Goal: Task Accomplishment & Management: Complete application form

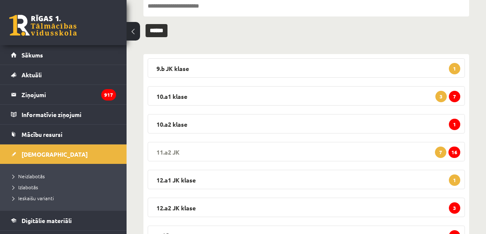
scroll to position [97, 0]
click at [455, 152] on span "16" at bounding box center [454, 151] width 12 height 11
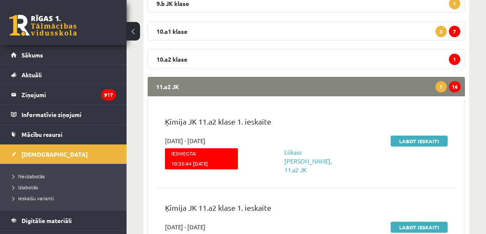
scroll to position [154, 0]
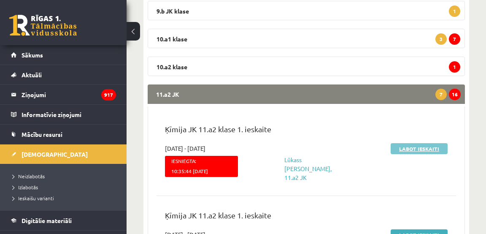
click at [413, 147] on link "Labot ieskaiti" at bounding box center [419, 148] width 57 height 11
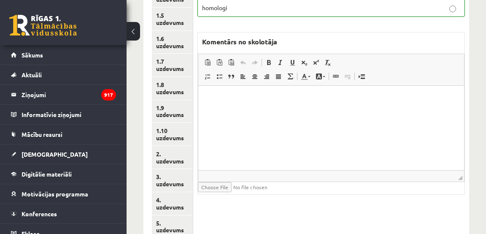
scroll to position [221, 0]
click at [178, 161] on link "2. uzdevums" at bounding box center [172, 157] width 41 height 23
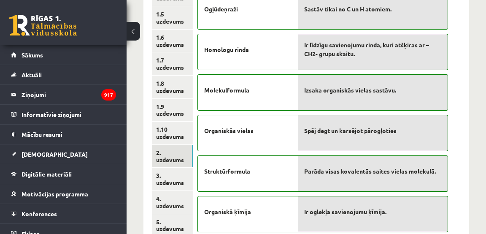
scroll to position [224, 0]
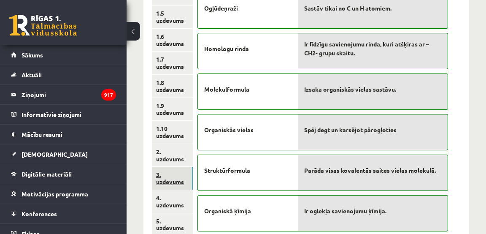
click at [166, 183] on link "3. uzdevums" at bounding box center [172, 178] width 41 height 23
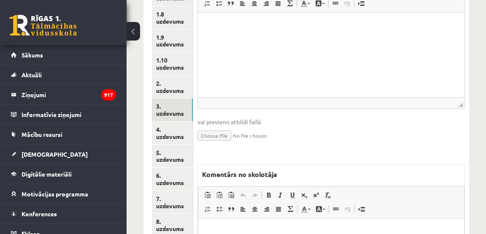
scroll to position [292, 0]
click at [175, 135] on link "4. uzdevums" at bounding box center [172, 132] width 41 height 23
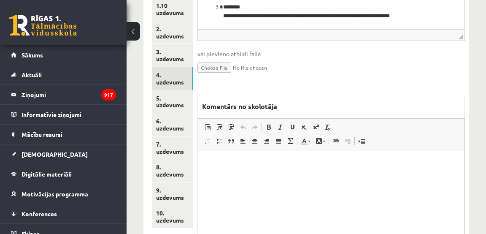
scroll to position [367, 0]
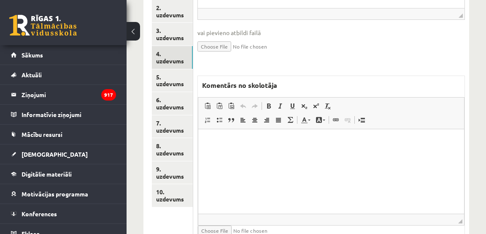
click at [216, 152] on html at bounding box center [331, 142] width 266 height 26
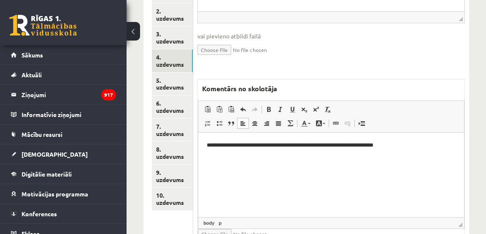
scroll to position [363, 0]
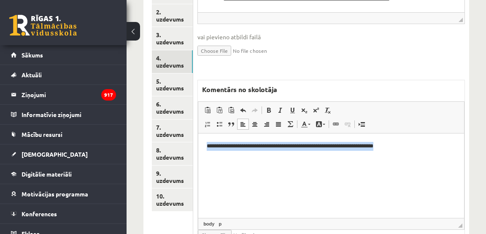
drag, startPoint x: 205, startPoint y: 146, endPoint x: 401, endPoint y: 152, distance: 196.6
click at [423, 152] on html "**********" at bounding box center [331, 146] width 266 height 26
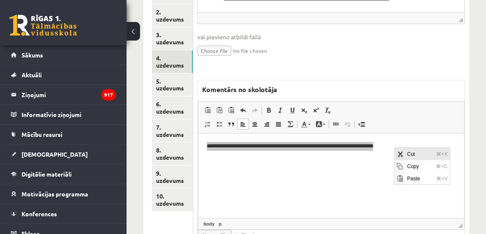
scroll to position [0, 0]
click at [417, 167] on span "Copy" at bounding box center [419, 166] width 29 height 12
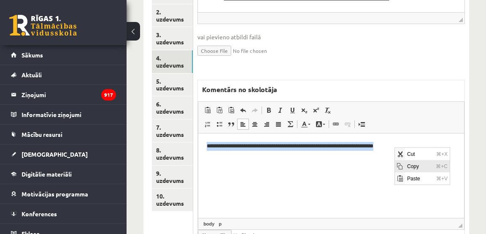
copy p "**********"
drag, startPoint x: 280, startPoint y: 187, endPoint x: 271, endPoint y: 180, distance: 11.7
click at [280, 159] on html "**********" at bounding box center [331, 146] width 266 height 26
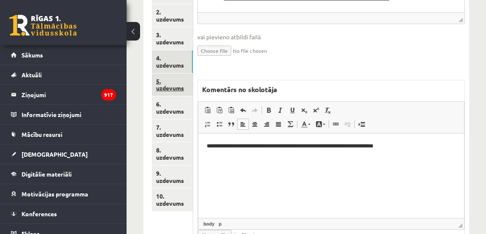
click at [168, 85] on link "5. uzdevums" at bounding box center [172, 84] width 41 height 23
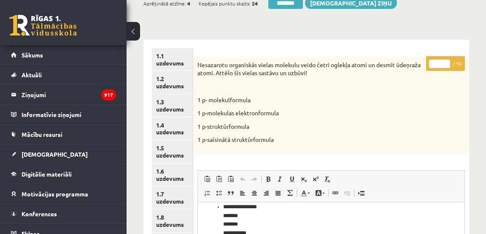
scroll to position [89, 0]
click at [449, 61] on input "*" at bounding box center [439, 63] width 21 height 8
type input "*"
click at [449, 61] on input "*" at bounding box center [439, 63] width 21 height 8
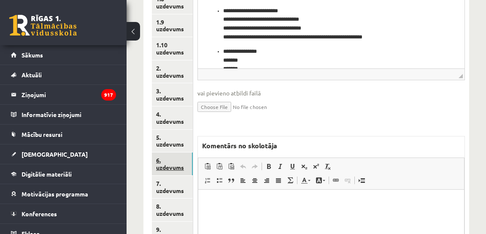
scroll to position [308, 0]
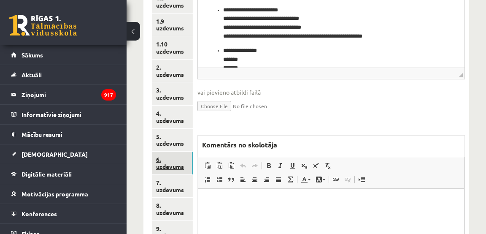
click at [176, 167] on link "6. uzdevums" at bounding box center [172, 162] width 41 height 23
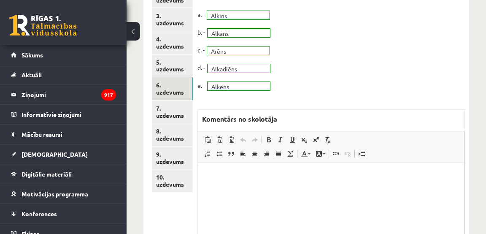
scroll to position [383, 0]
click at [177, 116] on link "7. uzdevums" at bounding box center [172, 111] width 41 height 23
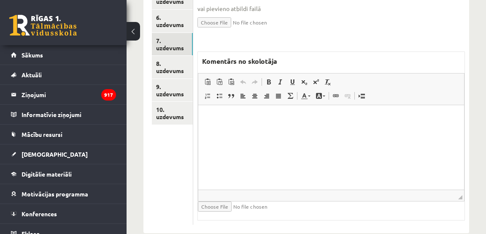
scroll to position [461, 0]
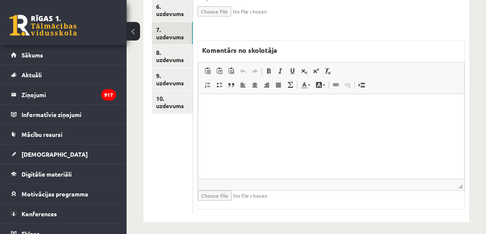
click at [326, 113] on html at bounding box center [331, 107] width 266 height 26
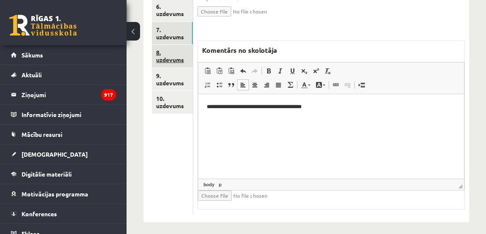
click at [176, 59] on link "8. uzdevums" at bounding box center [172, 56] width 41 height 23
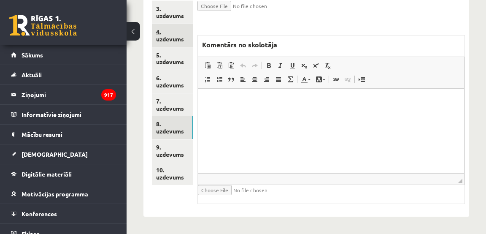
scroll to position [0, 0]
click at [175, 39] on link "4. uzdevums" at bounding box center [172, 35] width 41 height 23
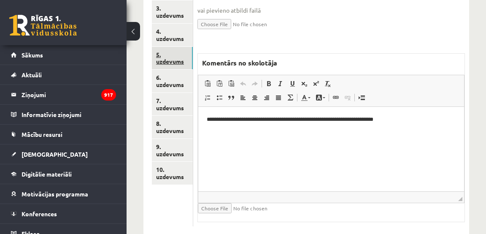
click at [169, 60] on link "5. uzdevums" at bounding box center [172, 58] width 41 height 23
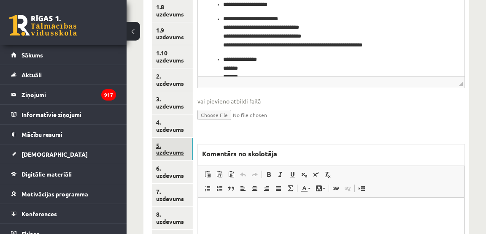
scroll to position [300, 0]
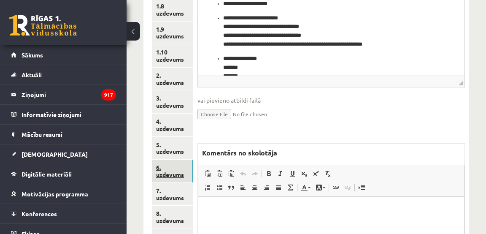
click at [165, 174] on link "6. uzdevums" at bounding box center [172, 170] width 41 height 23
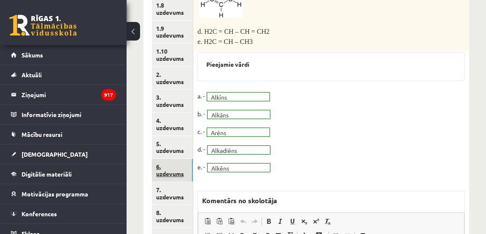
scroll to position [0, 0]
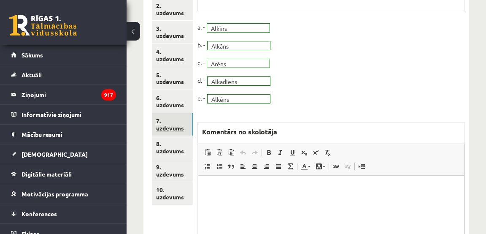
click at [167, 125] on link "7. uzdevums" at bounding box center [172, 124] width 41 height 23
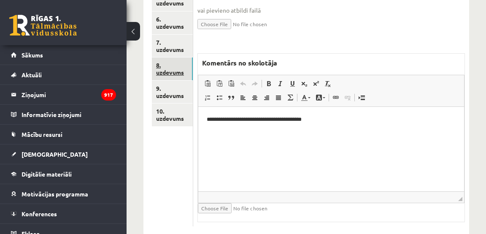
click at [168, 73] on link "8. uzdevums" at bounding box center [172, 68] width 41 height 23
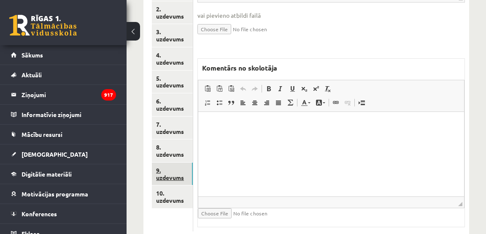
click at [175, 178] on link "9. uzdevums" at bounding box center [172, 173] width 41 height 23
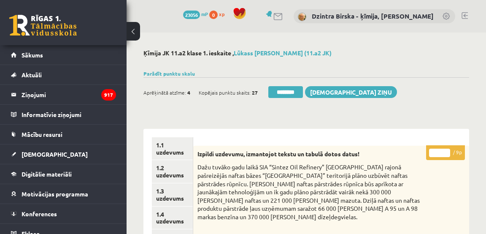
click at [446, 151] on input "*" at bounding box center [439, 152] width 21 height 8
click at [446, 154] on input "*" at bounding box center [439, 152] width 21 height 8
type input "*"
click at [446, 154] on input "*" at bounding box center [439, 152] width 21 height 8
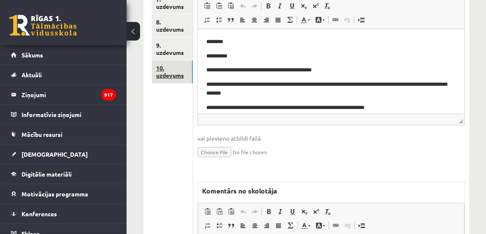
click at [166, 81] on link "10. uzdevums" at bounding box center [172, 71] width 41 height 23
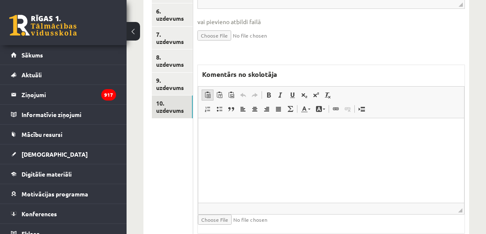
click at [206, 92] on span at bounding box center [207, 95] width 7 height 7
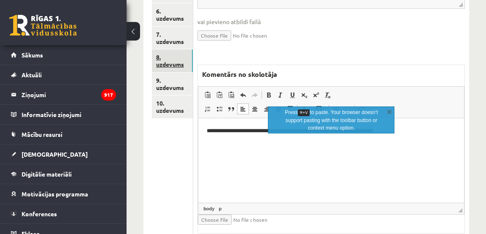
click at [173, 64] on link "8. uzdevums" at bounding box center [172, 60] width 41 height 23
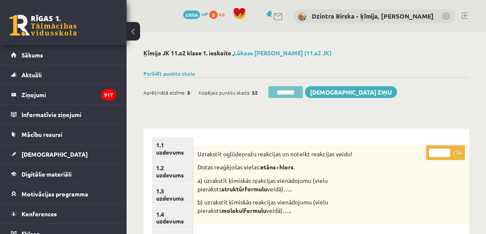
click at [283, 92] on input "********" at bounding box center [285, 92] width 35 height 12
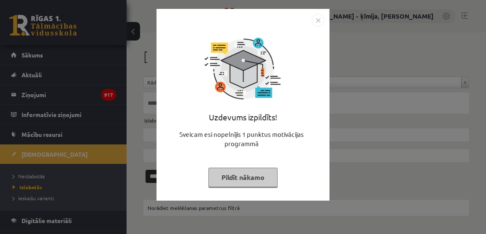
drag, startPoint x: 319, startPoint y: 21, endPoint x: 314, endPoint y: 22, distance: 4.7
click at [319, 21] on img "Close" at bounding box center [318, 20] width 13 height 13
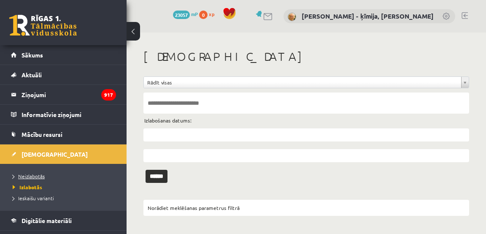
click at [39, 174] on span "Neizlabotās" at bounding box center [29, 176] width 32 height 7
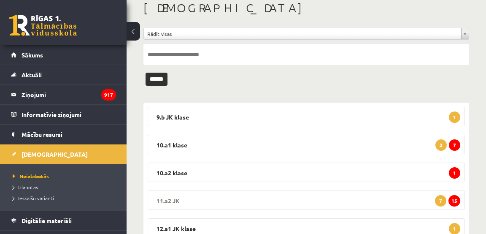
click at [454, 201] on span "15" at bounding box center [454, 200] width 12 height 11
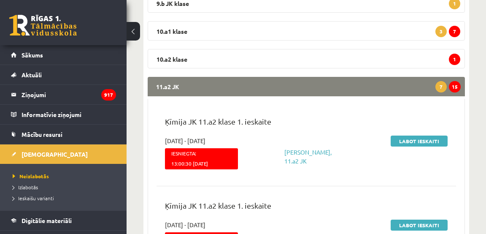
scroll to position [162, 0]
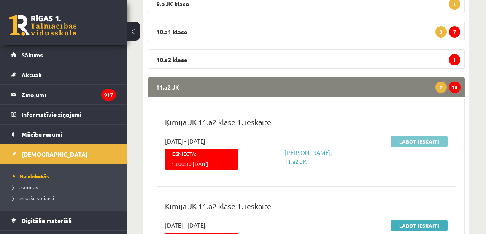
click at [422, 140] on link "Labot ieskaiti" at bounding box center [419, 141] width 57 height 11
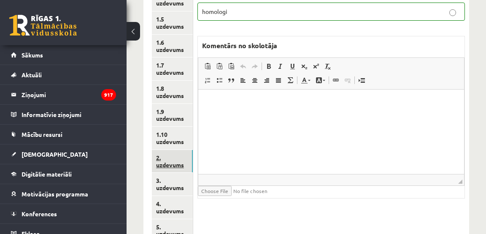
scroll to position [218, 0]
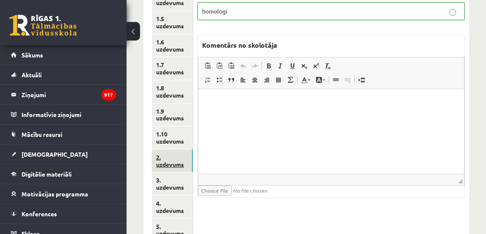
click at [173, 167] on link "2. uzdevums" at bounding box center [172, 160] width 41 height 23
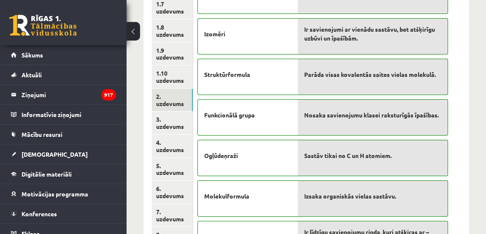
scroll to position [278, 0]
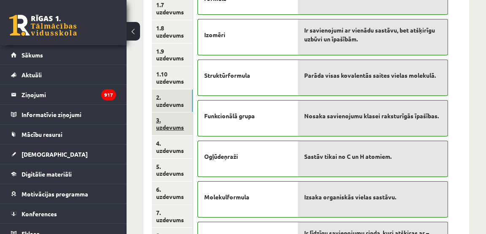
click at [172, 127] on link "3. uzdevums" at bounding box center [172, 123] width 41 height 23
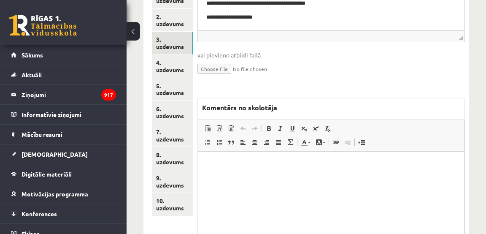
scroll to position [367, 0]
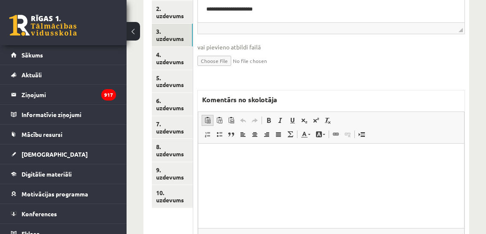
click at [208, 119] on span at bounding box center [207, 120] width 7 height 7
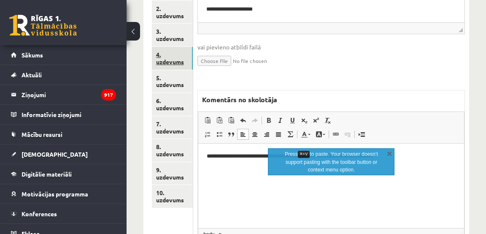
click at [179, 63] on link "4. uzdevums" at bounding box center [172, 58] width 41 height 23
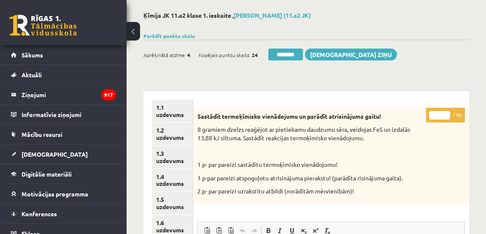
scroll to position [20, 0]
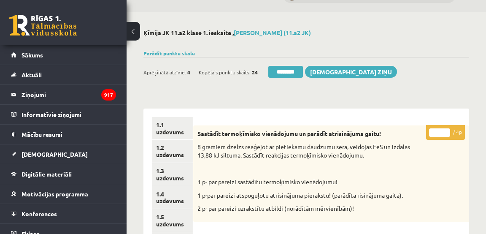
type input "*"
click at [447, 131] on input "*" at bounding box center [439, 132] width 21 height 8
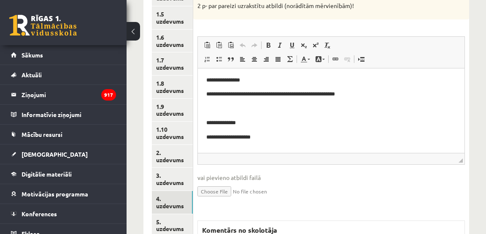
scroll to position [79, 0]
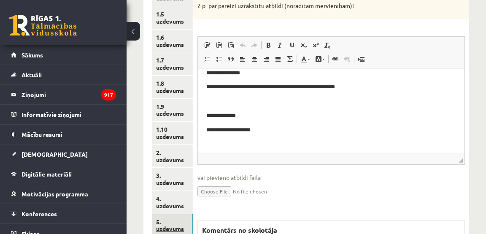
click at [178, 227] on link "5. uzdevums" at bounding box center [172, 225] width 41 height 23
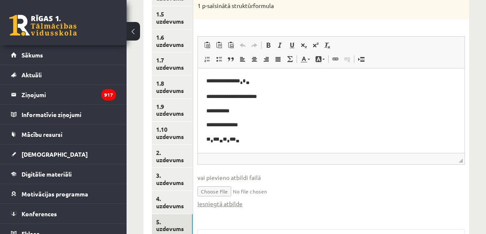
scroll to position [0, 0]
click at [228, 202] on link "Iesniegtā atbilde" at bounding box center [219, 203] width 45 height 9
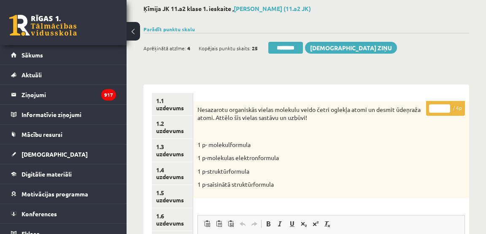
scroll to position [7, 0]
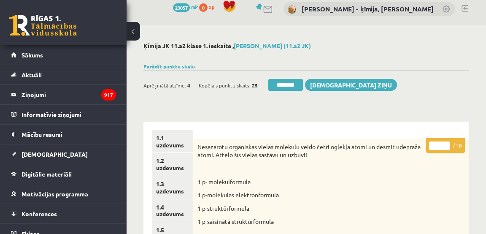
click at [448, 143] on input "*" at bounding box center [439, 145] width 21 height 8
drag, startPoint x: 448, startPoint y: 143, endPoint x: 421, endPoint y: 150, distance: 26.9
type input "*"
click at [447, 143] on input "*" at bounding box center [439, 145] width 21 height 8
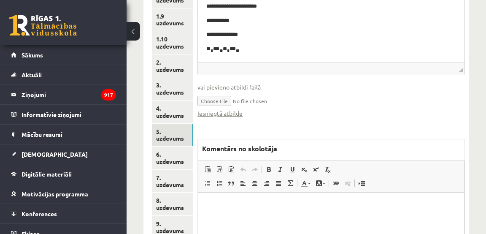
scroll to position [417, 0]
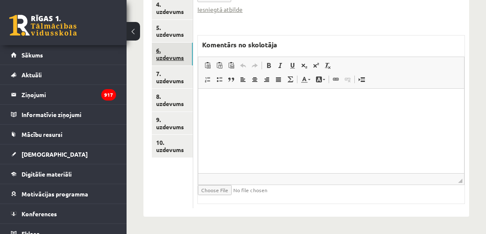
click at [177, 58] on link "6. uzdevums" at bounding box center [172, 54] width 41 height 23
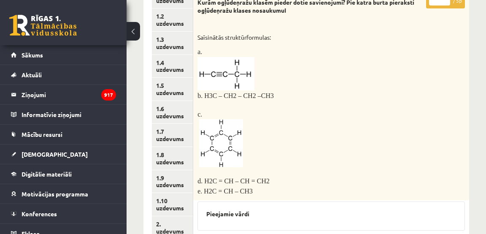
scroll to position [0, 0]
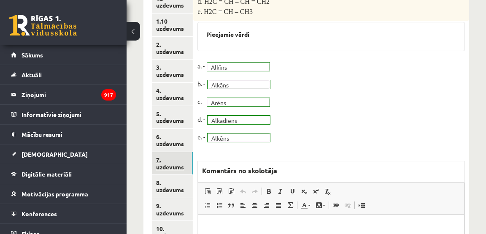
click at [166, 166] on link "7. uzdevums" at bounding box center [172, 163] width 41 height 23
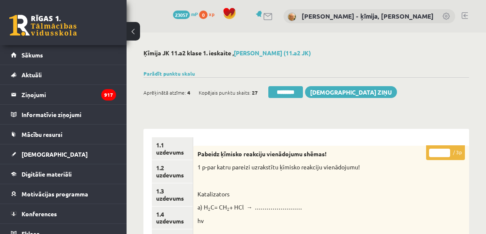
click at [447, 151] on input "*" at bounding box center [439, 152] width 21 height 8
type input "*"
click at [447, 151] on input "*" at bounding box center [439, 152] width 21 height 8
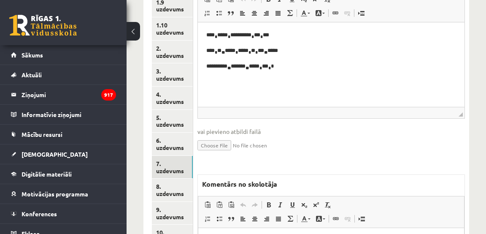
scroll to position [326, 0]
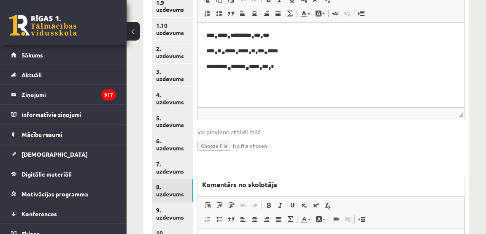
click at [175, 194] on link "8. uzdevums" at bounding box center [172, 190] width 41 height 23
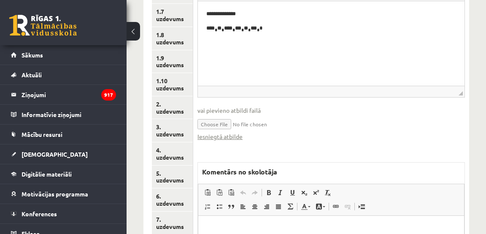
scroll to position [272, 0]
click at [236, 136] on link "Iesniegtā atbilde" at bounding box center [219, 136] width 45 height 9
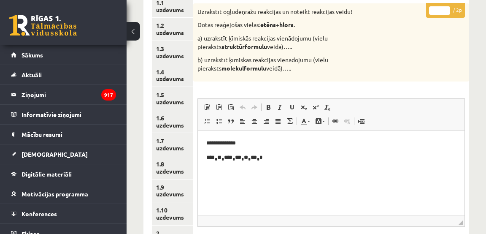
scroll to position [138, 0]
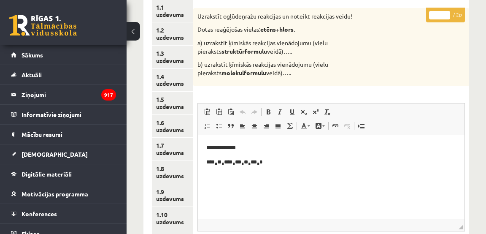
drag, startPoint x: 446, startPoint y: 13, endPoint x: 436, endPoint y: 24, distance: 14.6
type input "*"
click at [446, 14] on input "*" at bounding box center [439, 15] width 21 height 8
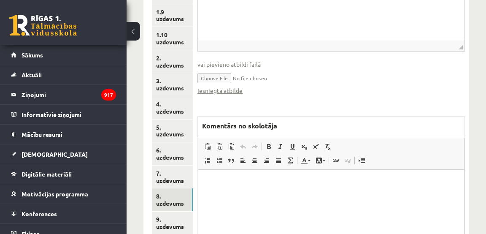
scroll to position [399, 0]
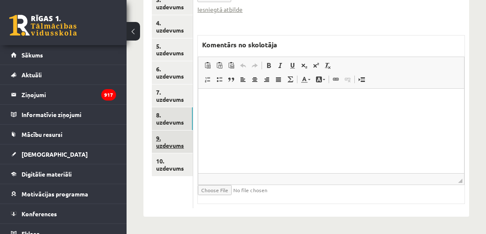
click at [178, 145] on link "9. uzdevums" at bounding box center [172, 141] width 41 height 23
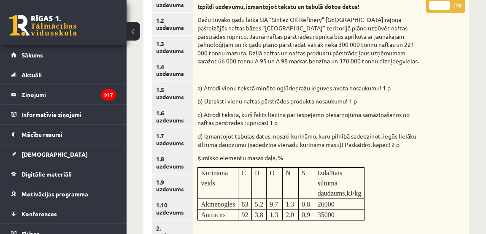
scroll to position [137, 0]
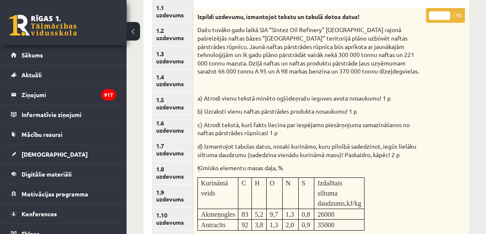
click at [448, 13] on input "*" at bounding box center [439, 15] width 21 height 8
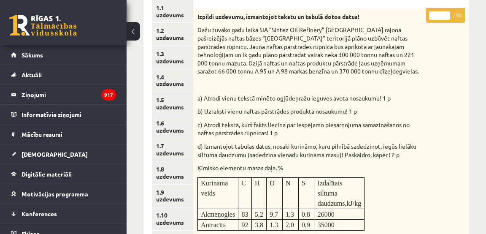
click at [448, 13] on input "*" at bounding box center [439, 15] width 21 height 8
drag, startPoint x: 447, startPoint y: 17, endPoint x: 443, endPoint y: 31, distance: 14.0
type input "*"
click at [447, 17] on input "*" at bounding box center [439, 15] width 21 height 8
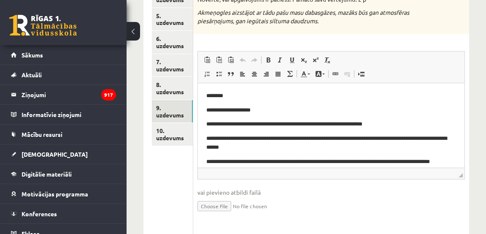
scroll to position [446, 0]
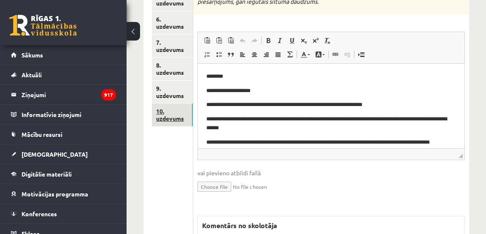
click at [181, 119] on link "10. uzdevums" at bounding box center [172, 114] width 41 height 23
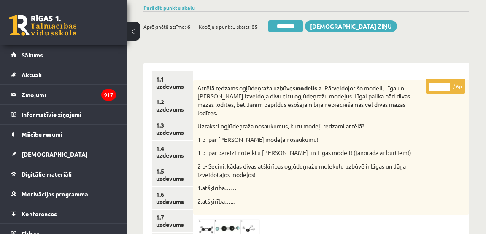
scroll to position [65, 0]
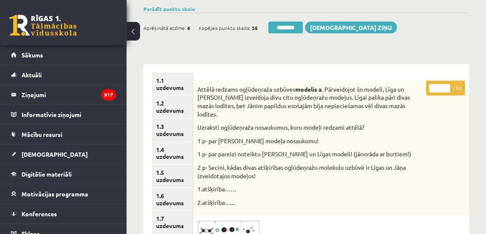
click at [446, 86] on input "*" at bounding box center [439, 88] width 21 height 8
drag, startPoint x: 446, startPoint y: 87, endPoint x: 431, endPoint y: 94, distance: 16.6
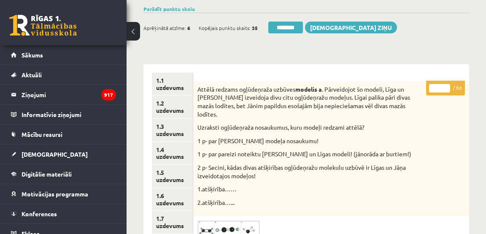
type input "*"
click at [446, 87] on input "*" at bounding box center [439, 88] width 21 height 8
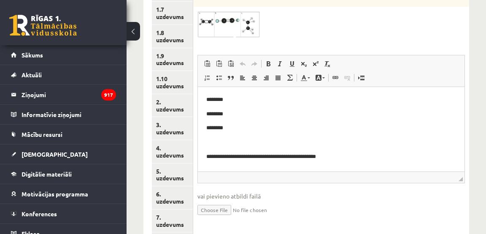
scroll to position [273, 0]
drag, startPoint x: 175, startPoint y: 155, endPoint x: 33, endPoint y: 73, distance: 164.2
click at [175, 155] on link "4. uzdevums" at bounding box center [172, 151] width 41 height 23
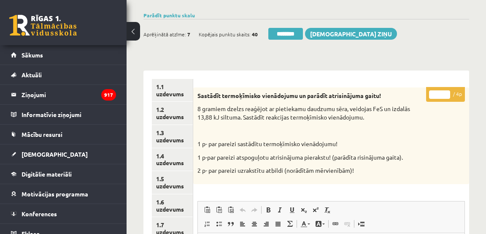
scroll to position [0, 0]
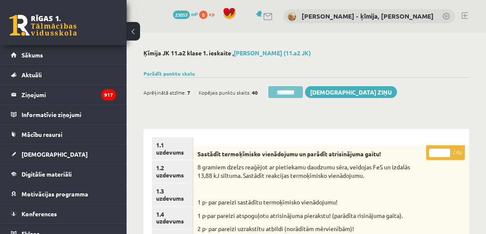
click at [293, 92] on input "********" at bounding box center [285, 92] width 35 height 12
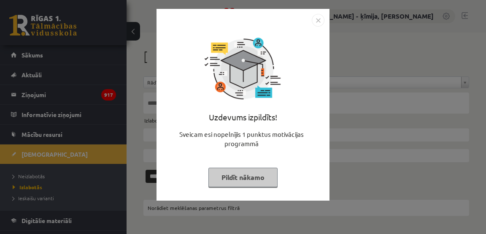
click at [318, 21] on img "Close" at bounding box center [318, 20] width 13 height 13
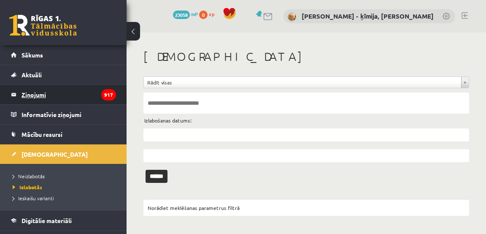
click at [41, 96] on legend "Ziņojumi 917" at bounding box center [69, 94] width 94 height 19
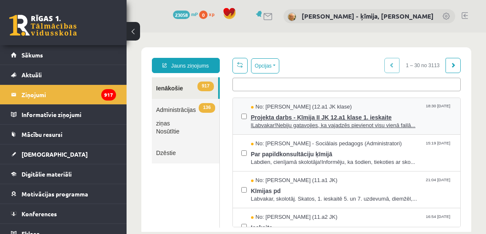
click at [304, 121] on span "lLabvakar!Nebiju gatavojies, ka vajadzēs pievienot visu vienā failā..." at bounding box center [351, 125] width 201 height 8
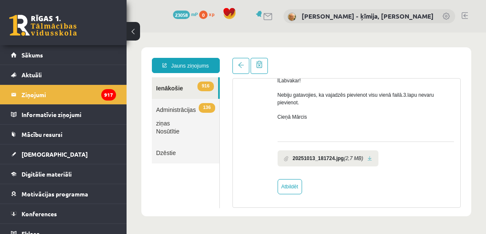
scroll to position [63, 0]
click at [372, 156] on link at bounding box center [369, 157] width 5 height 5
click at [38, 92] on legend "Ziņojumi 917" at bounding box center [69, 94] width 94 height 19
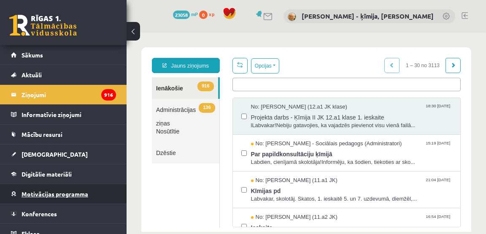
scroll to position [29, 0]
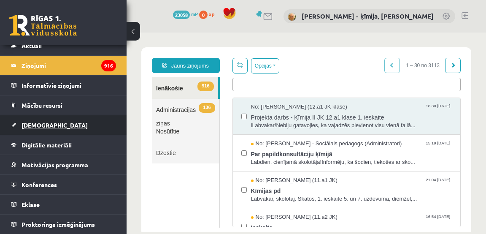
click at [40, 125] on span "[DEMOGRAPHIC_DATA]" at bounding box center [55, 125] width 66 height 8
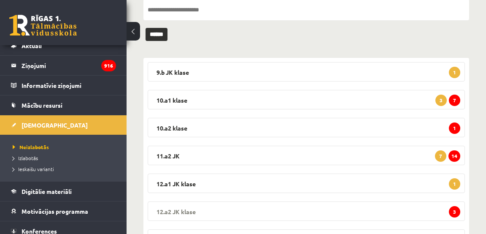
scroll to position [94, 0]
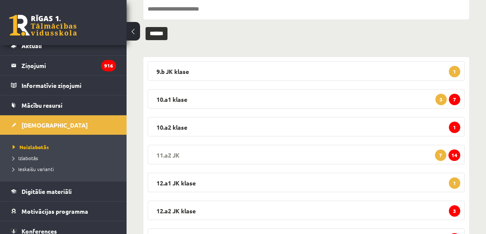
click at [456, 153] on span "14" at bounding box center [454, 154] width 12 height 11
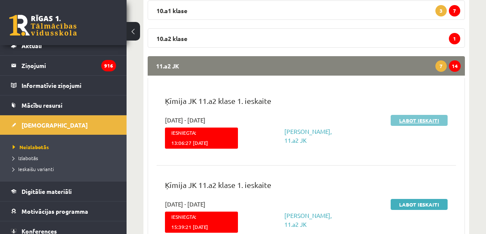
click at [424, 120] on link "Labot ieskaiti" at bounding box center [419, 120] width 57 height 11
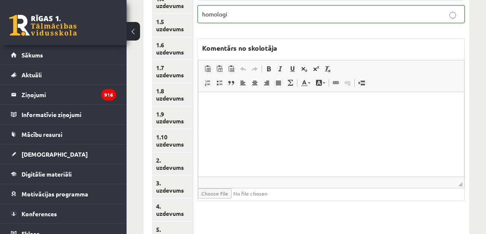
scroll to position [216, 0]
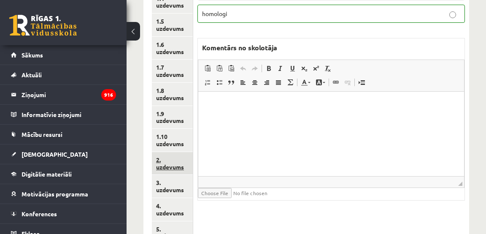
click at [178, 167] on link "2. uzdevums" at bounding box center [172, 163] width 41 height 23
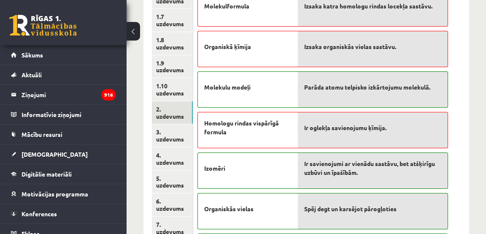
scroll to position [273, 0]
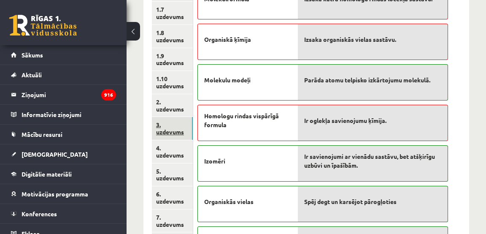
click at [162, 130] on link "3. uzdevums" at bounding box center [172, 128] width 41 height 23
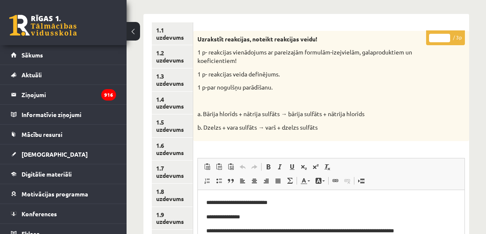
scroll to position [105, 0]
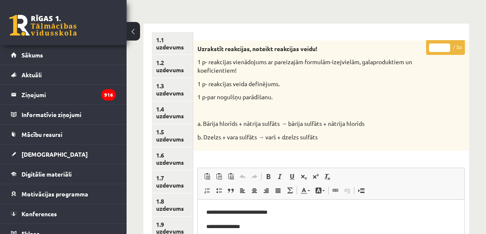
click at [446, 46] on input "*" at bounding box center [439, 47] width 21 height 8
drag, startPoint x: 446, startPoint y: 46, endPoint x: 428, endPoint y: 58, distance: 21.9
type input "*"
click at [445, 46] on input "*" at bounding box center [439, 47] width 21 height 8
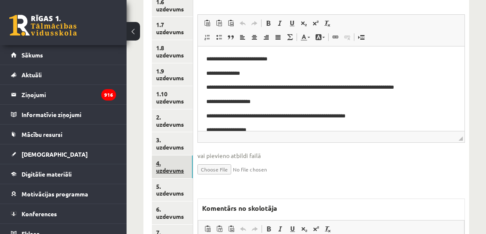
click at [181, 171] on link "4. uzdevums" at bounding box center [172, 166] width 41 height 23
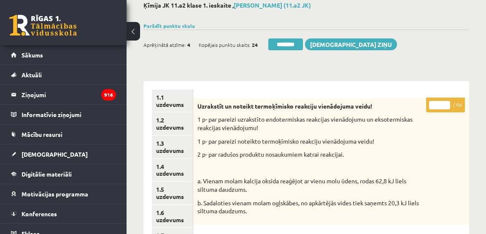
scroll to position [39, 0]
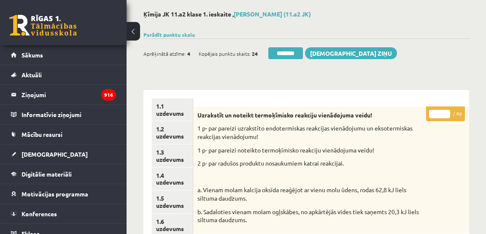
click at [446, 112] on input "*" at bounding box center [439, 114] width 21 height 8
type input "*"
click at [446, 112] on input "*" at bounding box center [439, 114] width 21 height 8
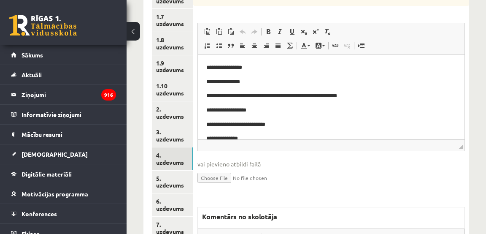
scroll to position [262, 0]
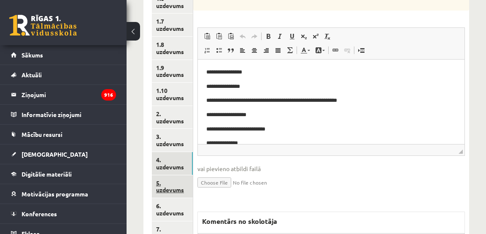
click at [177, 189] on link "5. uzdevums" at bounding box center [172, 186] width 41 height 23
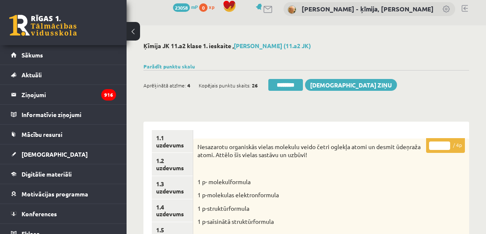
scroll to position [5, 0]
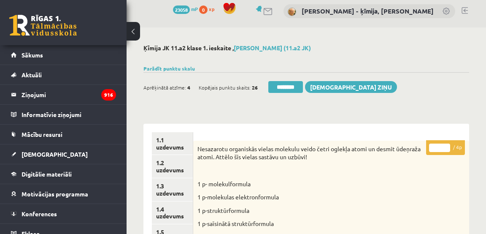
click at [445, 147] on input "*" at bounding box center [439, 147] width 21 height 8
type input "*"
click at [445, 147] on input "*" at bounding box center [439, 147] width 21 height 8
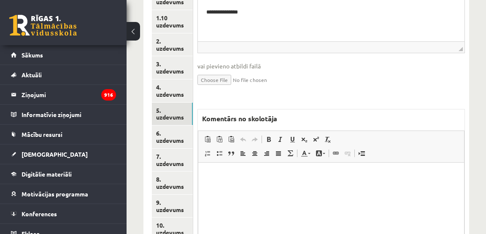
scroll to position [337, 0]
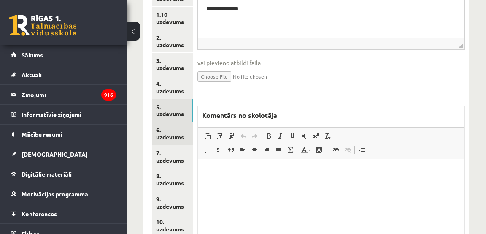
click at [175, 134] on link "6. uzdevums" at bounding box center [172, 133] width 41 height 23
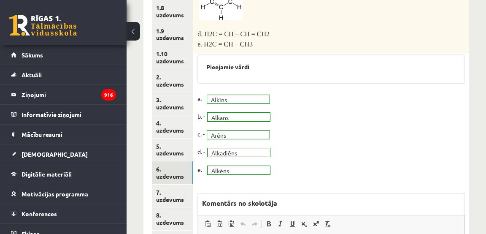
scroll to position [299, 0]
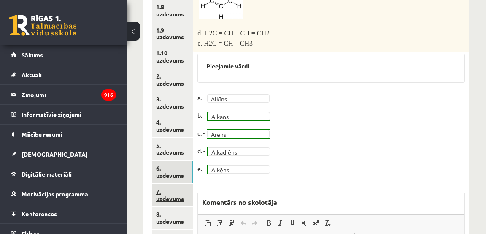
click at [173, 196] on link "7. uzdevums" at bounding box center [172, 194] width 41 height 23
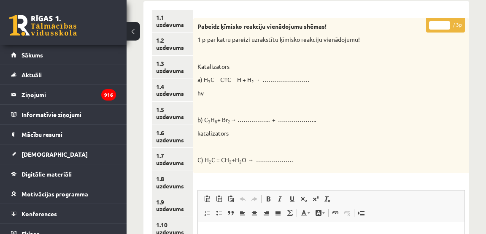
scroll to position [0, 0]
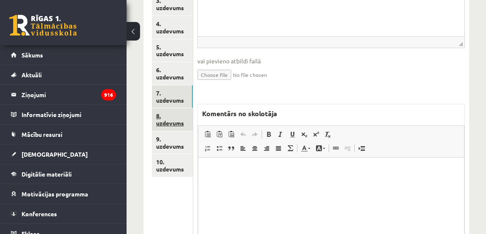
click at [163, 122] on link "8. uzdevums" at bounding box center [172, 119] width 41 height 23
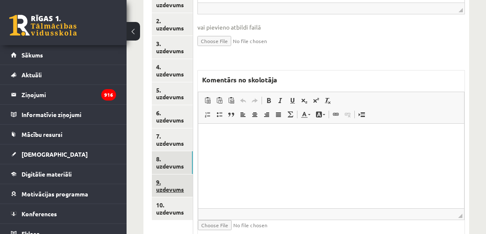
click at [171, 188] on link "9. uzdevums" at bounding box center [172, 185] width 41 height 23
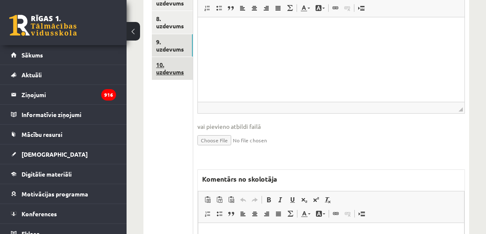
click at [158, 68] on link "10. uzdevums" at bounding box center [172, 68] width 41 height 23
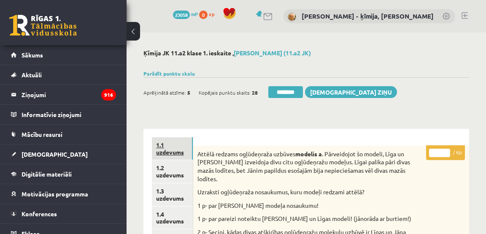
click at [173, 156] on link "1.1 uzdevums" at bounding box center [172, 148] width 41 height 23
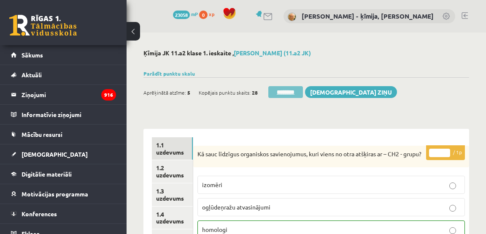
click at [291, 94] on input "********" at bounding box center [285, 92] width 35 height 12
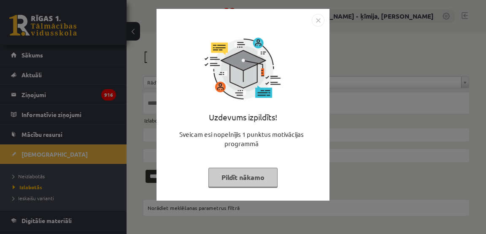
click at [318, 19] on img "Close" at bounding box center [318, 20] width 13 height 13
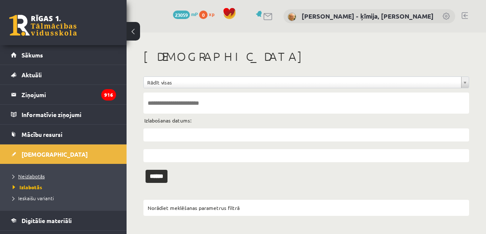
click at [38, 176] on span "Neizlabotās" at bounding box center [29, 176] width 32 height 7
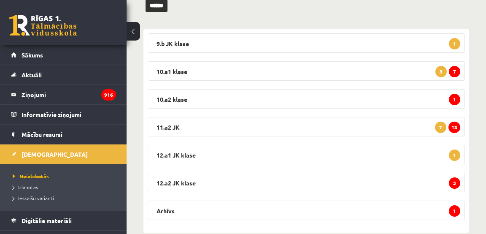
scroll to position [130, 0]
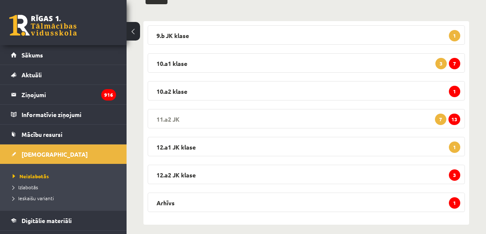
drag, startPoint x: 456, startPoint y: 119, endPoint x: 446, endPoint y: 119, distance: 9.7
click at [455, 119] on span "13" at bounding box center [454, 118] width 12 height 11
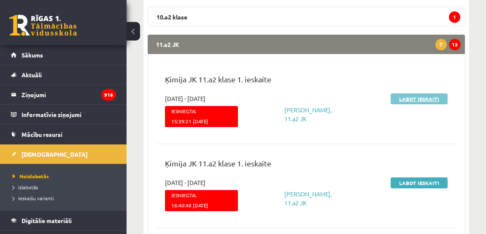
scroll to position [204, 0]
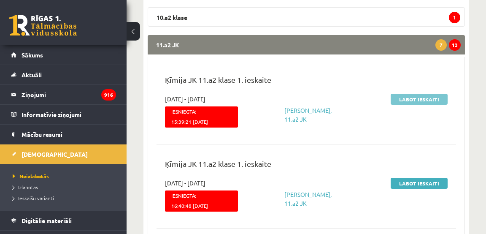
click at [414, 100] on link "Labot ieskaiti" at bounding box center [419, 99] width 57 height 11
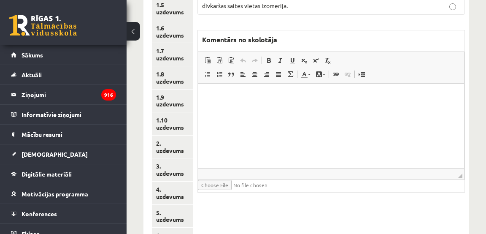
scroll to position [235, 0]
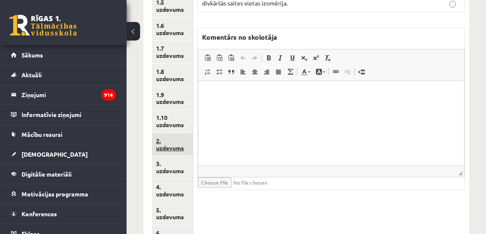
click at [177, 148] on link "2. uzdevums" at bounding box center [172, 144] width 41 height 23
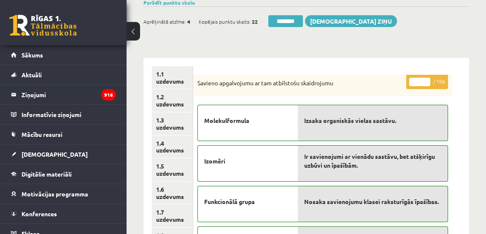
scroll to position [0, 0]
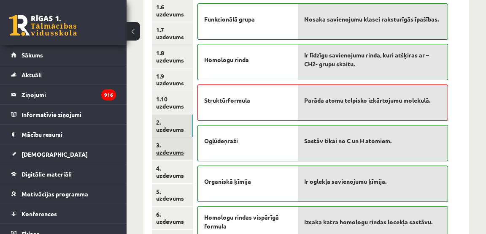
click at [181, 148] on link "3. uzdevums" at bounding box center [172, 148] width 41 height 23
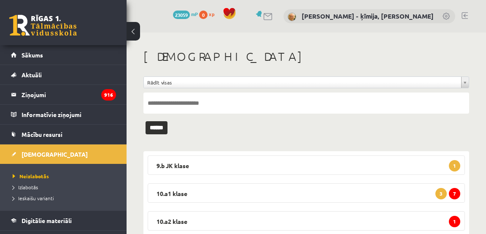
scroll to position [138, 0]
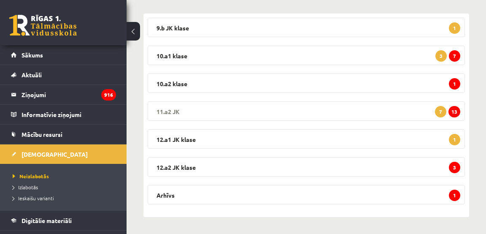
click at [453, 109] on span "13" at bounding box center [454, 111] width 12 height 11
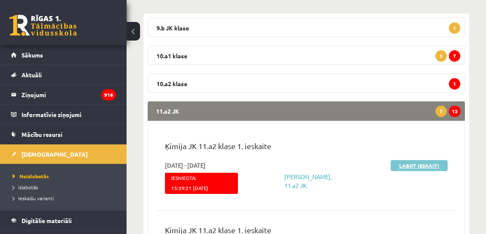
click at [431, 165] on link "Labot ieskaiti" at bounding box center [419, 165] width 57 height 11
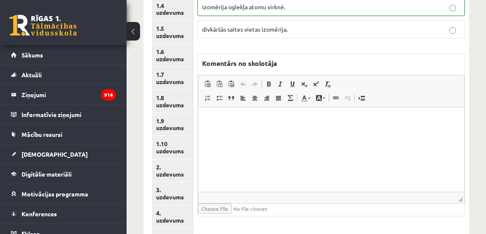
scroll to position [209, 0]
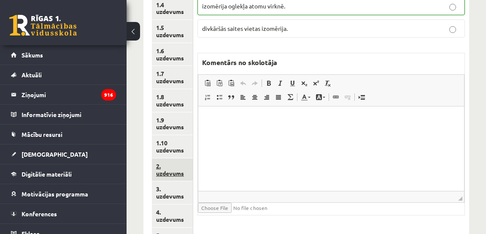
click at [160, 173] on link "2. uzdevums" at bounding box center [172, 169] width 41 height 23
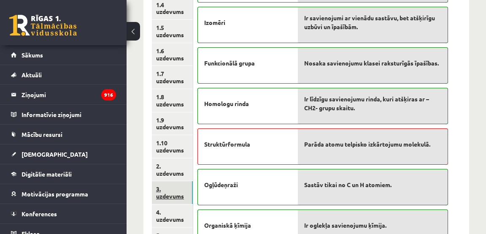
scroll to position [0, 0]
click at [166, 195] on link "3. uzdevums" at bounding box center [172, 192] width 41 height 23
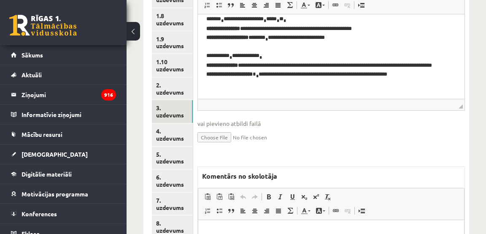
scroll to position [296, 0]
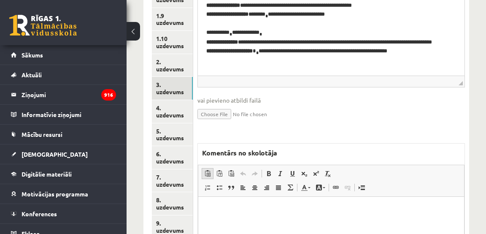
click at [210, 191] on link "Insert/Remove Numbered List" at bounding box center [208, 187] width 12 height 11
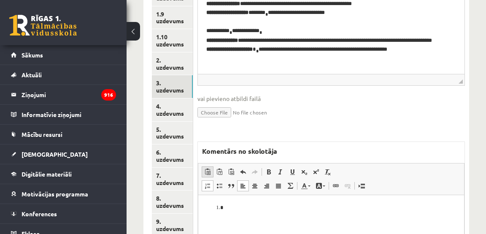
click at [208, 173] on span at bounding box center [207, 171] width 7 height 7
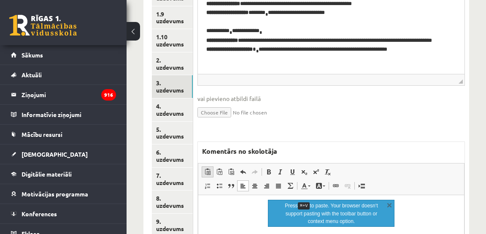
click at [207, 169] on span at bounding box center [207, 171] width 7 height 7
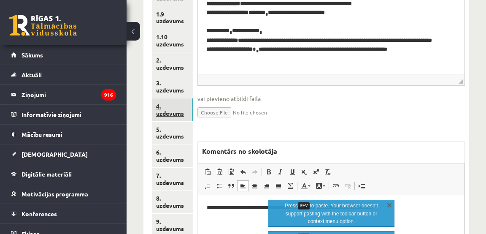
click at [173, 114] on link "4. uzdevums" at bounding box center [172, 109] width 41 height 23
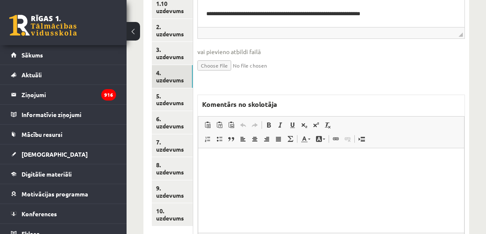
scroll to position [408, 0]
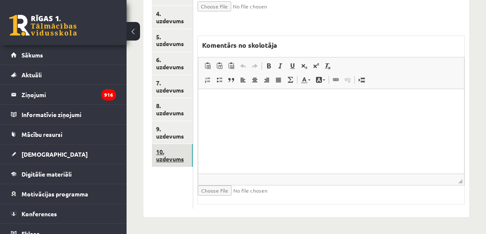
click at [173, 158] on link "10. uzdevums" at bounding box center [172, 155] width 41 height 23
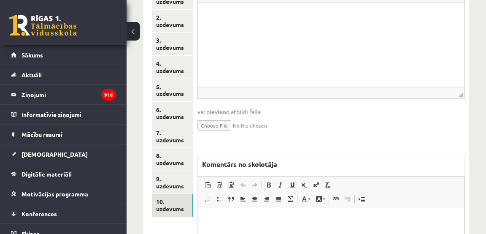
scroll to position [369, 0]
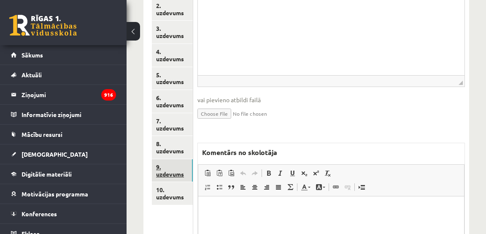
click at [173, 170] on link "9. uzdevums" at bounding box center [172, 170] width 41 height 23
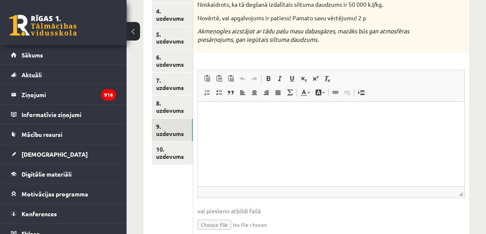
scroll to position [412, 0]
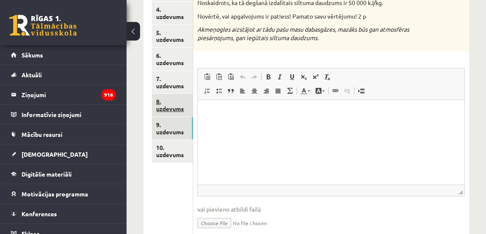
click at [166, 105] on link "8. uzdevums" at bounding box center [172, 105] width 41 height 23
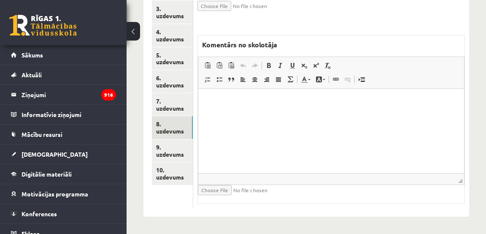
scroll to position [0, 0]
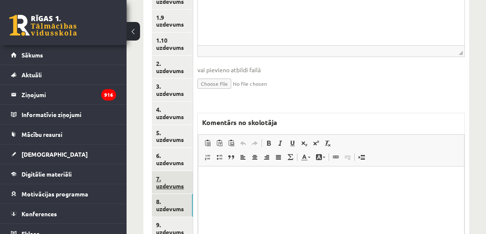
click at [173, 184] on link "7. uzdevums" at bounding box center [172, 182] width 41 height 23
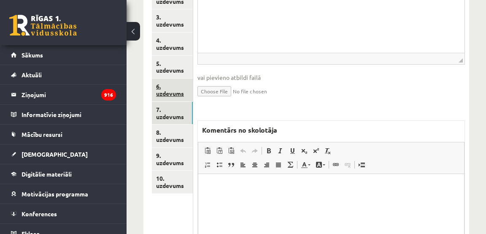
click at [175, 91] on link "6. uzdevums" at bounding box center [172, 89] width 41 height 23
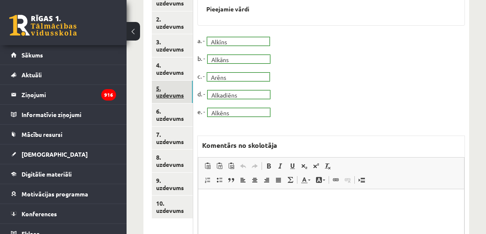
click at [176, 95] on link "5. uzdevums" at bounding box center [172, 92] width 41 height 23
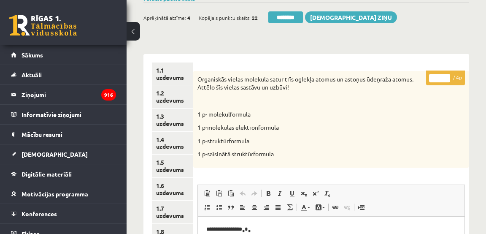
click at [446, 77] on input "*" at bounding box center [439, 78] width 21 height 8
type input "*"
click at [446, 77] on input "*" at bounding box center [439, 78] width 21 height 8
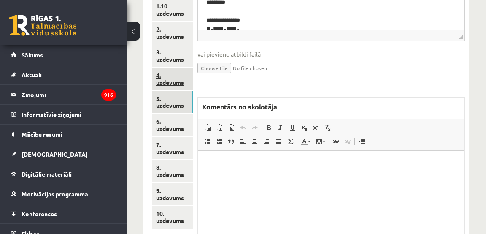
click at [169, 81] on link "4. uzdevums" at bounding box center [172, 78] width 41 height 23
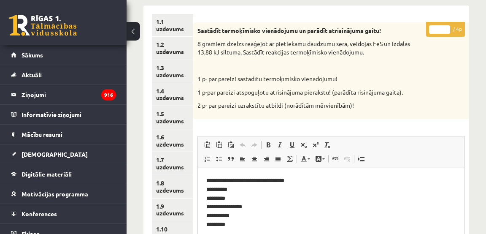
click at [448, 29] on input "*" at bounding box center [439, 29] width 21 height 8
drag, startPoint x: 448, startPoint y: 29, endPoint x: 440, endPoint y: 30, distance: 8.1
type input "*"
click at [448, 29] on input "*" at bounding box center [439, 29] width 21 height 8
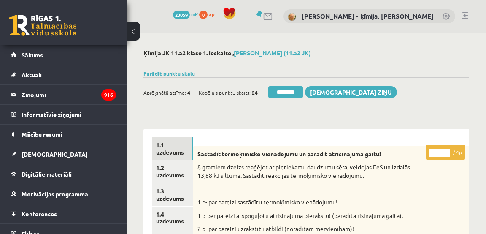
click at [167, 152] on link "1.1 uzdevums" at bounding box center [172, 148] width 41 height 23
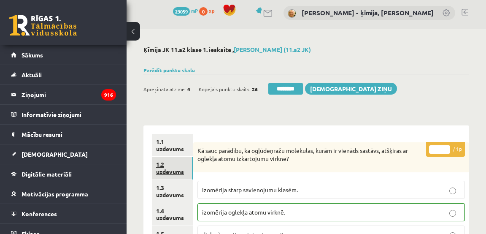
click at [173, 169] on link "1.2 uzdevums" at bounding box center [172, 167] width 41 height 23
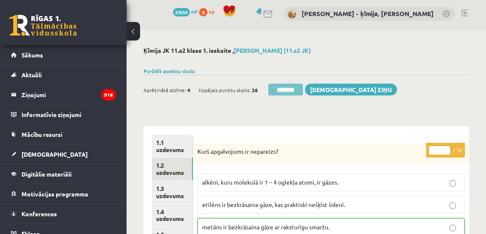
click at [296, 87] on input "********" at bounding box center [285, 90] width 35 height 12
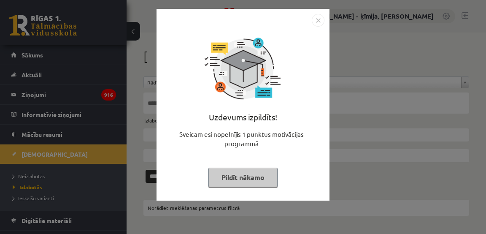
click at [320, 19] on img "Close" at bounding box center [318, 20] width 13 height 13
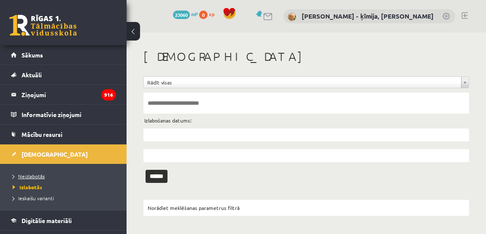
click at [30, 174] on span "Neizlabotās" at bounding box center [29, 176] width 32 height 7
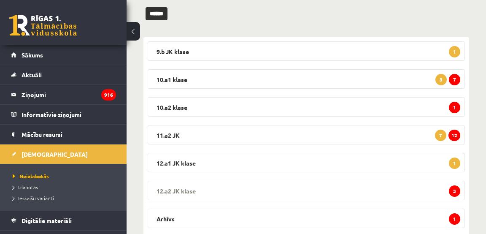
scroll to position [112, 0]
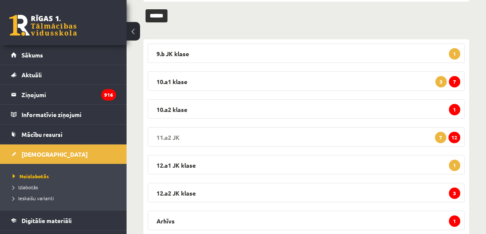
click at [453, 135] on span "12" at bounding box center [454, 137] width 12 height 11
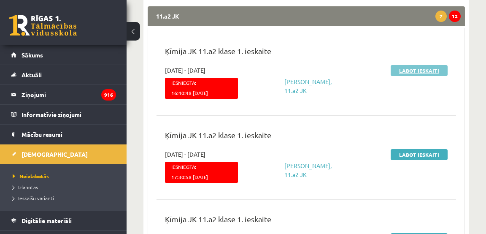
scroll to position [232, 0]
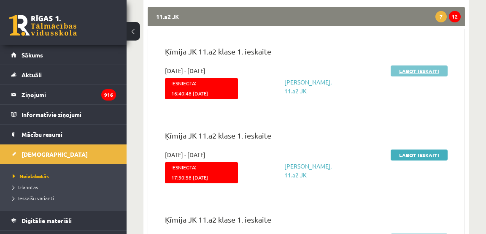
click at [419, 70] on link "Labot ieskaiti" at bounding box center [419, 70] width 57 height 11
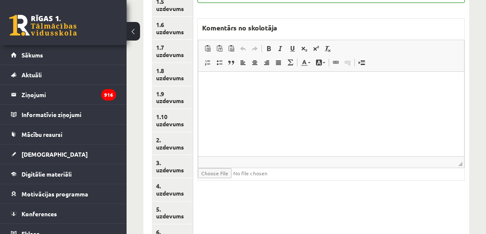
scroll to position [237, 0]
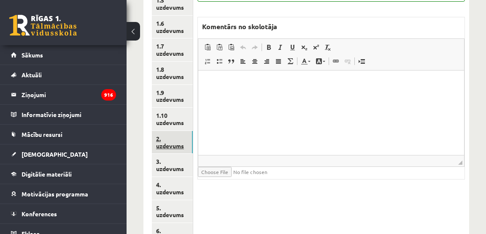
click at [174, 143] on link "2. uzdevums" at bounding box center [172, 142] width 41 height 23
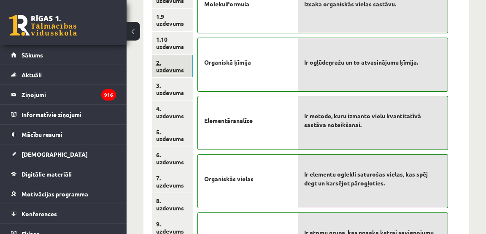
scroll to position [315, 0]
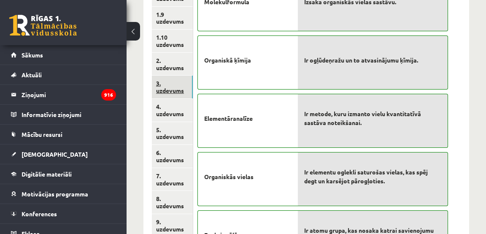
click at [167, 92] on link "3. uzdevums" at bounding box center [172, 87] width 41 height 23
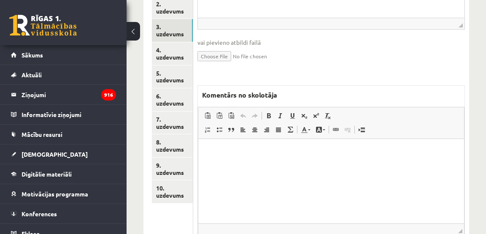
scroll to position [381, 0]
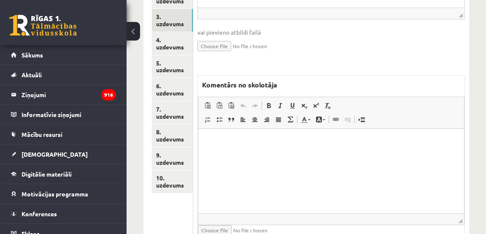
click at [314, 154] on html at bounding box center [331, 141] width 266 height 26
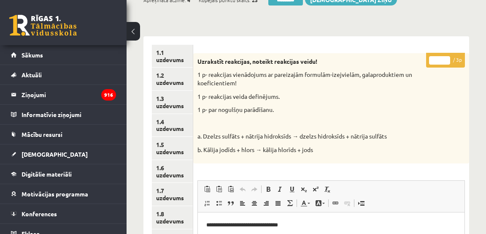
scroll to position [93, 0]
drag, startPoint x: 447, startPoint y: 58, endPoint x: 445, endPoint y: 62, distance: 4.3
click at [447, 58] on input "*" at bounding box center [439, 60] width 21 height 8
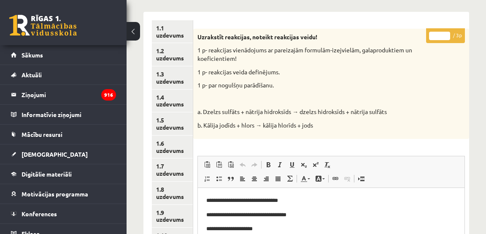
scroll to position [127, 0]
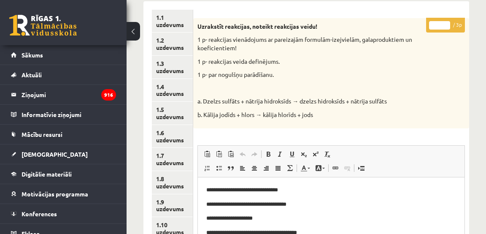
type input "*"
click at [447, 24] on input "*" at bounding box center [439, 25] width 21 height 8
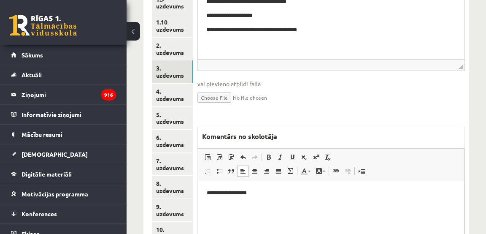
scroll to position [334, 0]
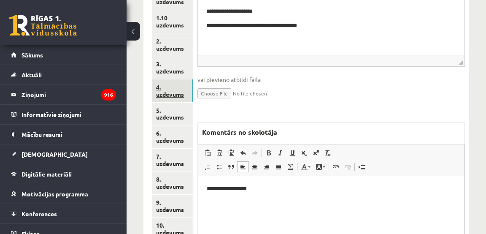
click at [175, 94] on link "4. uzdevums" at bounding box center [172, 90] width 41 height 23
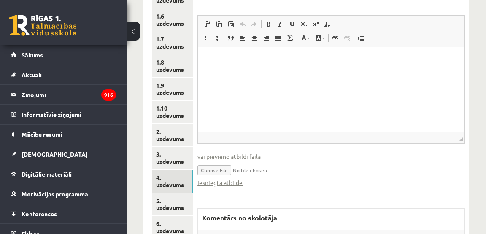
scroll to position [247, 0]
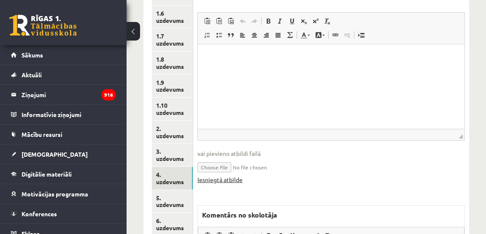
click at [234, 178] on link "Iesniegtā atbilde" at bounding box center [219, 179] width 45 height 9
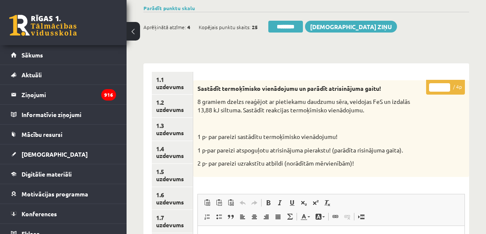
scroll to position [67, 0]
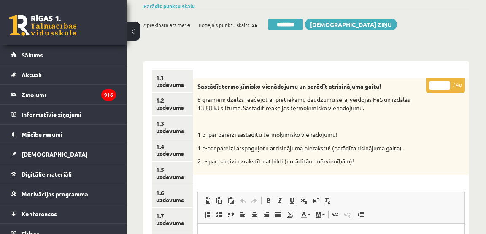
click at [447, 83] on input "*" at bounding box center [439, 85] width 21 height 8
type input "*"
click at [447, 83] on input "*" at bounding box center [439, 85] width 21 height 8
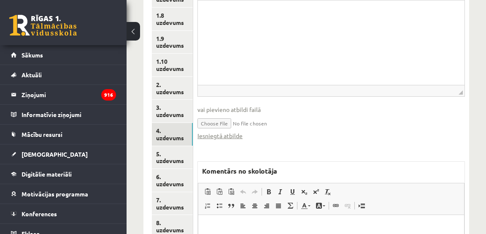
scroll to position [291, 0]
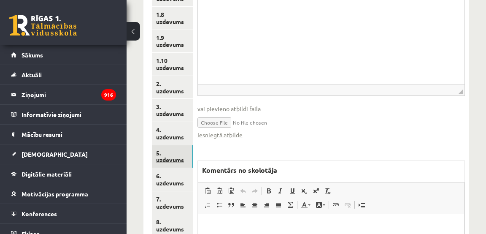
click at [173, 157] on link "5. uzdevums" at bounding box center [172, 156] width 41 height 23
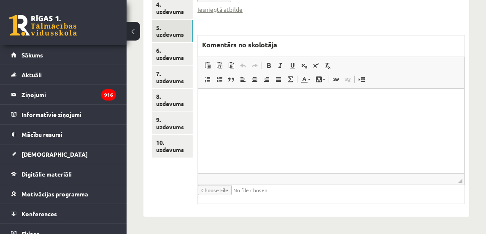
scroll to position [417, 0]
click at [233, 8] on link "Iesniegtā atbilde" at bounding box center [219, 9] width 45 height 9
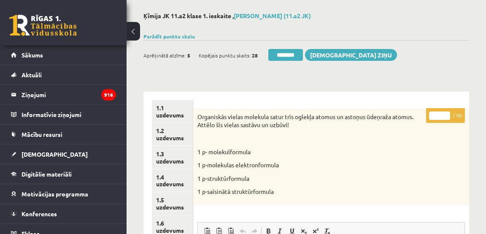
scroll to position [39, 0]
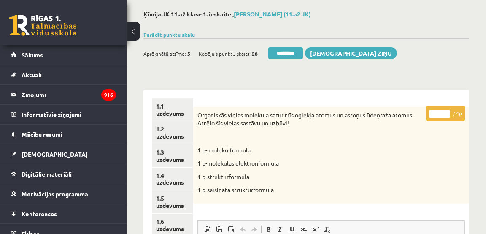
type input "*"
click at [446, 111] on input "*" at bounding box center [439, 114] width 21 height 8
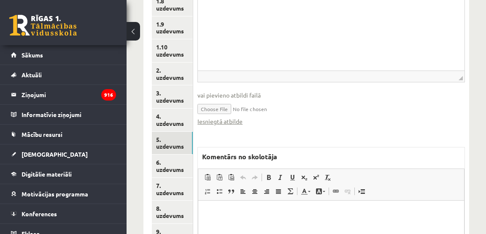
scroll to position [305, 0]
click at [173, 169] on link "6. uzdevums" at bounding box center [172, 165] width 41 height 23
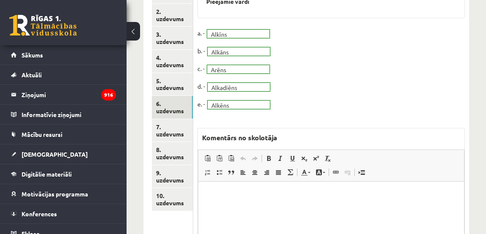
scroll to position [366, 0]
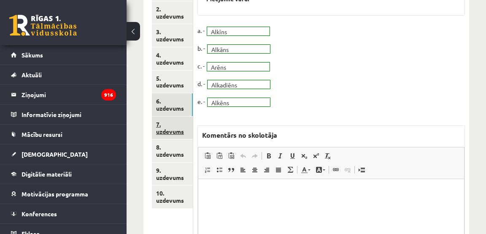
click at [177, 132] on link "7. uzdevums" at bounding box center [172, 127] width 41 height 23
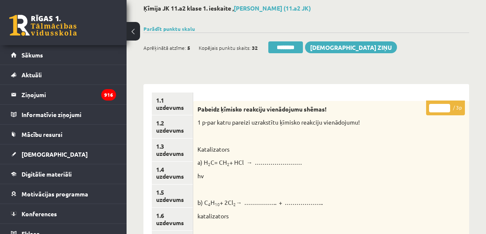
scroll to position [40, 0]
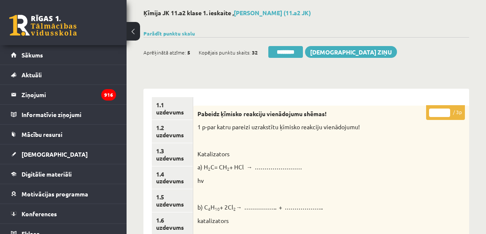
click at [446, 111] on input "*" at bounding box center [439, 112] width 21 height 8
type input "*"
click at [446, 111] on input "*" at bounding box center [439, 112] width 21 height 8
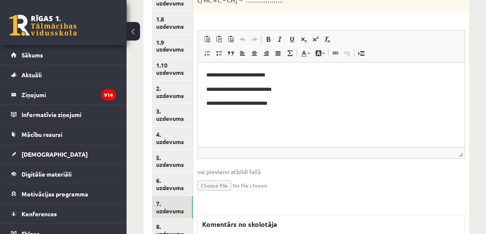
scroll to position [277, 0]
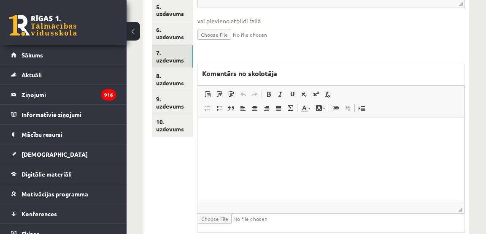
click at [287, 143] on html at bounding box center [331, 130] width 266 height 26
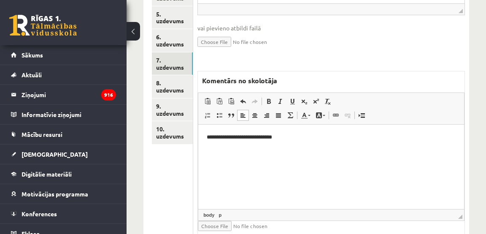
scroll to position [431, 0]
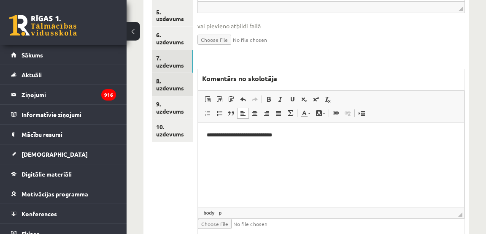
click at [172, 88] on link "8. uzdevums" at bounding box center [172, 84] width 41 height 23
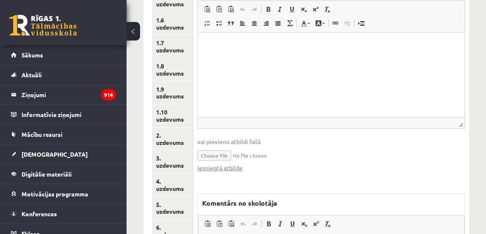
scroll to position [246, 0]
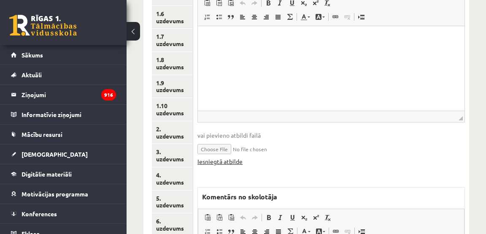
click at [230, 160] on link "Iesniegtā atbilde" at bounding box center [219, 161] width 45 height 9
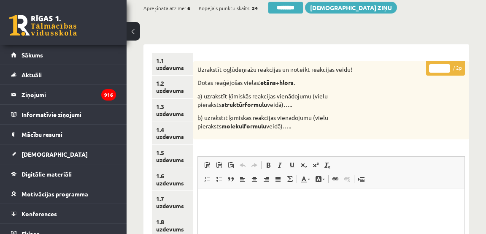
scroll to position [86, 0]
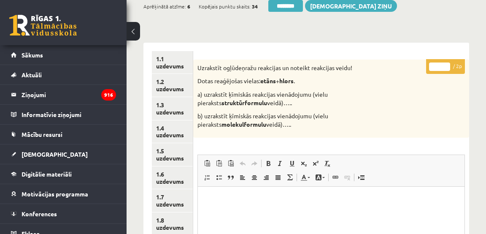
type input "*"
click at [446, 65] on input "*" at bounding box center [439, 66] width 21 height 8
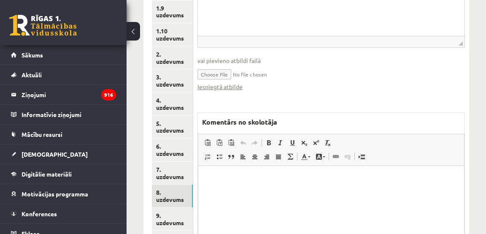
scroll to position [321, 0]
click at [179, 224] on link "9. uzdevums" at bounding box center [172, 218] width 41 height 23
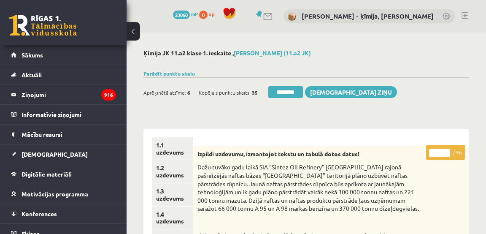
scroll to position [2, 0]
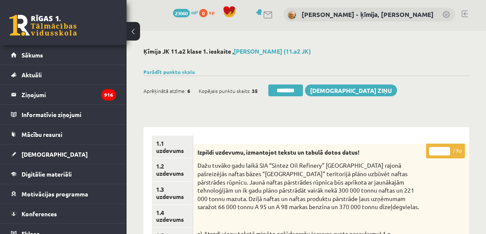
click at [448, 150] on input "*" at bounding box center [439, 151] width 21 height 8
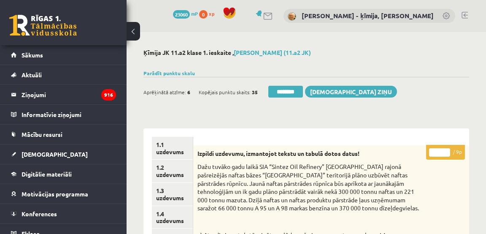
click at [448, 150] on input "*" at bounding box center [439, 152] width 21 height 8
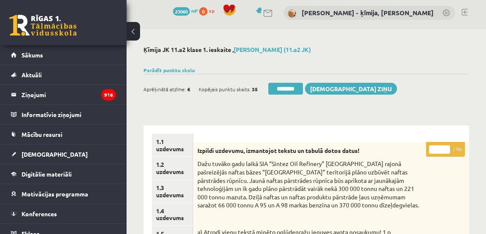
click at [448, 148] on input "*" at bounding box center [439, 149] width 21 height 8
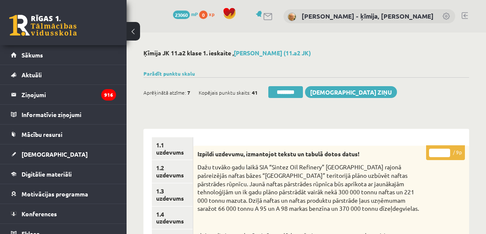
drag, startPoint x: 446, startPoint y: 151, endPoint x: 440, endPoint y: 157, distance: 8.9
type input "*"
click at [446, 151] on input "*" at bounding box center [439, 152] width 21 height 8
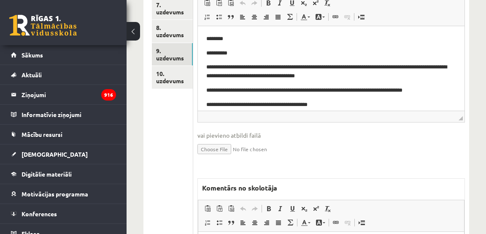
scroll to position [526, 0]
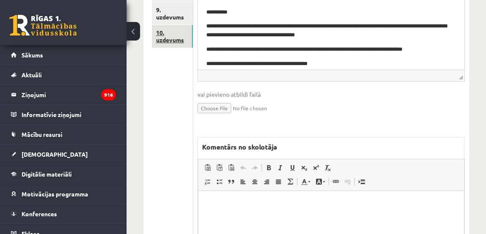
drag, startPoint x: 178, startPoint y: 40, endPoint x: 184, endPoint y: 46, distance: 7.8
click at [178, 40] on link "10. uzdevums" at bounding box center [172, 36] width 41 height 23
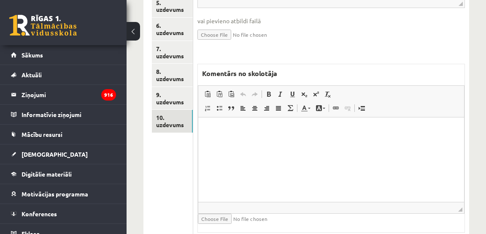
scroll to position [462, 0]
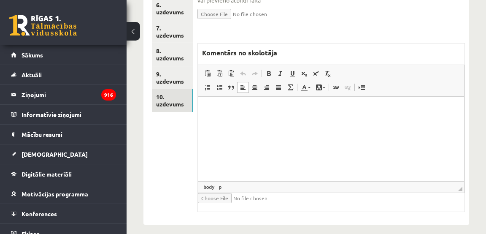
click at [342, 121] on html at bounding box center [331, 110] width 266 height 26
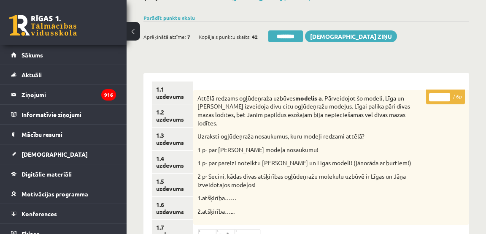
scroll to position [51, 0]
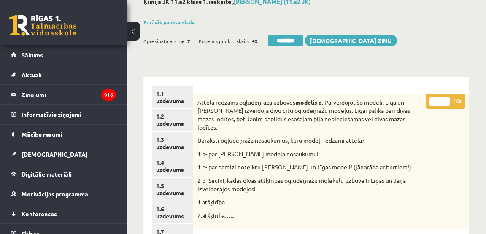
click at [445, 98] on input "*" at bounding box center [439, 101] width 21 height 8
type input "*"
click at [445, 98] on input "*" at bounding box center [439, 101] width 21 height 8
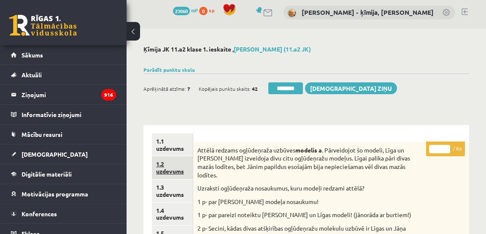
scroll to position [0, 0]
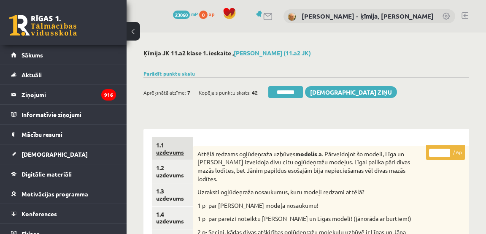
click at [175, 151] on link "1.1 uzdevums" at bounding box center [172, 148] width 41 height 23
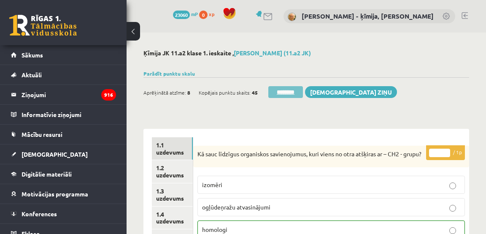
click at [281, 92] on input "********" at bounding box center [285, 92] width 35 height 12
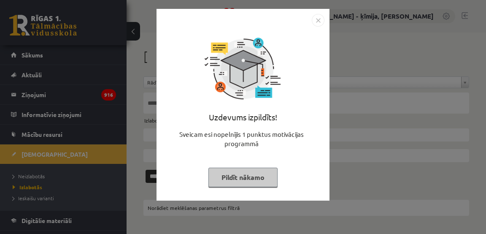
click at [317, 20] on img "Close" at bounding box center [318, 20] width 13 height 13
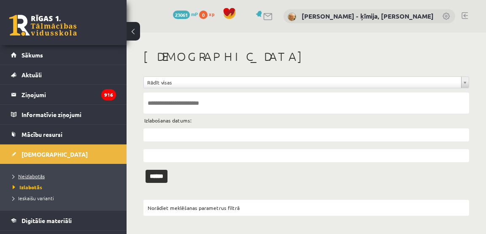
click at [38, 175] on span "Neizlabotās" at bounding box center [29, 176] width 32 height 7
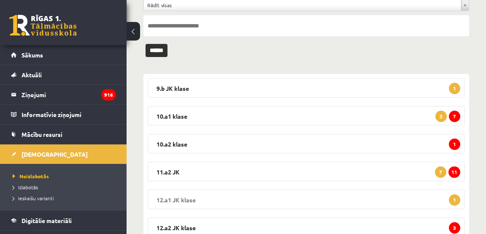
scroll to position [76, 0]
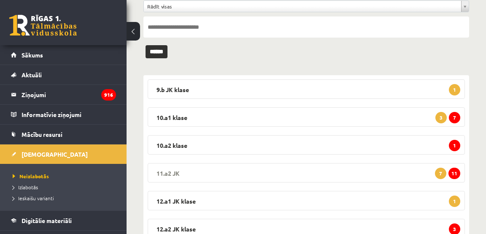
click at [454, 172] on span "11" at bounding box center [454, 172] width 12 height 11
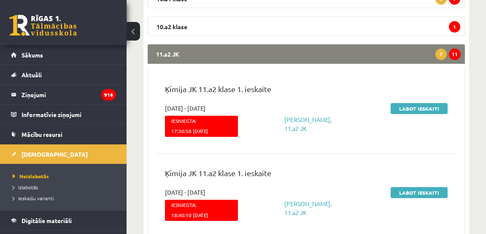
scroll to position [200, 0]
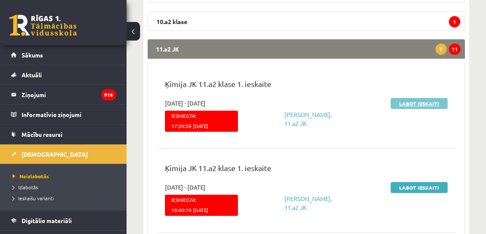
click at [428, 104] on link "Labot ieskaiti" at bounding box center [419, 103] width 57 height 11
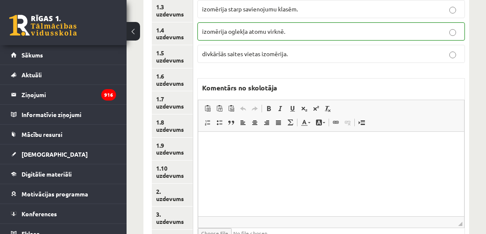
scroll to position [183, 0]
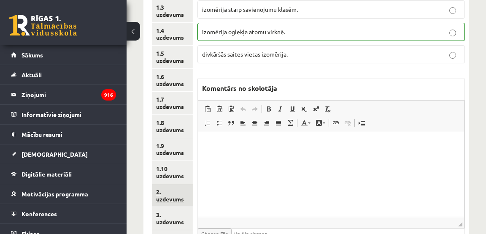
click at [173, 200] on link "2. uzdevums" at bounding box center [172, 195] width 41 height 23
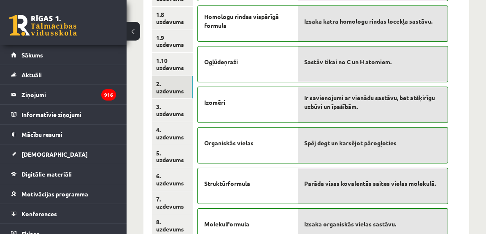
scroll to position [292, 0]
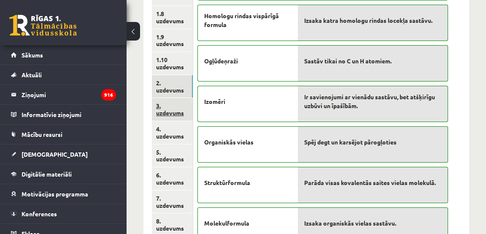
click at [167, 114] on link "3. uzdevums" at bounding box center [172, 109] width 41 height 23
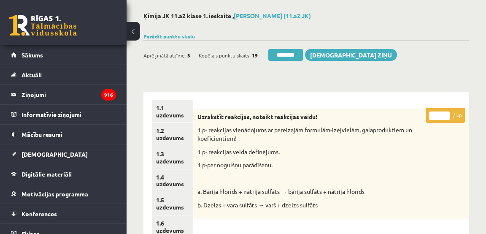
scroll to position [14, 0]
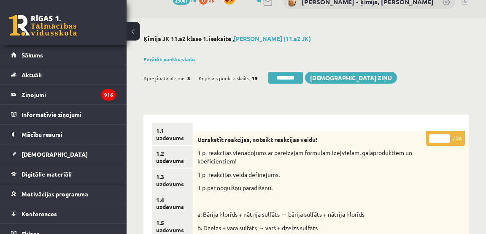
click at [445, 137] on input "*" at bounding box center [439, 138] width 21 height 8
type input "*"
click at [445, 137] on input "*" at bounding box center [439, 138] width 21 height 8
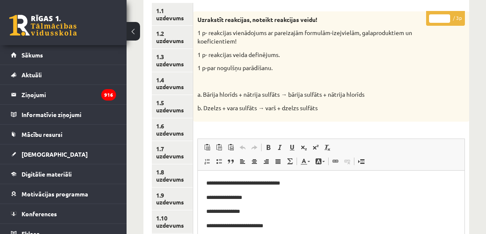
scroll to position [210, 0]
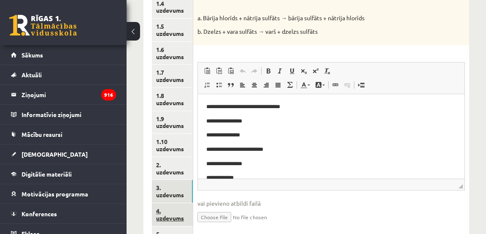
click at [173, 216] on link "4. uzdevums" at bounding box center [172, 214] width 41 height 23
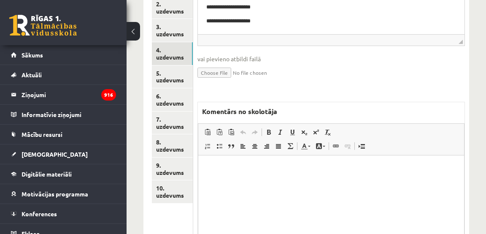
scroll to position [377, 0]
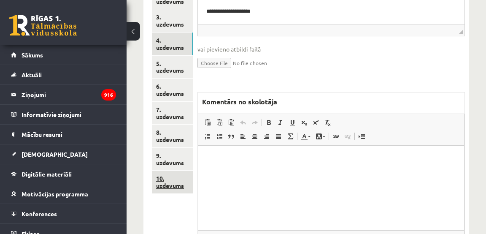
click at [170, 192] on link "10. uzdevums" at bounding box center [172, 181] width 41 height 23
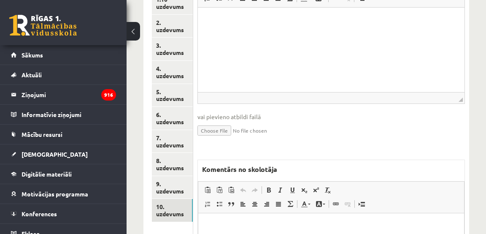
scroll to position [365, 0]
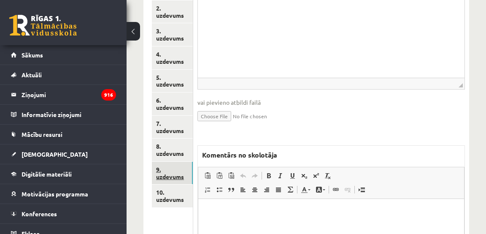
click at [173, 181] on link "9. uzdevums" at bounding box center [172, 173] width 41 height 23
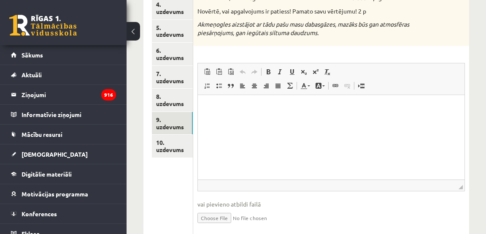
scroll to position [0, 0]
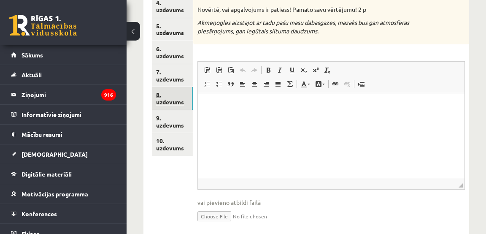
click at [166, 98] on link "8. uzdevums" at bounding box center [172, 98] width 41 height 23
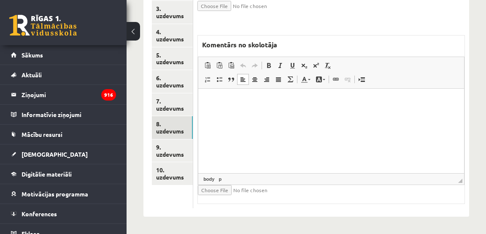
click at [268, 111] on html at bounding box center [331, 102] width 266 height 26
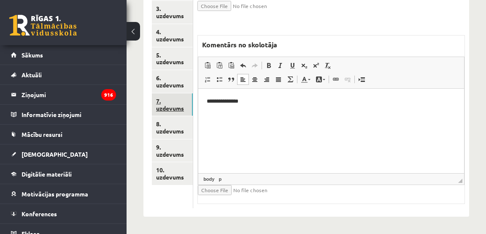
click at [170, 108] on link "7. uzdevums" at bounding box center [172, 104] width 41 height 23
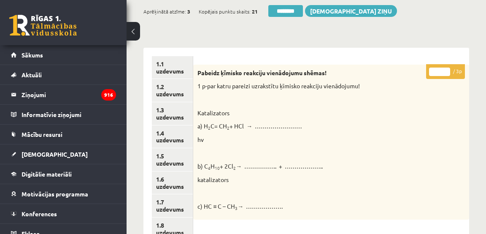
scroll to position [83, 0]
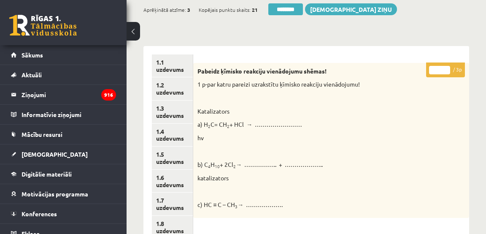
click at [447, 68] on input "*" at bounding box center [439, 70] width 21 height 8
drag, startPoint x: 447, startPoint y: 68, endPoint x: 359, endPoint y: 107, distance: 95.5
type input "*"
click at [446, 69] on input "*" at bounding box center [439, 70] width 21 height 8
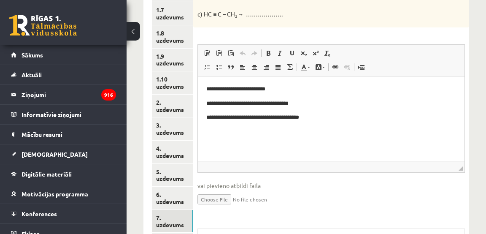
scroll to position [272, 0]
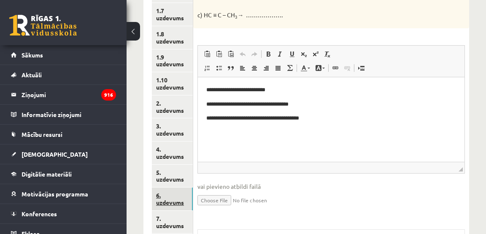
click at [175, 201] on link "6. uzdevums" at bounding box center [172, 198] width 41 height 23
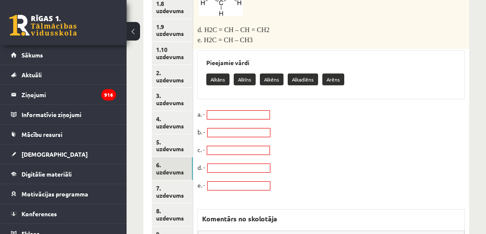
scroll to position [303, 0]
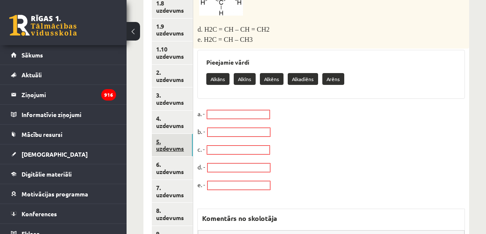
click at [170, 148] on link "5. uzdevums" at bounding box center [172, 145] width 41 height 23
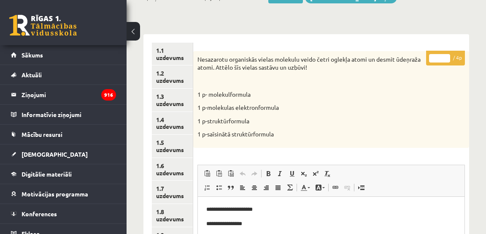
scroll to position [85, 0]
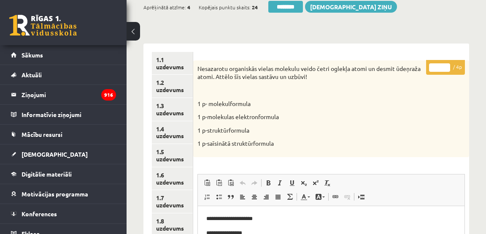
click at [448, 65] on input "*" at bounding box center [439, 67] width 21 height 8
drag, startPoint x: 448, startPoint y: 65, endPoint x: 425, endPoint y: 80, distance: 26.9
type input "*"
click at [448, 65] on input "*" at bounding box center [439, 67] width 21 height 8
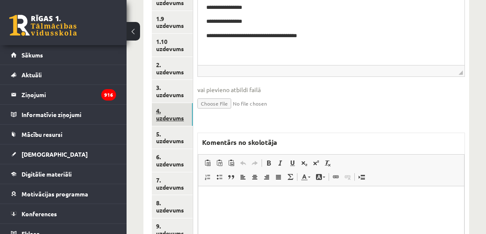
click at [164, 121] on link "4. uzdevums" at bounding box center [172, 114] width 41 height 23
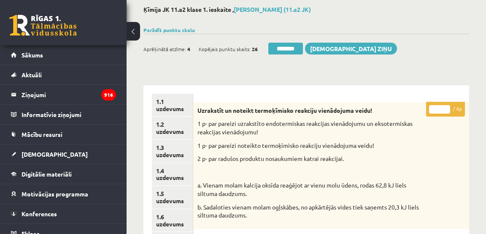
scroll to position [3, 0]
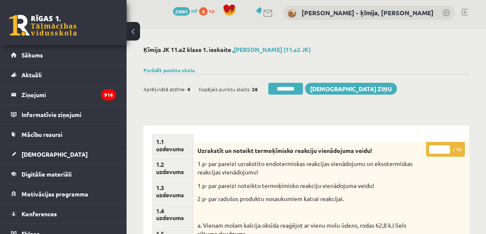
click at [448, 148] on input "*" at bounding box center [439, 149] width 21 height 8
type input "*"
click at [448, 148] on input "*" at bounding box center [439, 149] width 21 height 8
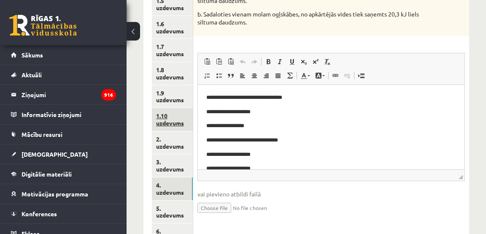
scroll to position [237, 0]
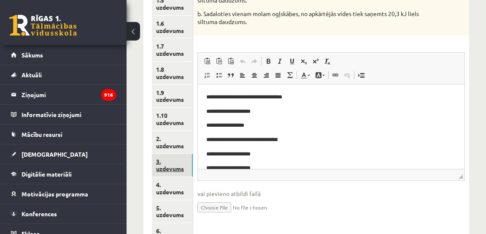
click at [178, 169] on link "3. uzdevums" at bounding box center [172, 165] width 41 height 23
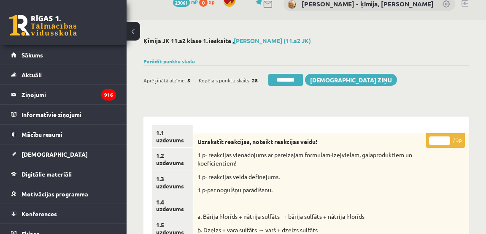
scroll to position [0, 0]
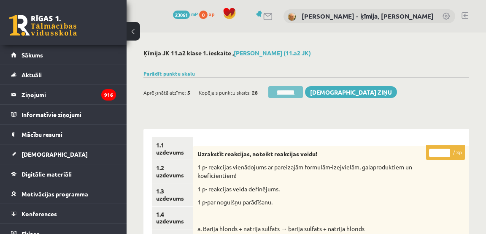
click at [295, 93] on input "********" at bounding box center [285, 92] width 35 height 12
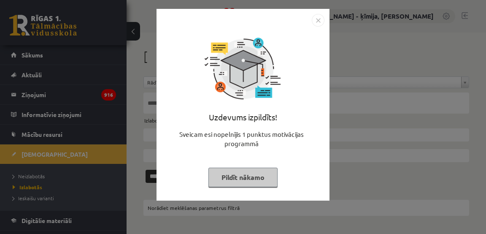
drag, startPoint x: 318, startPoint y: 19, endPoint x: 277, endPoint y: 27, distance: 41.3
click at [317, 19] on img "Close" at bounding box center [318, 20] width 13 height 13
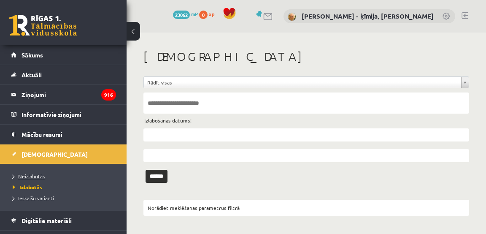
click at [42, 176] on span "Neizlabotās" at bounding box center [29, 176] width 32 height 7
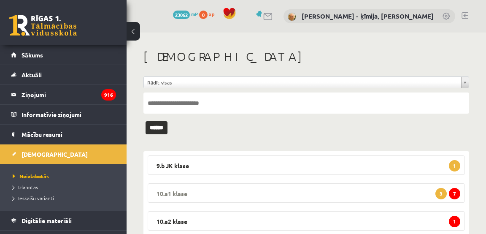
scroll to position [106, 0]
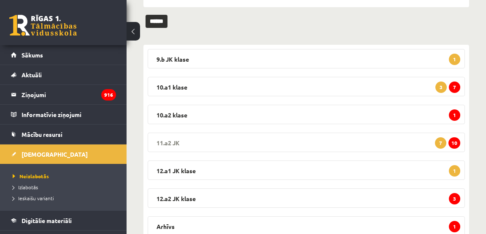
click at [455, 140] on span "10" at bounding box center [454, 142] width 12 height 11
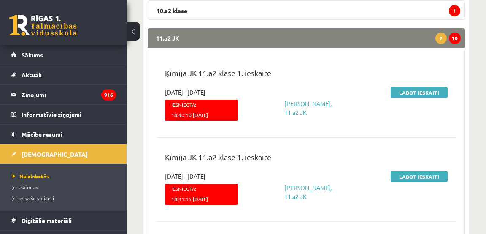
scroll to position [213, 0]
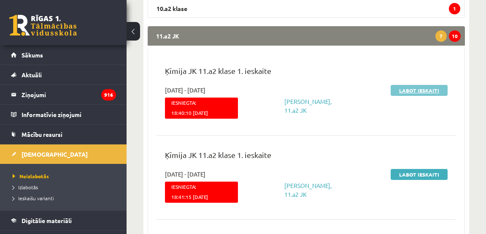
click at [421, 89] on link "Labot ieskaiti" at bounding box center [419, 90] width 57 height 11
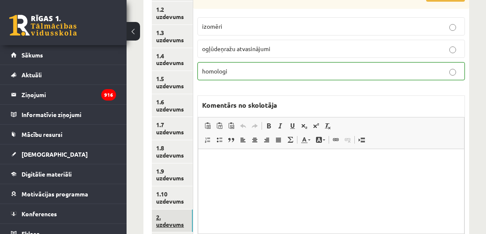
click at [171, 225] on link "2. uzdevums" at bounding box center [172, 220] width 41 height 23
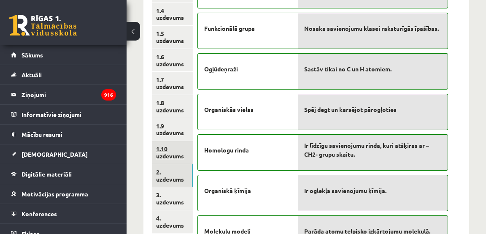
scroll to position [204, 0]
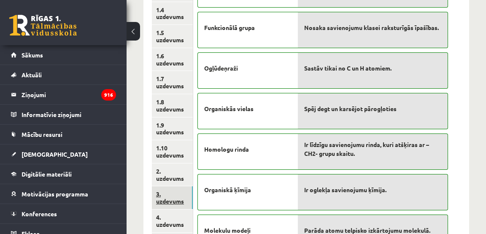
click at [167, 201] on link "3. uzdevums" at bounding box center [172, 197] width 41 height 23
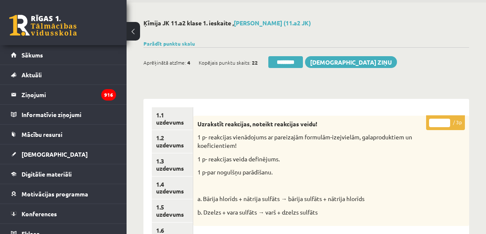
scroll to position [29, 0]
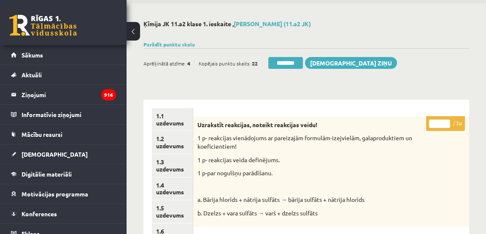
type input "*"
click at [446, 122] on input "*" at bounding box center [439, 123] width 21 height 8
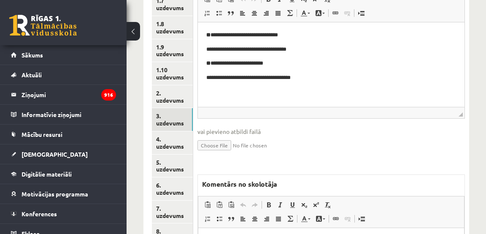
scroll to position [284, 0]
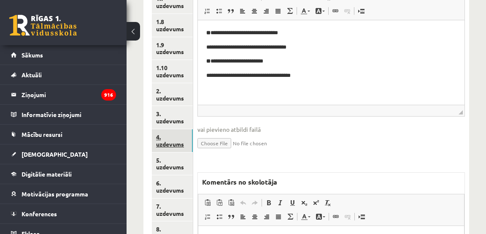
click at [175, 144] on link "4. uzdevums" at bounding box center [172, 140] width 41 height 23
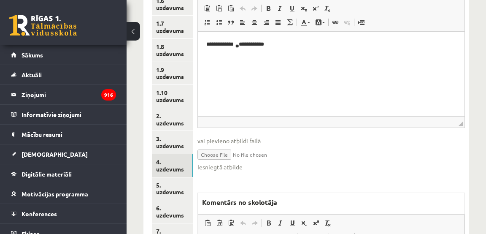
scroll to position [262, 0]
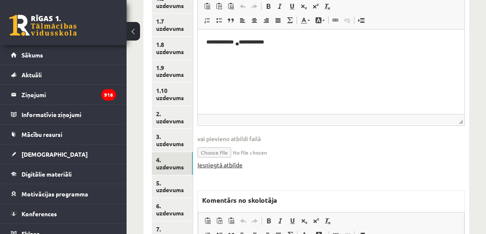
click at [229, 165] on link "Iesniegtā atbilde" at bounding box center [219, 164] width 45 height 9
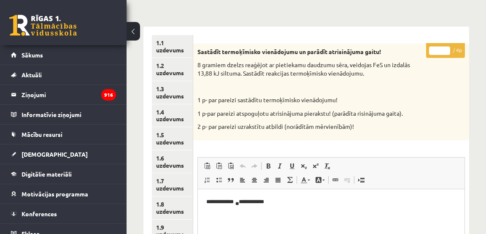
scroll to position [103, 0]
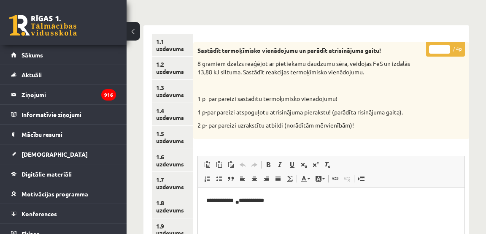
click at [446, 48] on input "*" at bounding box center [439, 49] width 21 height 8
drag, startPoint x: 446, startPoint y: 48, endPoint x: 391, endPoint y: 70, distance: 59.1
type input "*"
click at [445, 48] on input "*" at bounding box center [439, 49] width 21 height 8
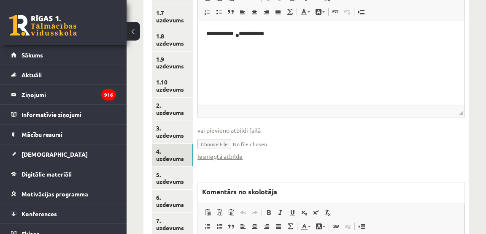
scroll to position [272, 0]
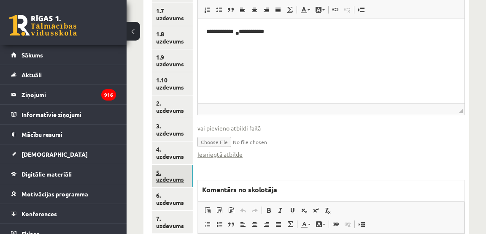
click at [165, 177] on link "5. uzdevums" at bounding box center [172, 176] width 41 height 23
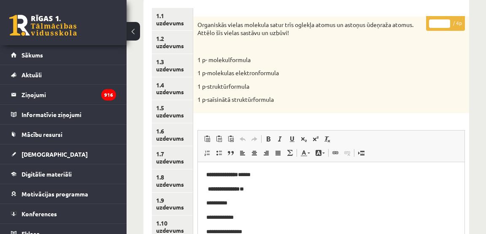
scroll to position [130, 0]
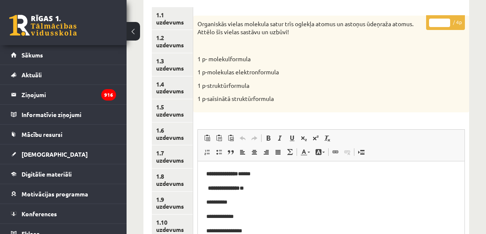
click at [447, 21] on input "*" at bounding box center [439, 23] width 21 height 8
type input "*"
click at [447, 21] on input "*" at bounding box center [439, 23] width 21 height 8
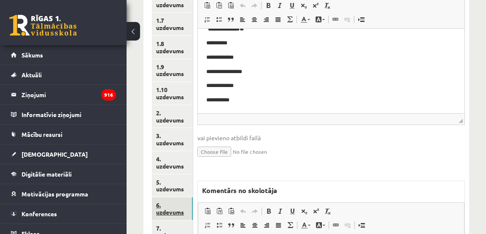
scroll to position [261, 0]
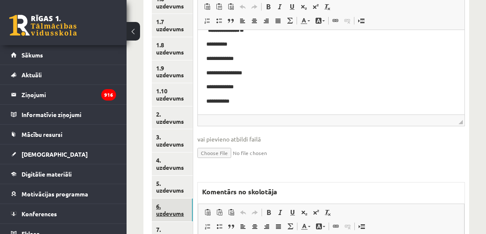
click at [167, 212] on link "6. uzdevums" at bounding box center [172, 209] width 41 height 23
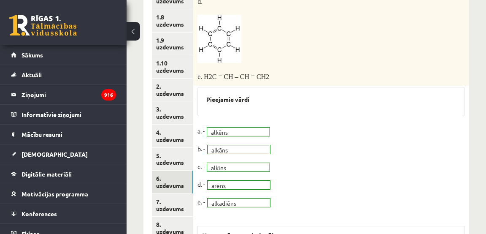
scroll to position [291, 0]
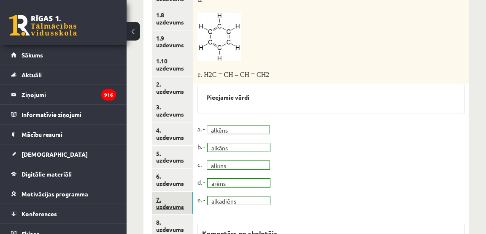
click at [172, 205] on link "7. uzdevums" at bounding box center [172, 202] width 41 height 23
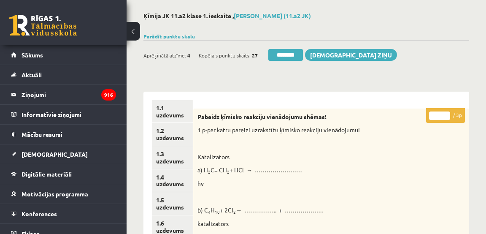
scroll to position [32, 0]
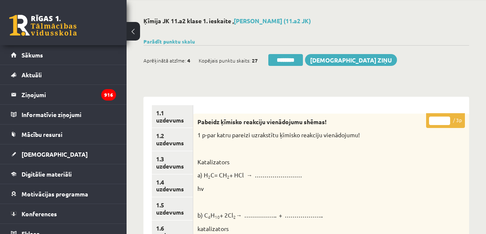
click at [448, 119] on input "*" at bounding box center [439, 120] width 21 height 8
drag, startPoint x: 448, startPoint y: 119, endPoint x: 418, endPoint y: 148, distance: 41.5
type input "*"
click at [448, 119] on input "*" at bounding box center [439, 120] width 21 height 8
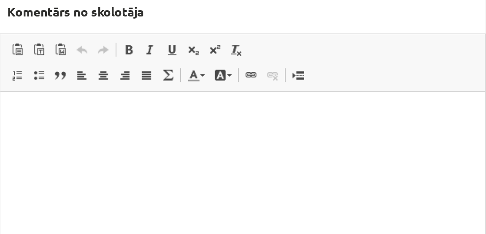
scroll to position [38, 198]
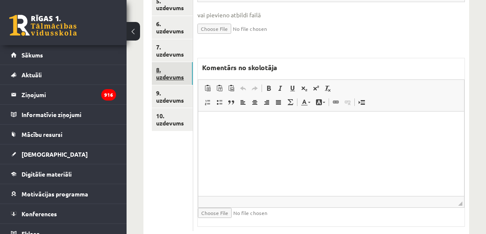
click at [170, 75] on link "8. uzdevums" at bounding box center [172, 73] width 41 height 23
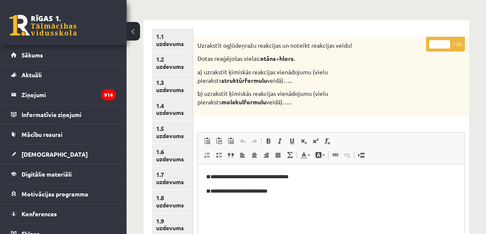
type input "*"
click at [448, 41] on input "*" at bounding box center [439, 44] width 21 height 8
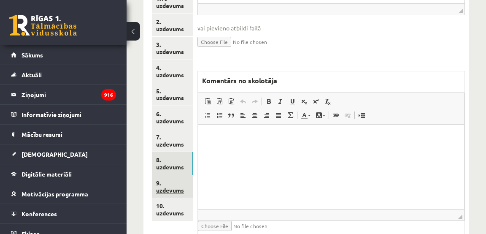
click at [156, 187] on link "9. uzdevums" at bounding box center [172, 186] width 41 height 23
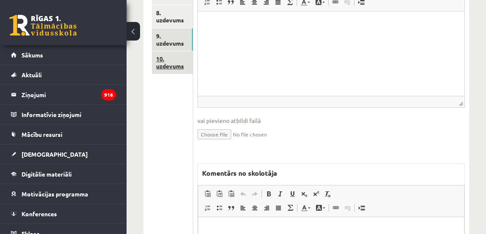
click at [165, 66] on link "10. uzdevums" at bounding box center [172, 62] width 41 height 23
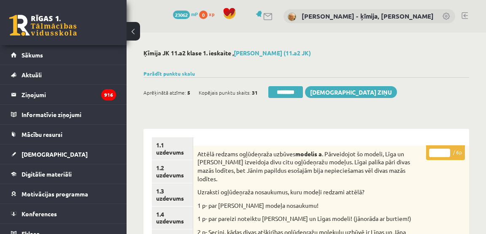
click at [446, 151] on input "*" at bounding box center [439, 152] width 21 height 8
type input "*"
click at [446, 151] on input "*" at bounding box center [439, 152] width 21 height 8
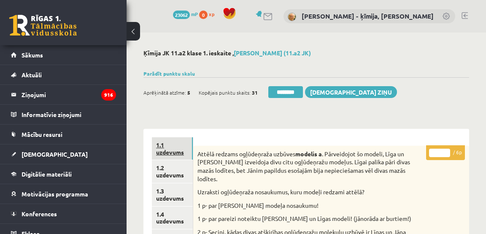
click at [178, 151] on link "1.1 uzdevums" at bounding box center [172, 148] width 41 height 23
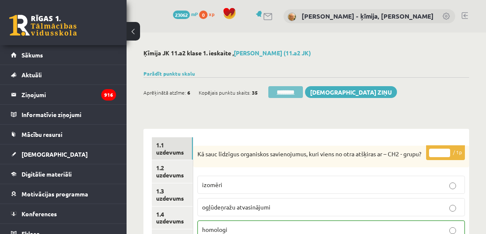
click at [296, 92] on input "********" at bounding box center [285, 92] width 35 height 12
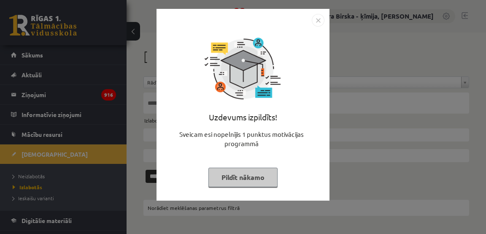
drag, startPoint x: 318, startPoint y: 19, endPoint x: 263, endPoint y: 34, distance: 57.1
click at [318, 20] on img "Close" at bounding box center [318, 20] width 13 height 13
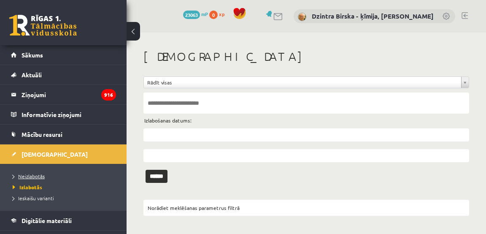
click at [35, 174] on span "Neizlabotās" at bounding box center [29, 176] width 32 height 7
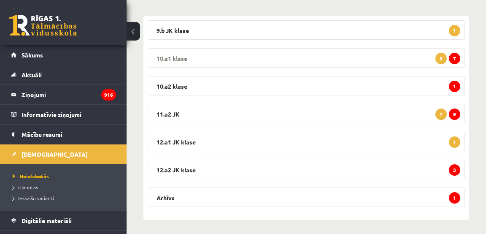
scroll to position [137, 0]
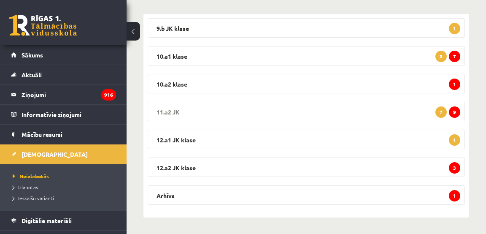
click at [457, 111] on span "9" at bounding box center [454, 111] width 11 height 11
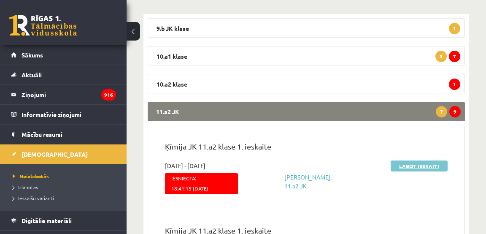
click at [420, 165] on link "Labot ieskaiti" at bounding box center [419, 165] width 57 height 11
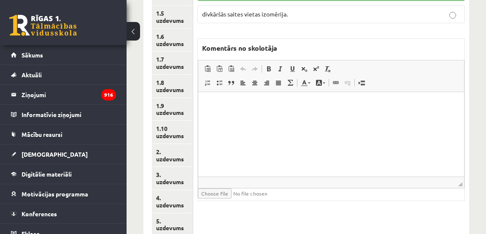
scroll to position [226, 0]
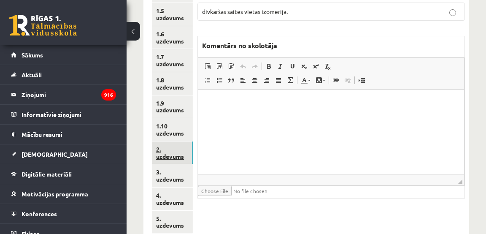
click at [179, 155] on link "2. uzdevums" at bounding box center [172, 152] width 41 height 23
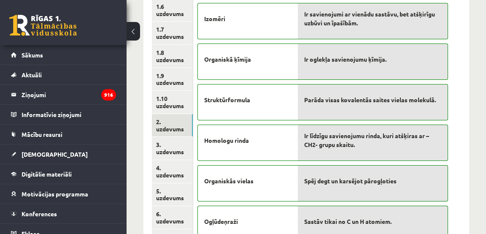
scroll to position [256, 0]
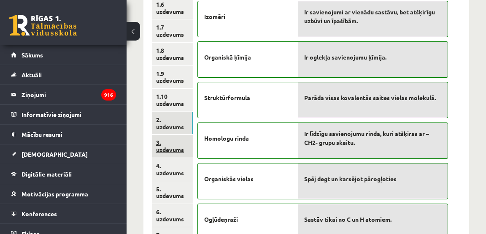
click at [167, 149] on link "3. uzdevums" at bounding box center [172, 146] width 41 height 23
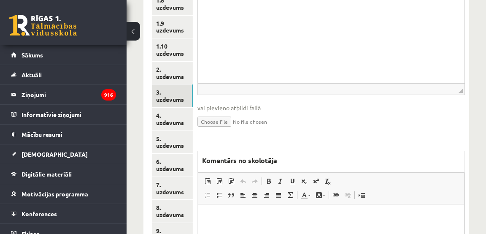
scroll to position [307, 0]
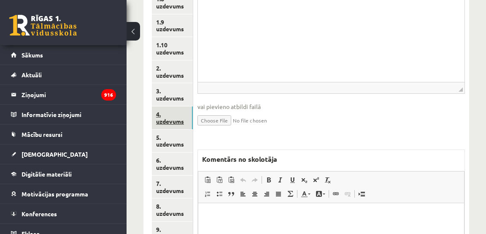
click at [171, 123] on link "4. uzdevums" at bounding box center [172, 117] width 41 height 23
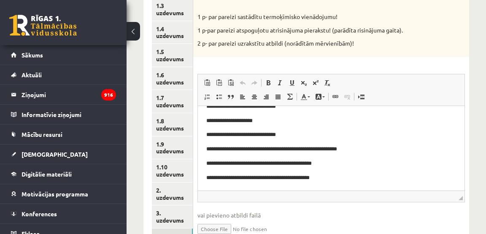
scroll to position [0, 0]
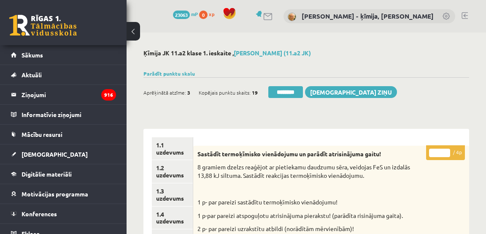
type input "*"
click at [448, 152] on input "*" at bounding box center [439, 152] width 21 height 8
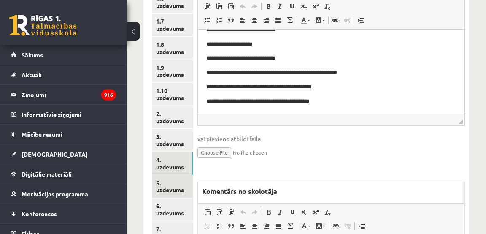
click at [178, 190] on link "5. uzdevums" at bounding box center [172, 186] width 41 height 23
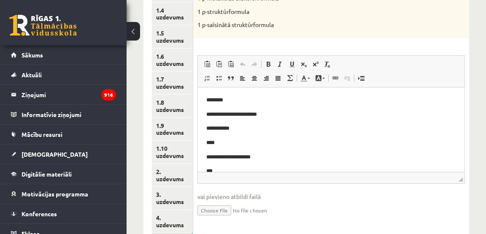
scroll to position [204, 0]
click at [294, 137] on body "**********" at bounding box center [331, 149] width 250 height 108
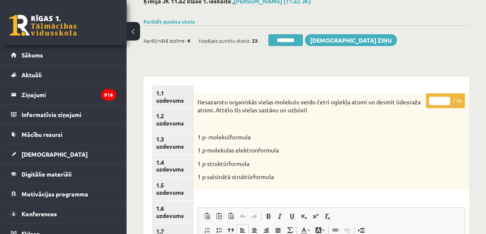
scroll to position [43, 0]
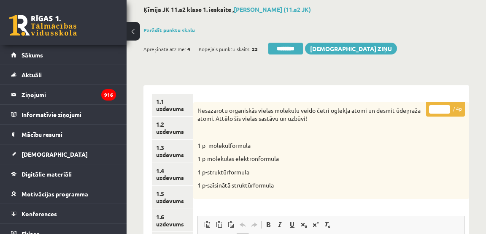
type input "*"
click at [445, 107] on input "*" at bounding box center [439, 109] width 21 height 8
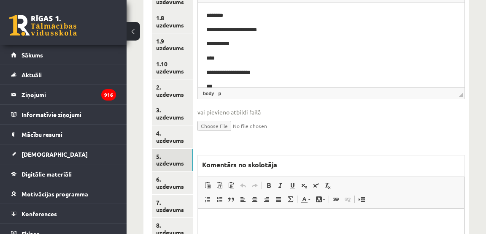
scroll to position [289, 0]
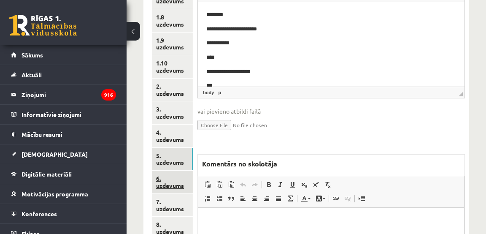
click at [182, 181] on link "6. uzdevums" at bounding box center [172, 181] width 41 height 23
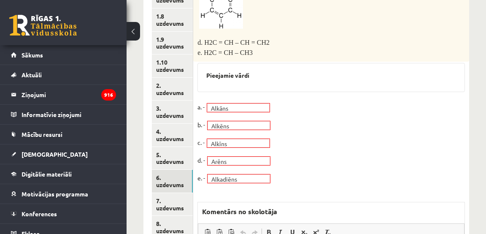
scroll to position [296, 0]
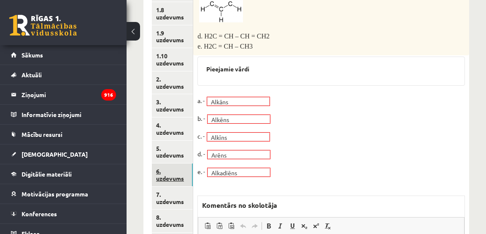
click at [172, 177] on link "6. uzdevums" at bounding box center [172, 174] width 41 height 23
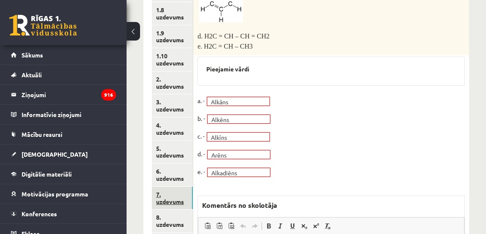
click at [170, 202] on link "7. uzdevums" at bounding box center [172, 197] width 41 height 23
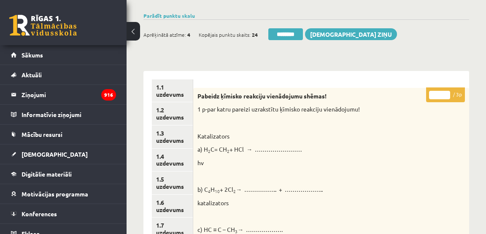
click at [447, 94] on input "*" at bounding box center [439, 95] width 21 height 8
drag, startPoint x: 447, startPoint y: 93, endPoint x: 443, endPoint y: 94, distance: 4.4
type input "*"
click at [447, 93] on input "*" at bounding box center [439, 95] width 21 height 8
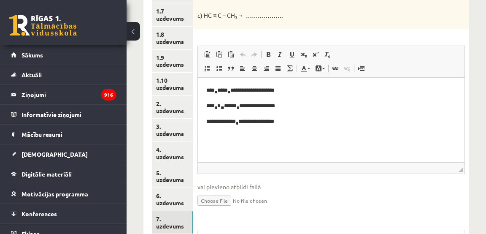
scroll to position [305, 0]
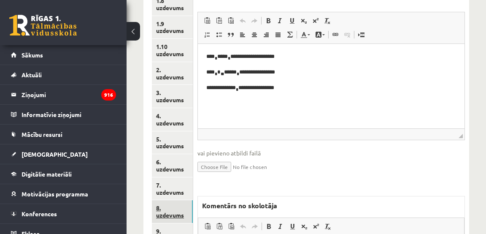
click at [173, 216] on link "8. uzdevums" at bounding box center [172, 211] width 41 height 23
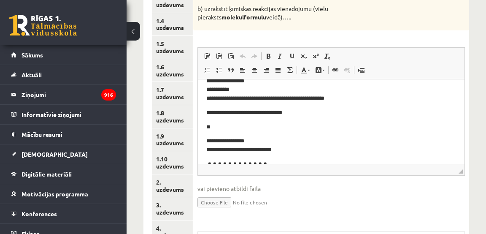
scroll to position [0, 0]
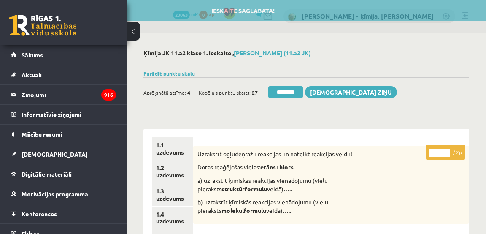
type input "*"
click at [446, 150] on input "*" at bounding box center [439, 152] width 21 height 8
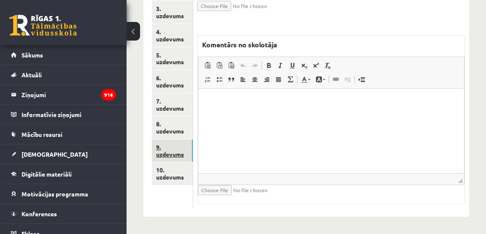
click at [175, 155] on link "9. uzdevums" at bounding box center [172, 150] width 41 height 23
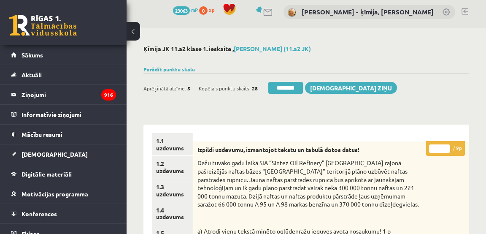
scroll to position [3, 0]
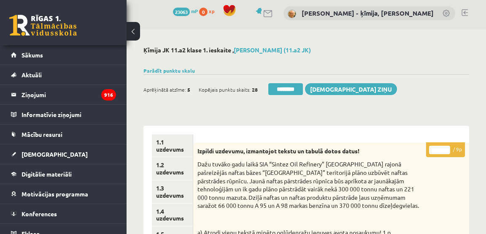
click at [445, 148] on input "*" at bounding box center [439, 150] width 21 height 8
type input "*"
click at [445, 151] on input "*" at bounding box center [439, 150] width 21 height 8
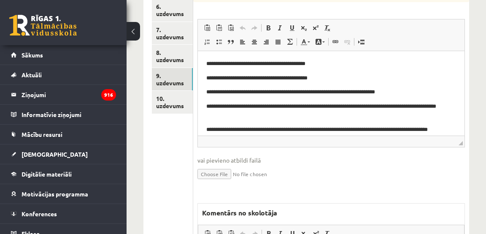
scroll to position [461, 0]
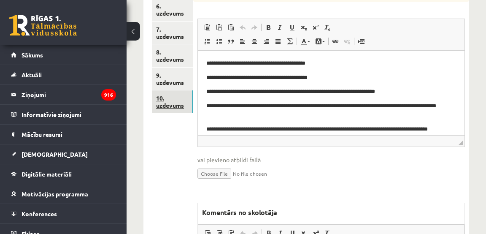
click at [176, 105] on link "10. uzdevums" at bounding box center [172, 101] width 41 height 23
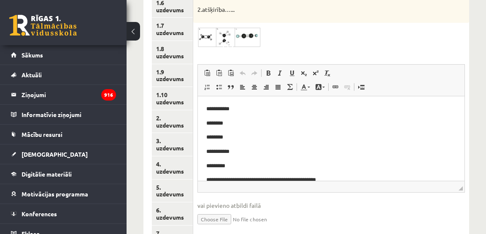
scroll to position [258, 0]
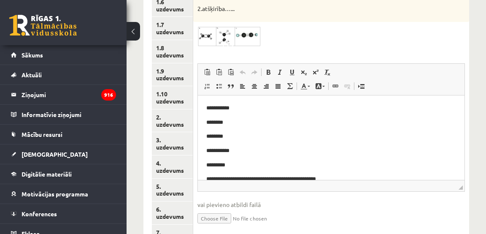
click at [405, 112] on p "**********" at bounding box center [330, 108] width 249 height 9
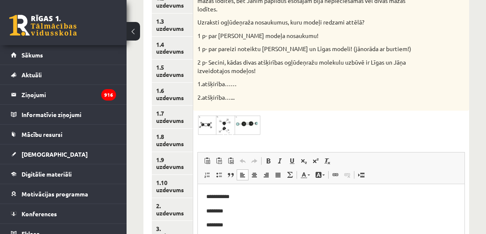
scroll to position [32, 0]
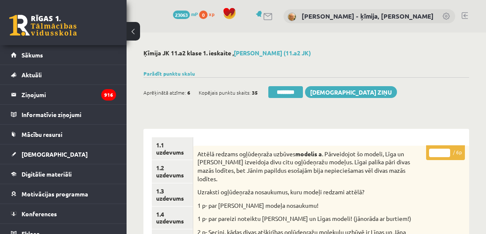
click at [448, 152] on input "*" at bounding box center [439, 152] width 21 height 8
type input "*"
click at [448, 152] on input "*" at bounding box center [439, 152] width 21 height 8
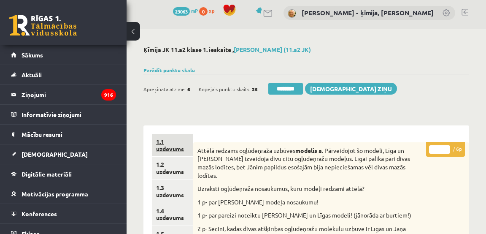
scroll to position [0, 0]
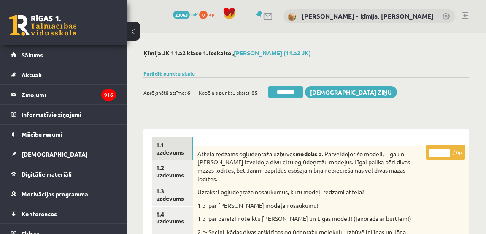
click at [167, 155] on link "1.1 uzdevums" at bounding box center [172, 148] width 41 height 23
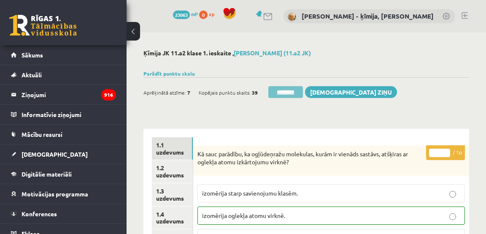
click at [292, 91] on input "********" at bounding box center [285, 92] width 35 height 12
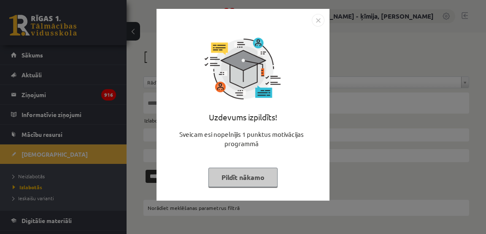
drag, startPoint x: 317, startPoint y: 20, endPoint x: 262, endPoint y: 32, distance: 56.2
click at [316, 20] on img "Close" at bounding box center [318, 20] width 13 height 13
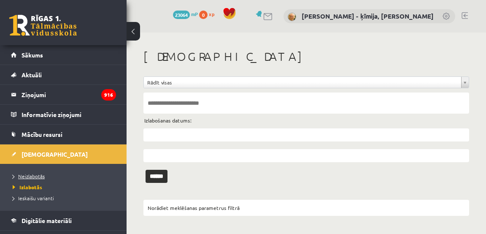
click at [35, 172] on link "Neizlabotās" at bounding box center [65, 176] width 105 height 8
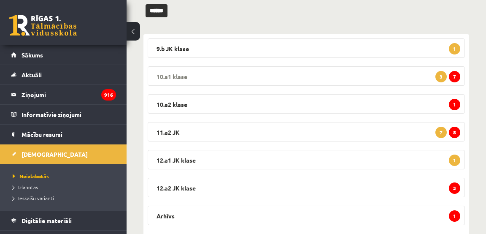
scroll to position [118, 0]
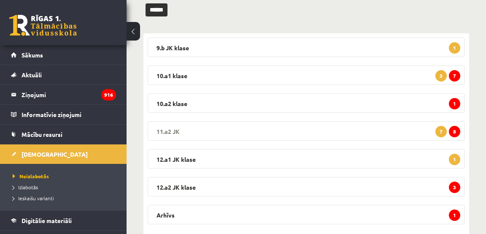
click at [458, 129] on span "8" at bounding box center [454, 131] width 11 height 11
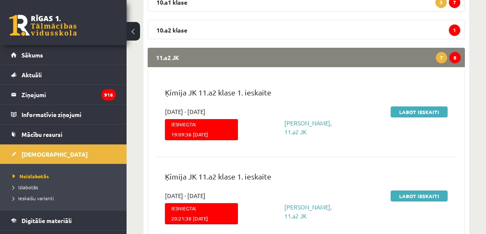
scroll to position [192, 0]
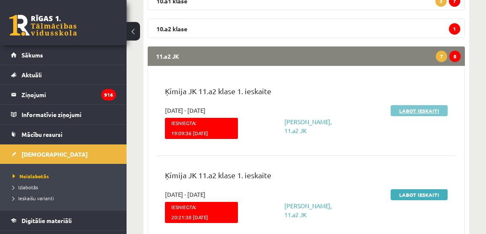
click at [413, 109] on link "Labot ieskaiti" at bounding box center [419, 110] width 57 height 11
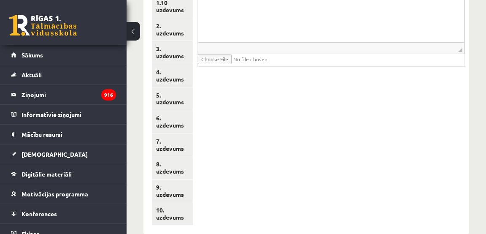
scroll to position [365, 0]
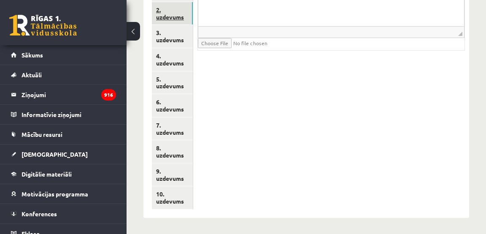
click at [169, 19] on link "2. uzdevums" at bounding box center [172, 13] width 41 height 23
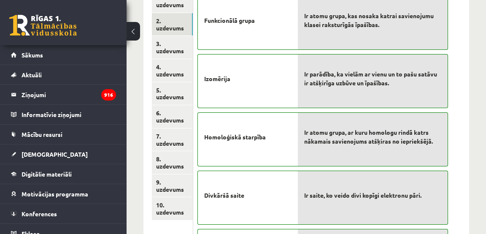
scroll to position [326, 0]
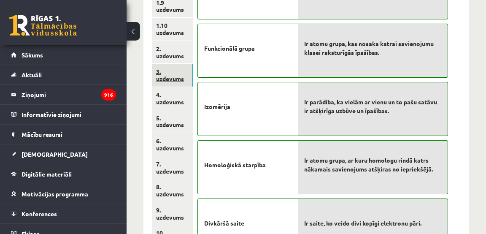
click at [170, 78] on link "3. uzdevums" at bounding box center [172, 75] width 41 height 23
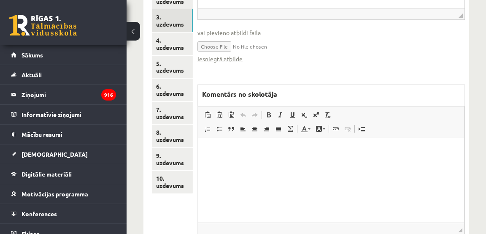
scroll to position [381, 0]
click at [234, 58] on link "Iesniegtā atbilde" at bounding box center [219, 58] width 45 height 9
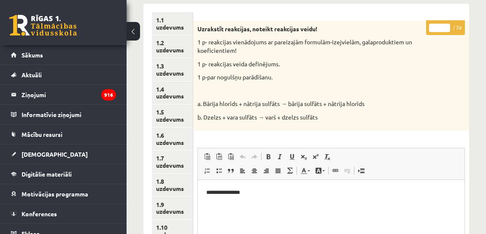
scroll to position [125, 0]
click at [448, 26] on input "*" at bounding box center [439, 28] width 21 height 8
type input "*"
click at [448, 26] on input "*" at bounding box center [439, 28] width 21 height 8
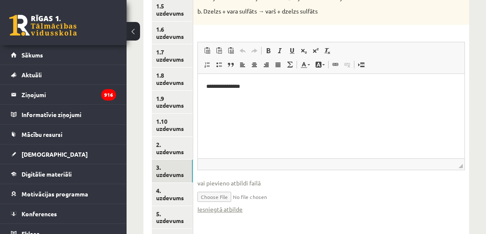
scroll to position [233, 0]
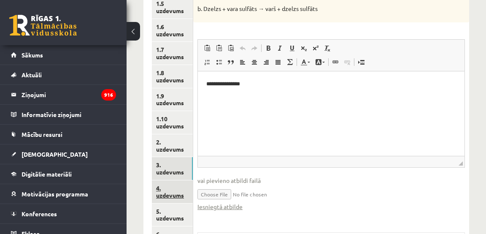
click at [177, 194] on link "4. uzdevums" at bounding box center [172, 191] width 41 height 23
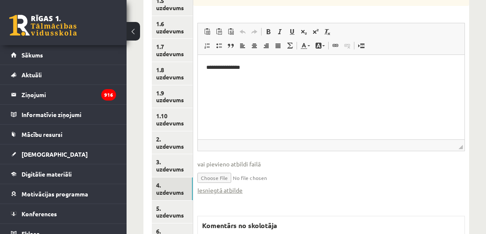
scroll to position [245, 0]
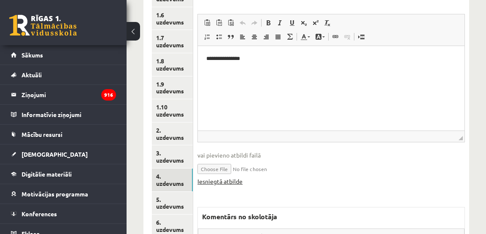
click at [228, 182] on link "Iesniegtā atbilde" at bounding box center [219, 181] width 45 height 9
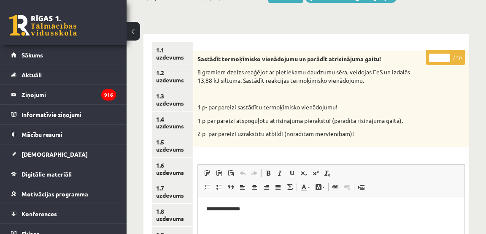
scroll to position [94, 0]
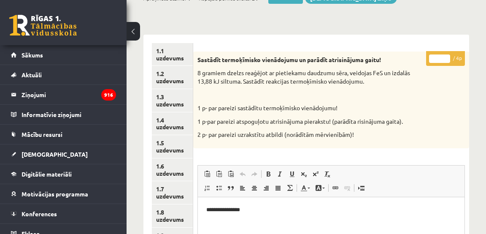
click at [446, 57] on input "*" at bounding box center [439, 58] width 21 height 8
type input "*"
click at [446, 57] on input "*" at bounding box center [439, 58] width 21 height 8
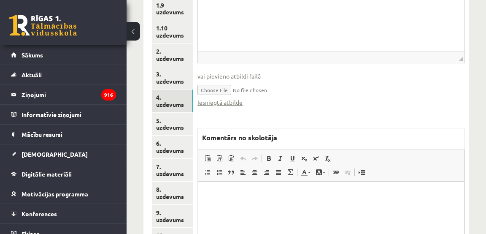
scroll to position [322, 0]
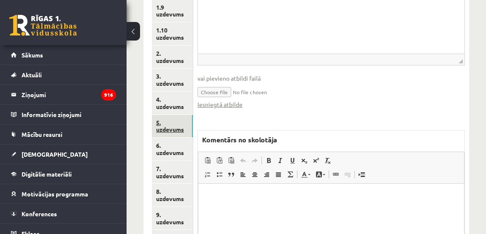
click at [179, 131] on link "5. uzdevums" at bounding box center [172, 126] width 41 height 23
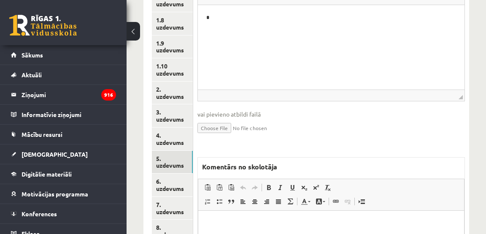
scroll to position [286, 0]
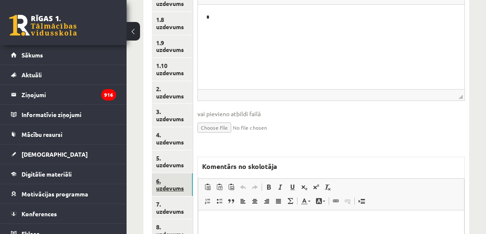
click at [167, 187] on link "6. uzdevums" at bounding box center [172, 184] width 41 height 23
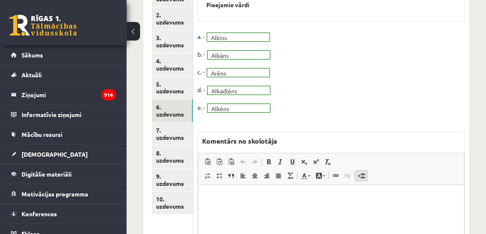
scroll to position [362, 0]
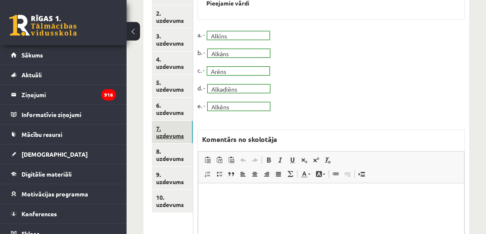
click at [171, 135] on link "7. uzdevums" at bounding box center [172, 132] width 41 height 23
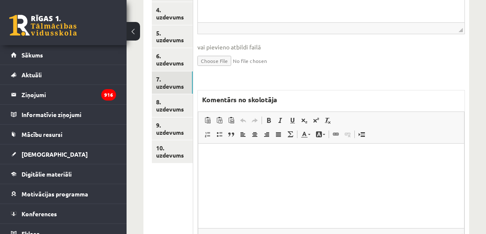
scroll to position [0, 0]
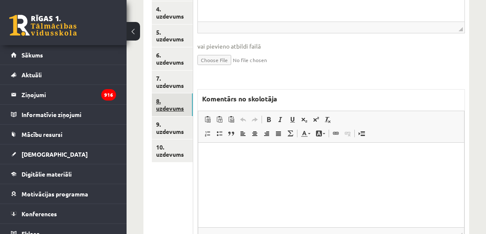
click at [180, 108] on link "8. uzdevums" at bounding box center [172, 104] width 41 height 23
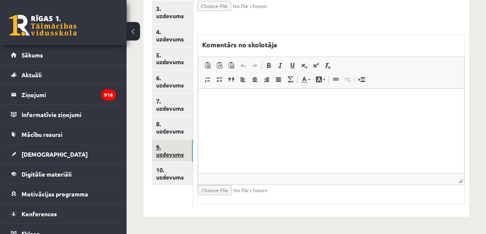
click at [170, 153] on link "9. uzdevums" at bounding box center [172, 150] width 41 height 23
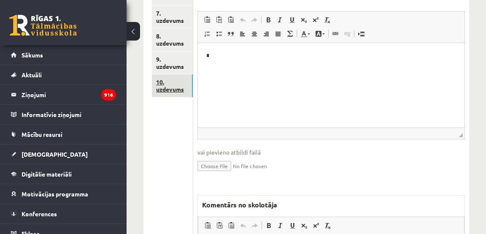
click at [170, 91] on link "10. uzdevums" at bounding box center [172, 85] width 41 height 23
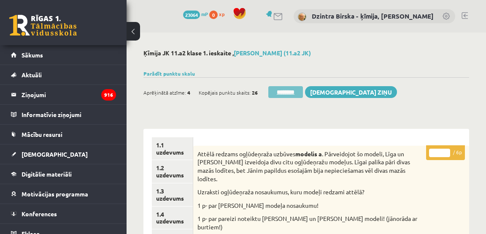
click at [283, 92] on input "********" at bounding box center [285, 92] width 35 height 12
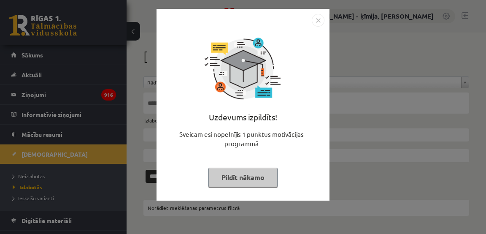
click at [320, 21] on img "Close" at bounding box center [318, 20] width 13 height 13
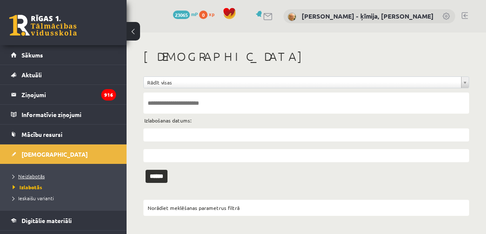
click at [40, 175] on span "Neizlabotās" at bounding box center [29, 176] width 32 height 7
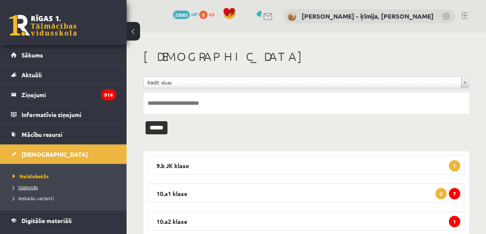
click at [35, 186] on span "Izlabotās" at bounding box center [25, 186] width 25 height 7
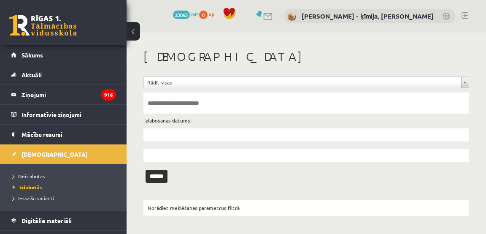
click at [185, 99] on input "text" at bounding box center [306, 102] width 326 height 21
type input "**********"
click at [146, 170] on input "******" at bounding box center [157, 176] width 22 height 13
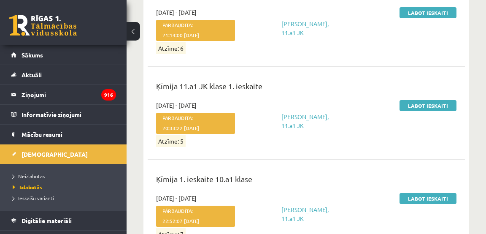
scroll to position [318, 0]
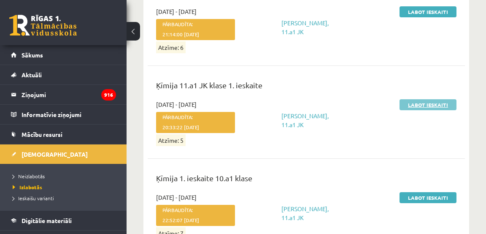
click at [427, 105] on link "Labot ieskaiti" at bounding box center [427, 104] width 57 height 11
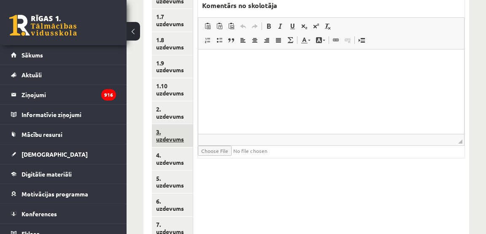
scroll to position [268, 0]
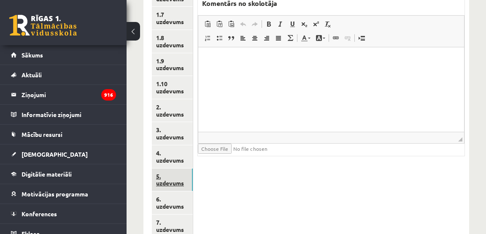
click at [173, 182] on link "5. uzdevums" at bounding box center [172, 179] width 41 height 23
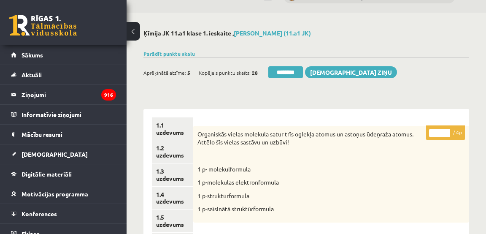
scroll to position [19, 0]
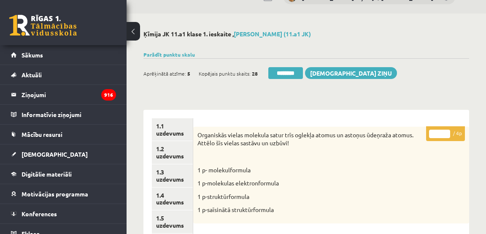
click at [446, 132] on input "*" at bounding box center [439, 133] width 21 height 8
type input "*"
click at [446, 132] on input "*" at bounding box center [439, 133] width 21 height 8
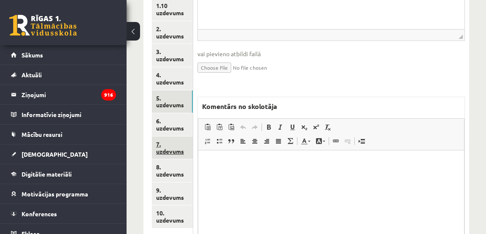
scroll to position [346, 0]
click at [175, 151] on link "7. uzdevums" at bounding box center [172, 148] width 41 height 23
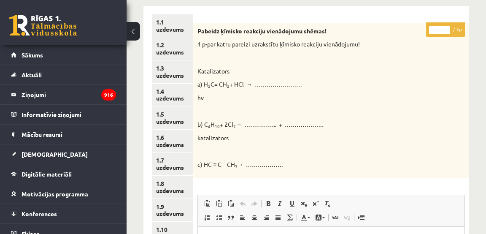
scroll to position [123, 0]
click at [448, 27] on input "*" at bounding box center [439, 29] width 21 height 8
type input "*"
click at [448, 27] on input "*" at bounding box center [439, 29] width 21 height 8
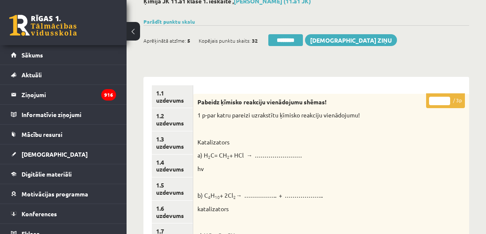
scroll to position [0, 0]
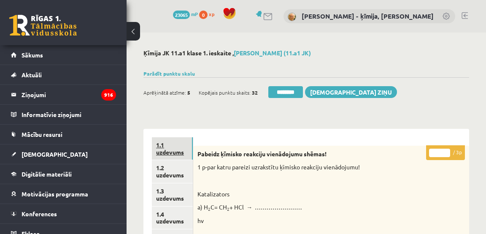
click at [165, 151] on link "1.1 uzdevums" at bounding box center [172, 148] width 41 height 23
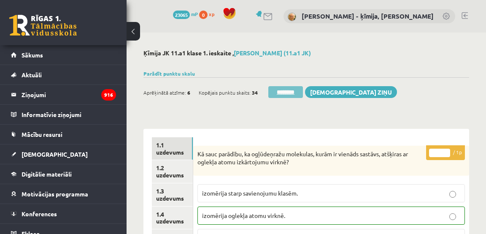
click at [300, 90] on input "********" at bounding box center [285, 92] width 35 height 12
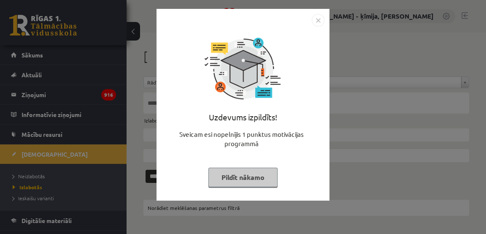
click at [321, 18] on img "Close" at bounding box center [318, 20] width 13 height 13
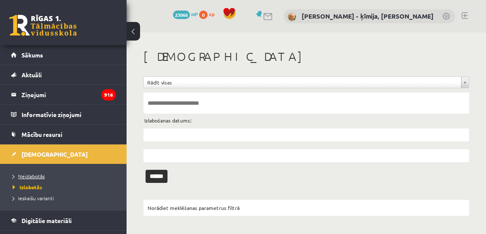
click at [36, 175] on span "Neizlabotās" at bounding box center [29, 176] width 32 height 7
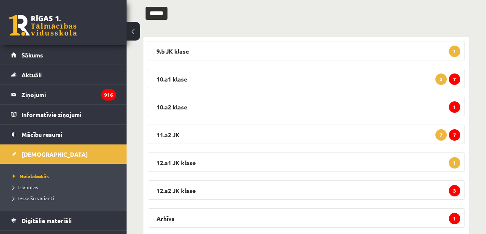
scroll to position [115, 0]
click at [456, 134] on span "7" at bounding box center [454, 134] width 11 height 11
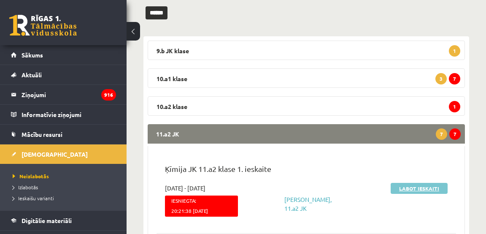
click at [426, 185] on link "Labot ieskaiti" at bounding box center [419, 188] width 57 height 11
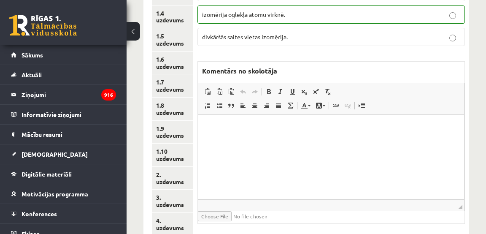
scroll to position [218, 0]
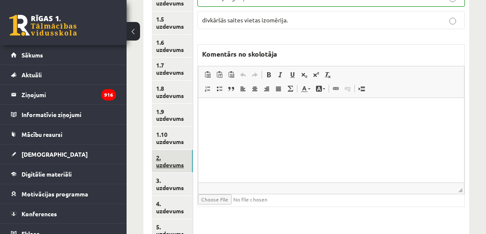
click at [174, 164] on link "2. uzdevums" at bounding box center [172, 161] width 41 height 23
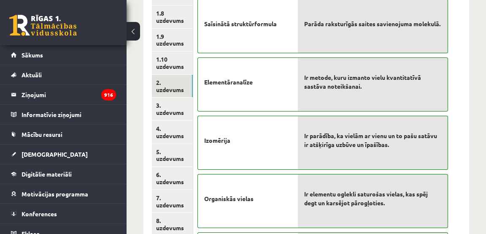
scroll to position [297, 0]
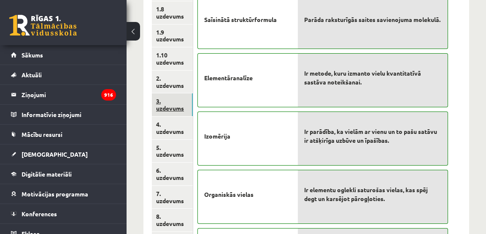
click at [174, 108] on link "3. uzdevums" at bounding box center [172, 104] width 41 height 23
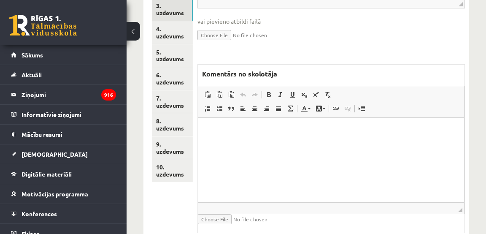
scroll to position [422, 0]
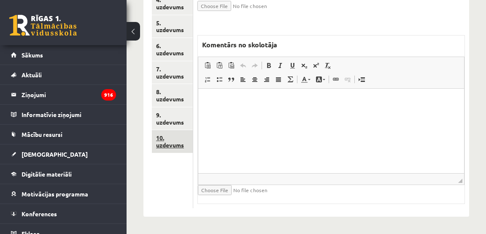
click at [166, 143] on link "10. uzdevums" at bounding box center [172, 141] width 41 height 23
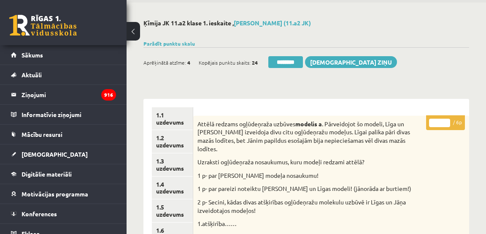
scroll to position [0, 0]
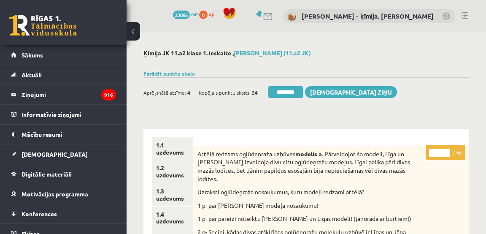
type input "*"
click at [446, 151] on input "*" at bounding box center [439, 152] width 21 height 8
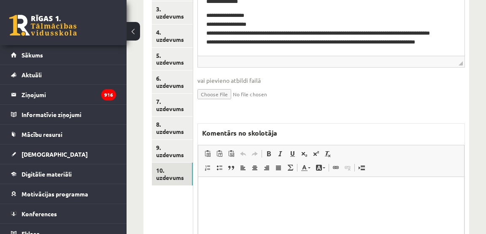
scroll to position [388, 0]
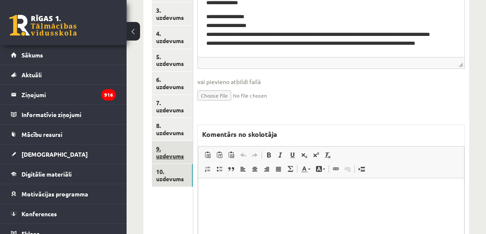
click at [170, 154] on link "9. uzdevums" at bounding box center [172, 152] width 41 height 23
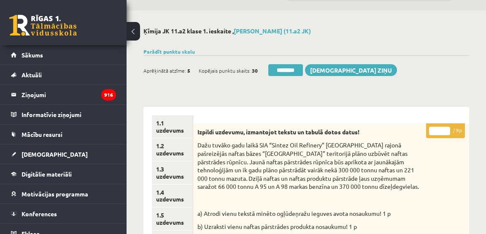
scroll to position [0, 0]
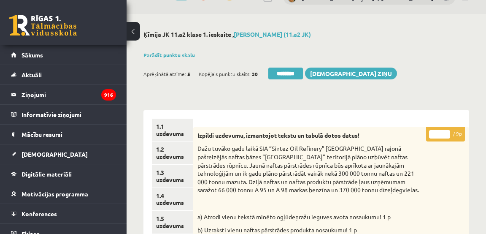
type input "*"
click at [446, 133] on input "*" at bounding box center [439, 134] width 21 height 8
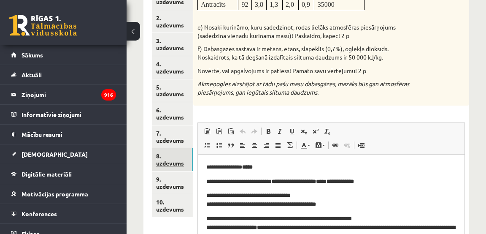
click at [165, 162] on link "8. uzdevums" at bounding box center [172, 159] width 41 height 23
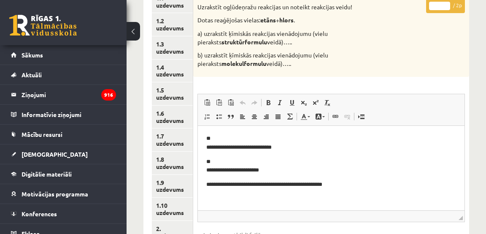
drag, startPoint x: 448, startPoint y: 4, endPoint x: 439, endPoint y: 11, distance: 11.1
type input "*"
click at [447, 4] on input "*" at bounding box center [439, 6] width 21 height 8
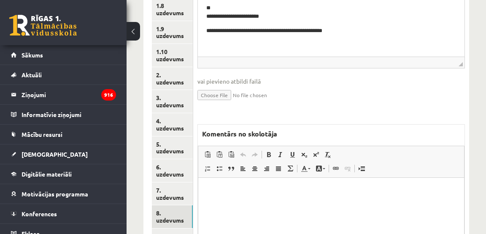
scroll to position [299, 0]
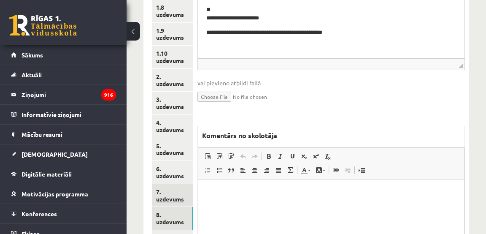
click at [162, 197] on link "7. uzdevums" at bounding box center [172, 195] width 41 height 23
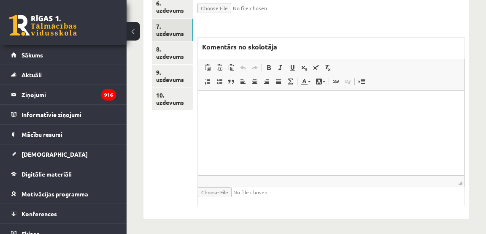
click at [353, 116] on html at bounding box center [331, 104] width 266 height 26
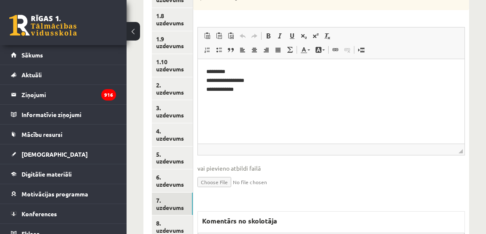
scroll to position [290, 0]
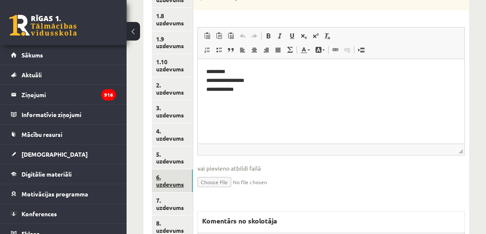
click at [173, 183] on link "6. uzdevums" at bounding box center [172, 180] width 41 height 23
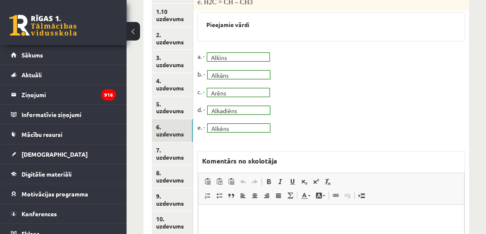
scroll to position [343, 0]
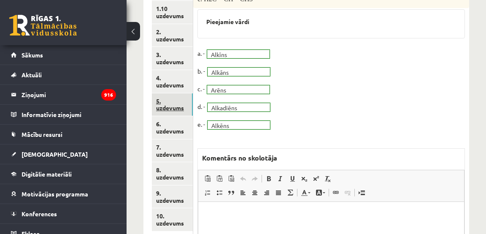
click at [169, 105] on link "5. uzdevums" at bounding box center [172, 104] width 41 height 23
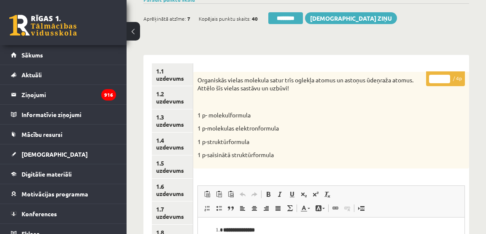
scroll to position [49, 0]
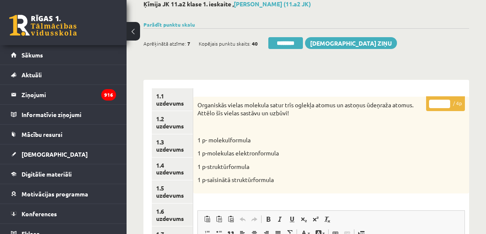
click at [445, 100] on input "*" at bounding box center [439, 104] width 21 height 8
drag, startPoint x: 445, startPoint y: 100, endPoint x: 439, endPoint y: 102, distance: 7.2
type input "*"
click at [445, 100] on input "*" at bounding box center [439, 104] width 21 height 8
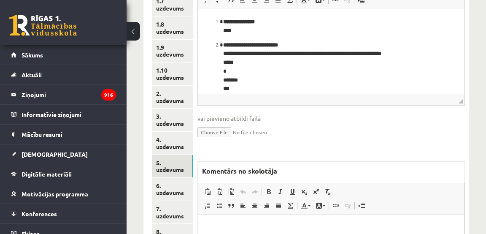
scroll to position [281, 0]
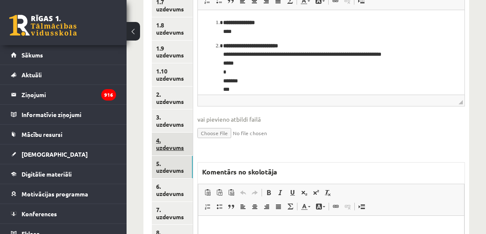
click at [178, 146] on link "4. uzdevums" at bounding box center [172, 143] width 41 height 23
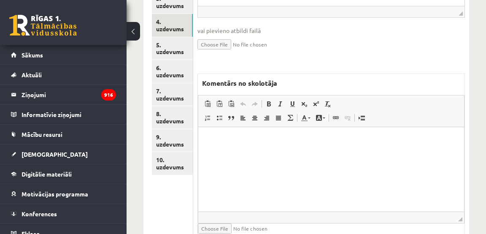
scroll to position [398, 0]
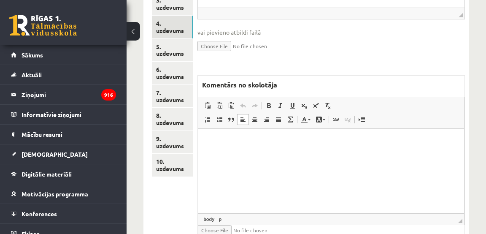
click at [367, 143] on p "Rich Text Editor, wiswyg-editor-47433986410620-1760371728-230" at bounding box center [331, 141] width 249 height 9
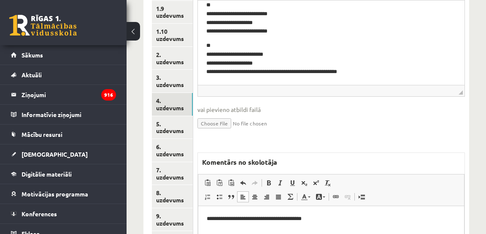
scroll to position [233, 0]
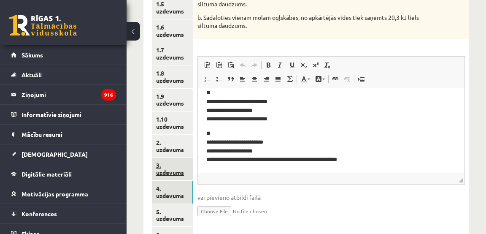
click at [181, 170] on link "3. uzdevums" at bounding box center [172, 168] width 41 height 23
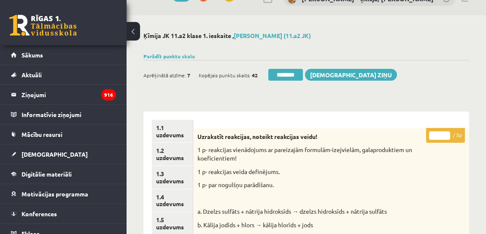
scroll to position [0, 0]
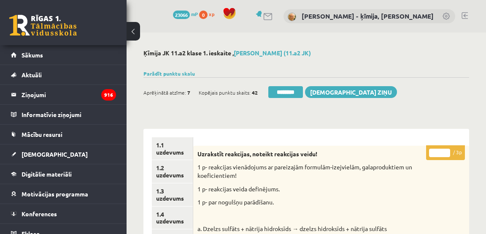
type input "*"
click at [445, 151] on input "*" at bounding box center [439, 152] width 21 height 8
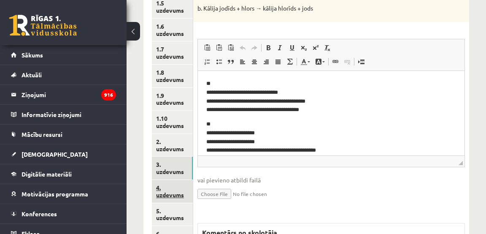
scroll to position [235, 0]
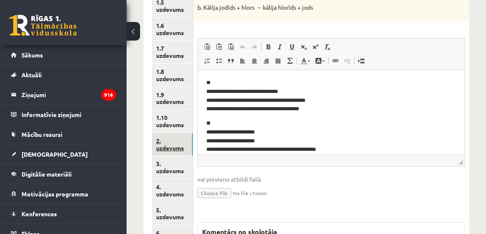
click at [178, 146] on link "2. uzdevums" at bounding box center [172, 144] width 41 height 23
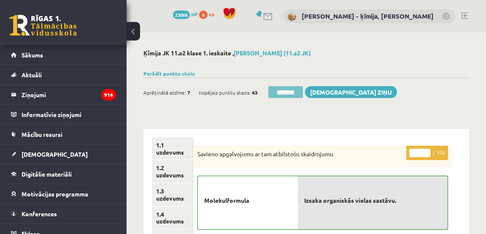
scroll to position [1, 0]
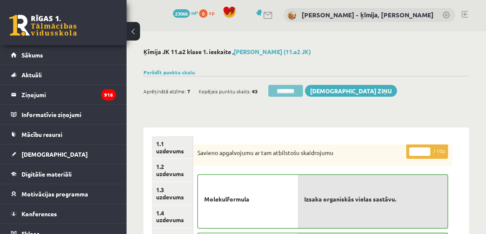
click at [276, 89] on input "********" at bounding box center [285, 91] width 35 height 12
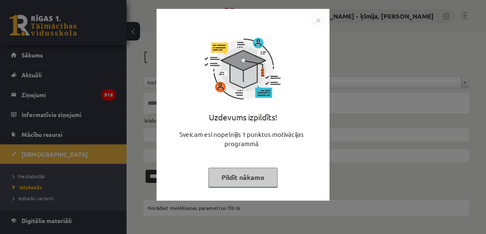
click at [318, 19] on img "Close" at bounding box center [318, 20] width 13 height 13
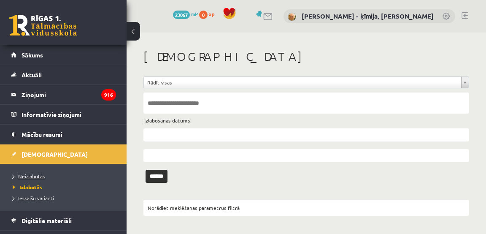
click at [37, 175] on span "Neizlabotās" at bounding box center [29, 176] width 32 height 7
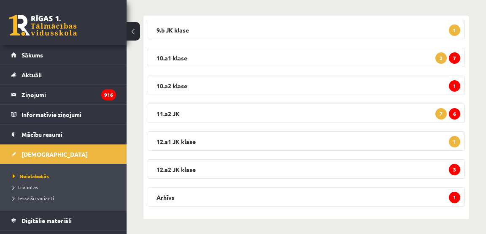
scroll to position [134, 0]
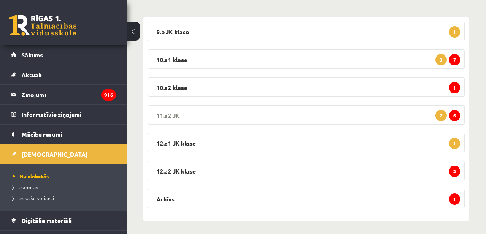
click at [456, 114] on span "6" at bounding box center [454, 115] width 11 height 11
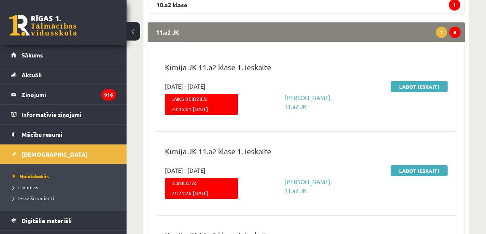
scroll to position [217, 0]
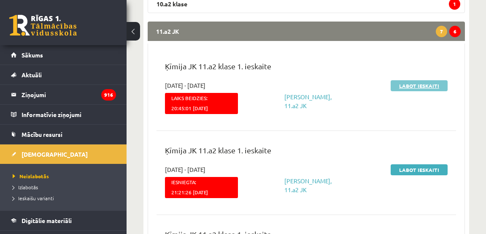
click at [414, 85] on link "Labot ieskaiti" at bounding box center [419, 85] width 57 height 11
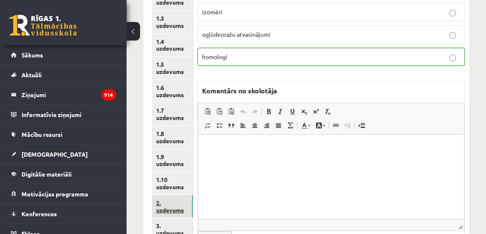
click at [170, 211] on link "2. uzdevums" at bounding box center [172, 206] width 41 height 23
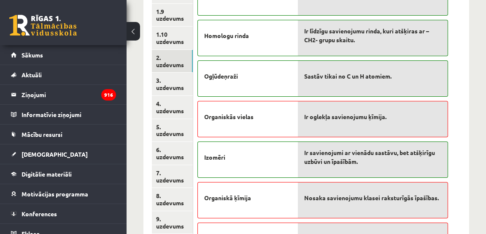
scroll to position [320, 0]
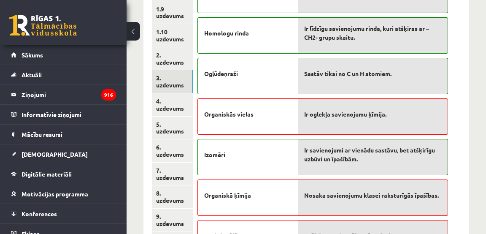
click at [172, 87] on link "3. uzdevums" at bounding box center [172, 81] width 41 height 23
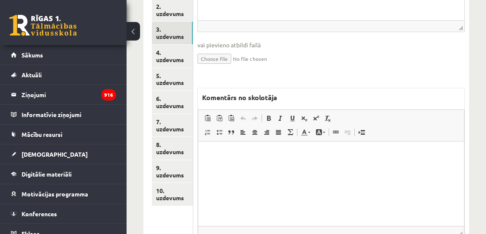
scroll to position [372, 0]
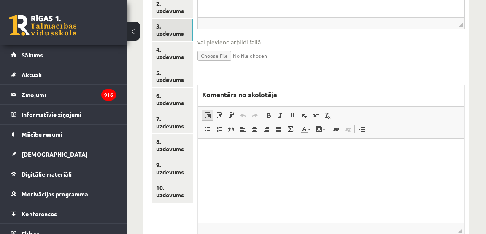
click at [208, 116] on span at bounding box center [207, 115] width 7 height 7
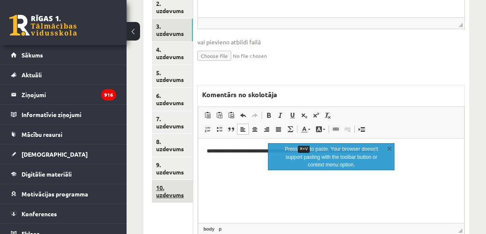
click at [178, 190] on link "10. uzdevums" at bounding box center [172, 191] width 41 height 23
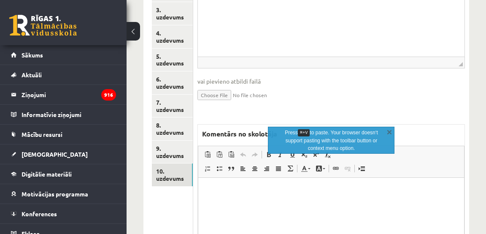
scroll to position [391, 0]
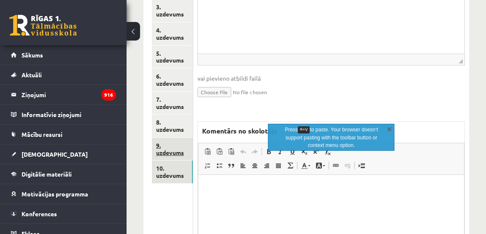
click at [169, 150] on link "9. uzdevums" at bounding box center [172, 149] width 41 height 23
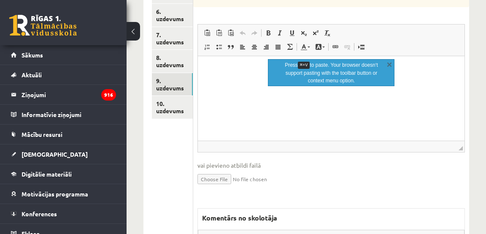
scroll to position [456, 0]
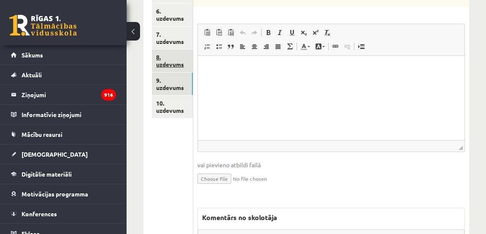
click at [165, 63] on link "8. uzdevums" at bounding box center [172, 60] width 41 height 23
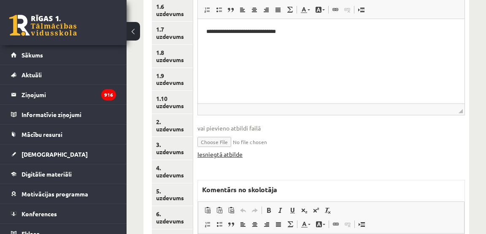
scroll to position [253, 0]
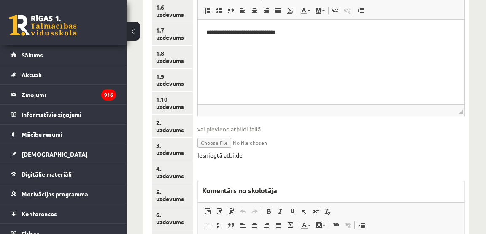
click at [229, 152] on link "Iesniegtā atbilde" at bounding box center [219, 155] width 45 height 9
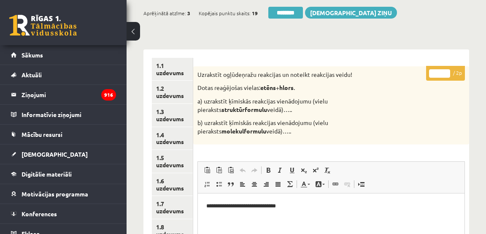
scroll to position [81, 0]
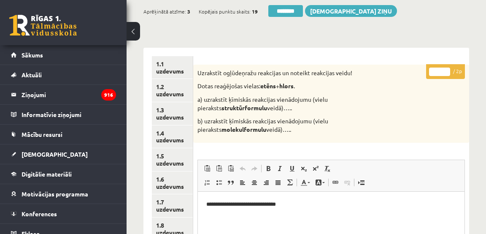
click at [446, 70] on input "*" at bounding box center [439, 71] width 21 height 8
drag, startPoint x: 446, startPoint y: 70, endPoint x: 347, endPoint y: 100, distance: 103.8
type input "*"
click at [446, 70] on input "*" at bounding box center [439, 71] width 21 height 8
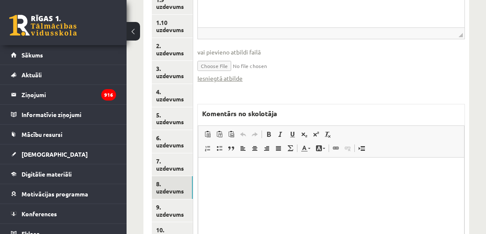
scroll to position [328, 0]
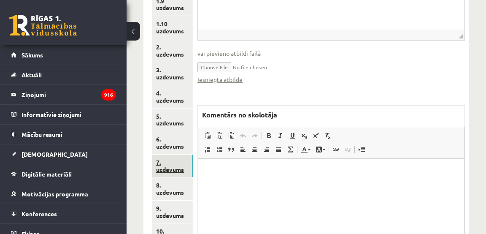
click at [175, 167] on link "7. uzdevums" at bounding box center [172, 165] width 41 height 23
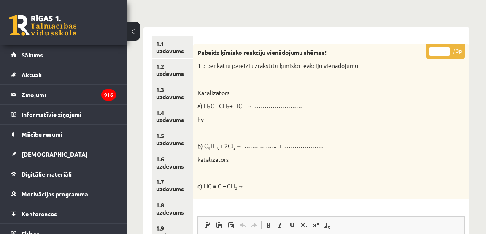
scroll to position [0, 0]
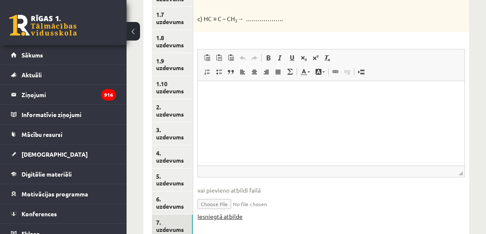
click at [227, 215] on link "Iesniegtā atbilde" at bounding box center [219, 216] width 45 height 9
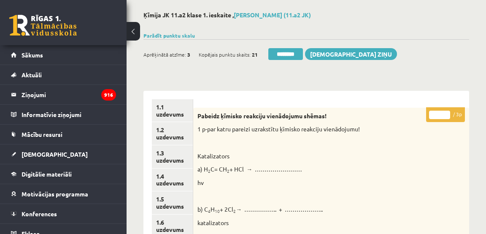
scroll to position [39, 0]
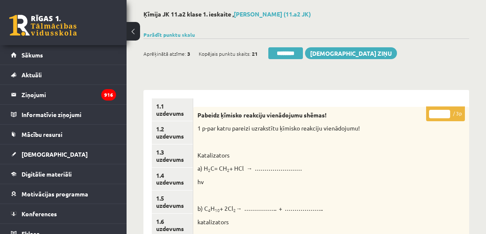
click at [446, 113] on input "*" at bounding box center [439, 114] width 21 height 8
drag, startPoint x: 446, startPoint y: 113, endPoint x: 436, endPoint y: 114, distance: 9.7
type input "*"
click at [445, 113] on input "*" at bounding box center [439, 114] width 21 height 8
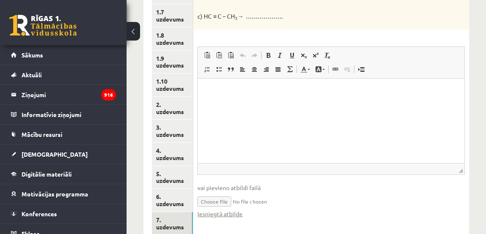
scroll to position [378, 0]
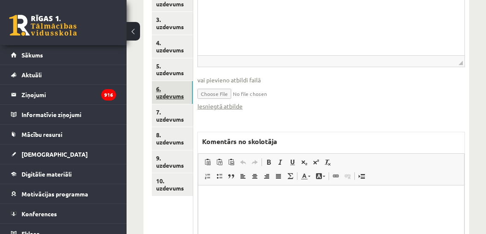
click at [160, 93] on link "6. uzdevums" at bounding box center [172, 92] width 41 height 23
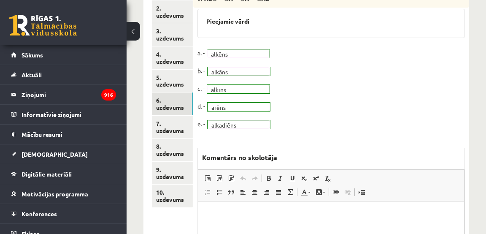
scroll to position [368, 0]
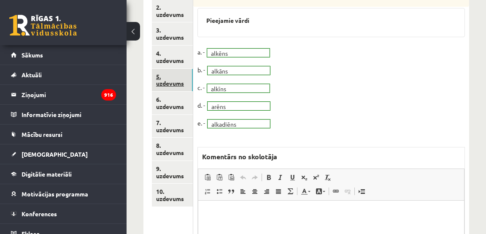
click at [167, 80] on link "5. uzdevums" at bounding box center [172, 80] width 41 height 23
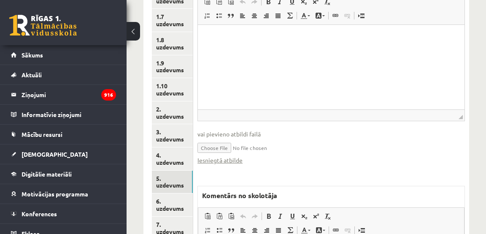
scroll to position [264, 0]
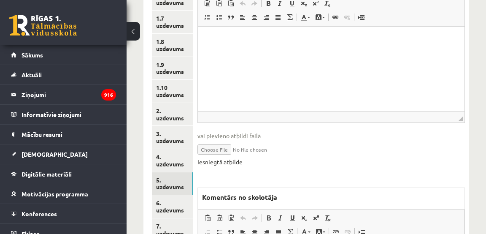
click at [224, 162] on link "Iesniegtā atbilde" at bounding box center [219, 161] width 45 height 9
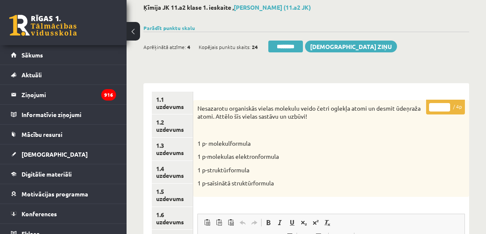
scroll to position [41, 0]
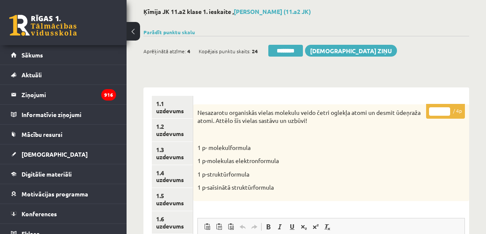
click at [448, 109] on input "*" at bounding box center [439, 111] width 21 height 8
drag, startPoint x: 448, startPoint y: 109, endPoint x: 437, endPoint y: 115, distance: 12.3
type input "*"
click at [448, 109] on input "*" at bounding box center [439, 111] width 21 height 8
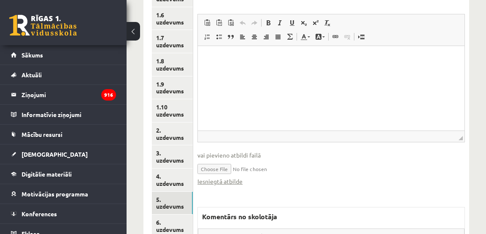
scroll to position [258, 0]
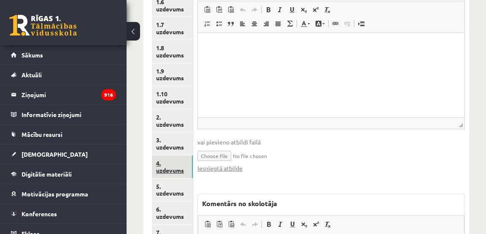
click at [167, 170] on link "4. uzdevums" at bounding box center [172, 166] width 41 height 23
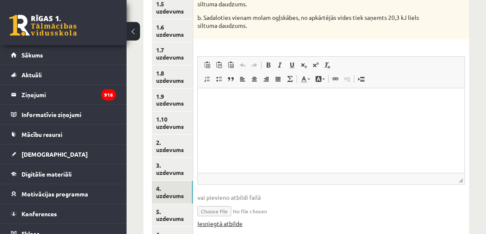
scroll to position [234, 0]
click at [213, 221] on link "Iesniegtā atbilde" at bounding box center [219, 222] width 45 height 9
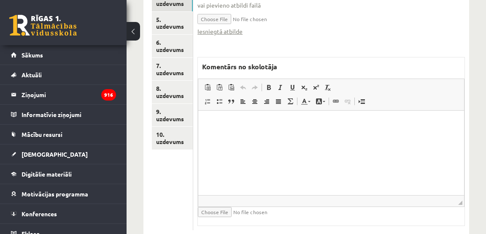
scroll to position [423, 0]
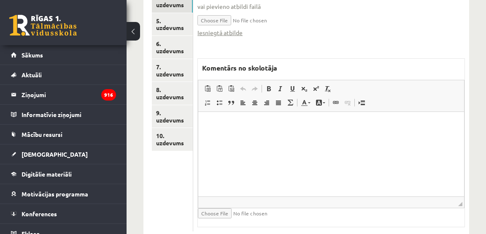
click at [284, 137] on html at bounding box center [331, 124] width 266 height 26
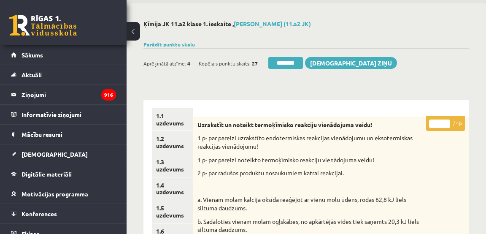
scroll to position [0, 0]
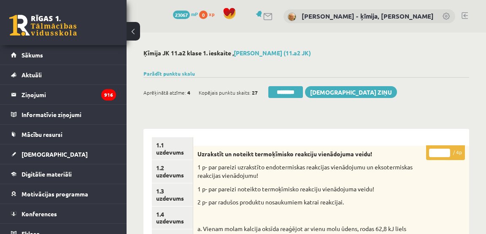
click at [448, 151] on input "*" at bounding box center [439, 152] width 21 height 8
type input "*"
click at [448, 151] on input "*" at bounding box center [439, 152] width 21 height 8
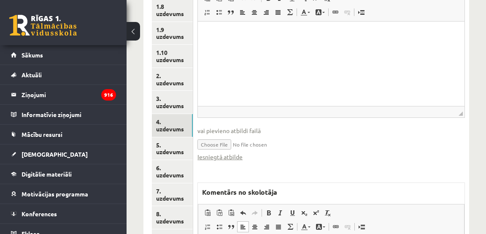
scroll to position [297, 0]
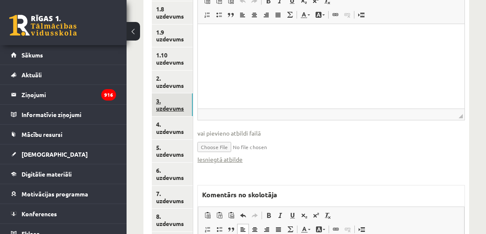
click at [171, 105] on link "3. uzdevums" at bounding box center [172, 104] width 41 height 23
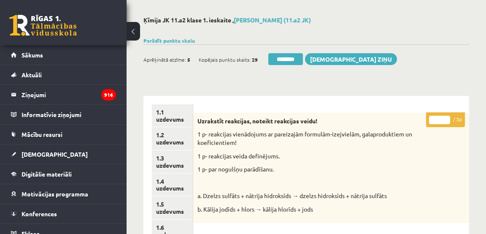
scroll to position [28, 0]
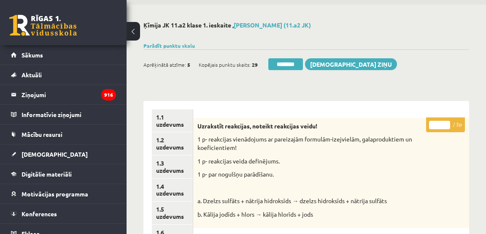
click at [448, 123] on input "*" at bounding box center [439, 125] width 21 height 8
drag, startPoint x: 448, startPoint y: 123, endPoint x: 434, endPoint y: 129, distance: 15.8
type input "*"
click at [448, 123] on input "*" at bounding box center [439, 125] width 21 height 8
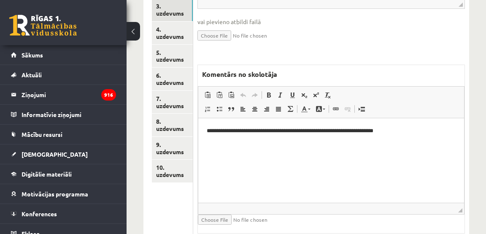
scroll to position [393, 0]
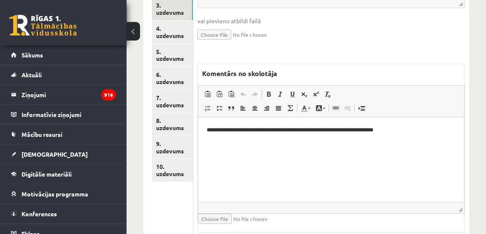
click at [407, 129] on p "**********" at bounding box center [331, 129] width 248 height 9
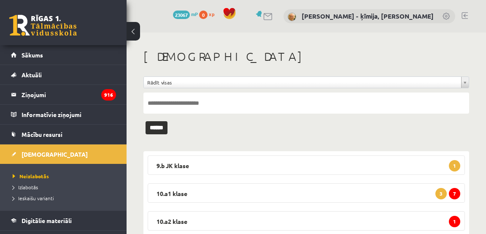
scroll to position [138, 0]
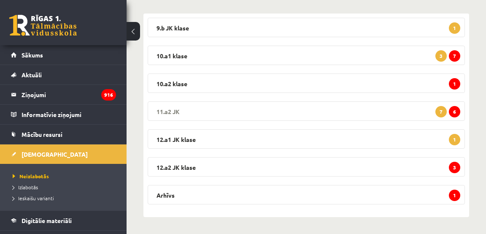
click at [455, 108] on span "6" at bounding box center [454, 111] width 11 height 11
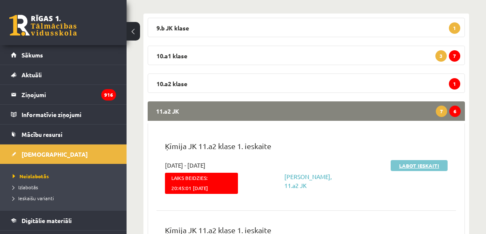
click at [417, 163] on link "Labot ieskaiti" at bounding box center [419, 165] width 57 height 11
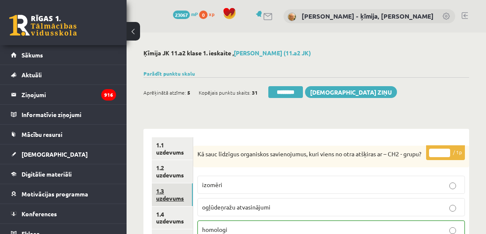
click at [175, 197] on link "1.3 uzdevums" at bounding box center [172, 194] width 41 height 23
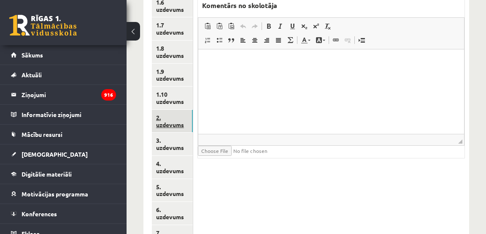
click at [173, 122] on link "2. uzdevums" at bounding box center [172, 121] width 41 height 23
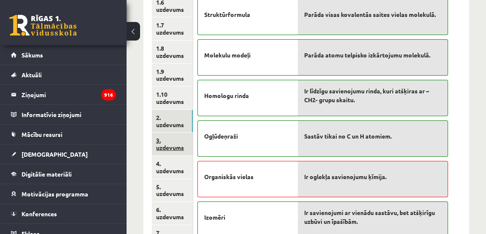
click at [170, 148] on link "3. uzdevums" at bounding box center [172, 143] width 41 height 23
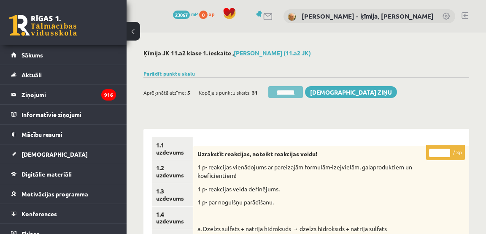
click at [286, 92] on input "********" at bounding box center [285, 92] width 35 height 12
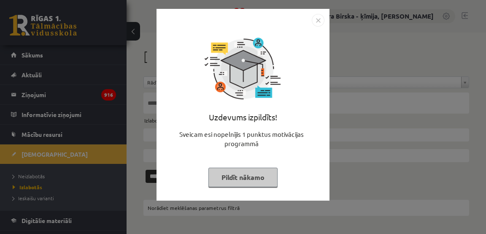
drag, startPoint x: 318, startPoint y: 19, endPoint x: 251, endPoint y: 48, distance: 72.4
click at [318, 19] on img "Close" at bounding box center [318, 20] width 13 height 13
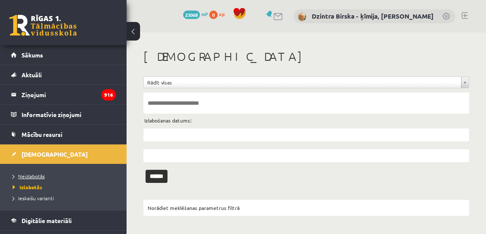
click at [39, 175] on span "Neizlabotās" at bounding box center [29, 176] width 32 height 7
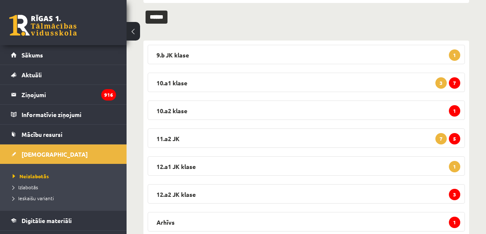
scroll to position [113, 0]
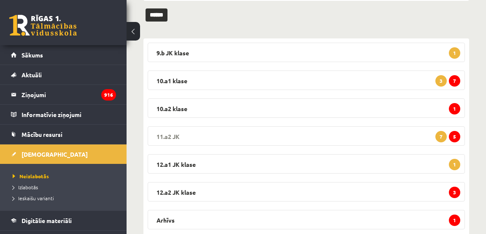
click at [456, 136] on span "5" at bounding box center [454, 136] width 11 height 11
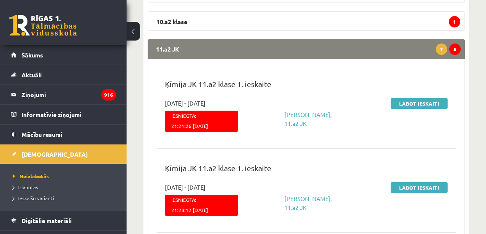
scroll to position [201, 0]
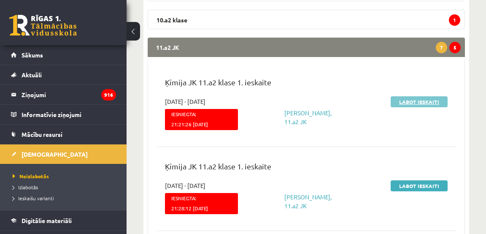
click at [428, 104] on link "Labot ieskaiti" at bounding box center [419, 101] width 57 height 11
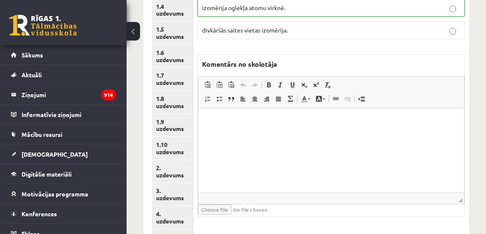
scroll to position [208, 0]
click at [165, 173] on link "2. uzdevums" at bounding box center [172, 171] width 41 height 23
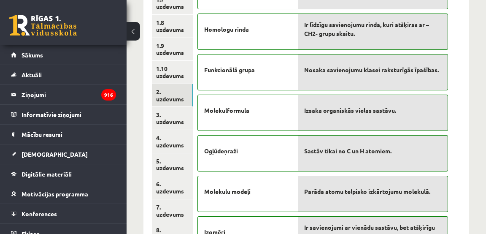
scroll to position [282, 0]
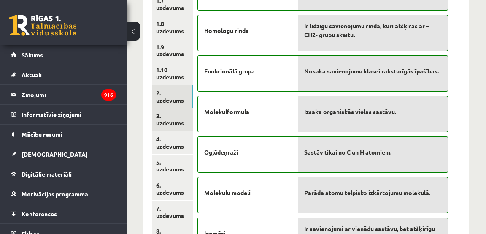
click at [172, 118] on link "3. uzdevums" at bounding box center [172, 119] width 41 height 23
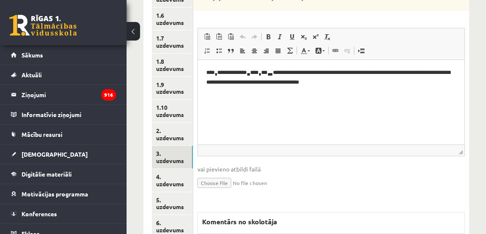
scroll to position [245, 0]
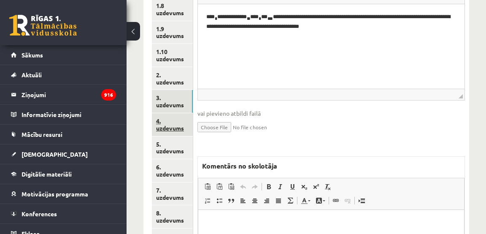
click at [178, 128] on link "4. uzdevums" at bounding box center [172, 124] width 41 height 23
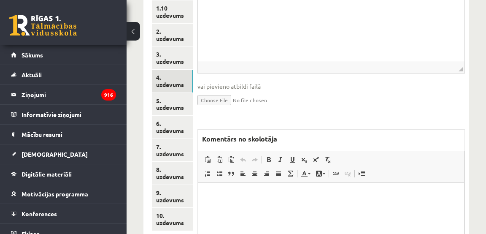
scroll to position [344, 0]
click at [161, 107] on link "5. uzdevums" at bounding box center [172, 103] width 41 height 23
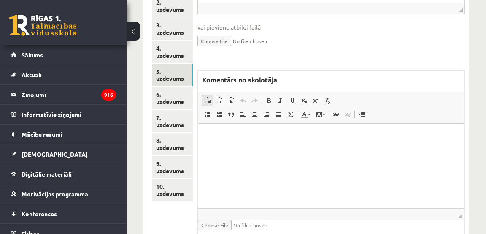
scroll to position [0, 0]
click at [183, 78] on link "5. uzdevums" at bounding box center [172, 75] width 41 height 23
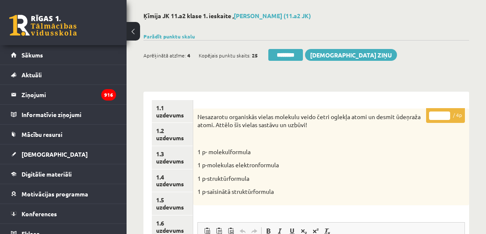
scroll to position [23, 0]
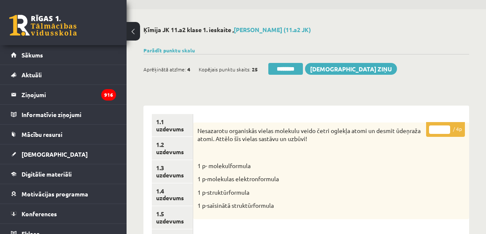
click at [445, 127] on input "*" at bounding box center [439, 129] width 21 height 8
drag, startPoint x: 445, startPoint y: 127, endPoint x: 383, endPoint y: 143, distance: 64.5
type input "*"
click at [445, 127] on input "*" at bounding box center [439, 129] width 21 height 8
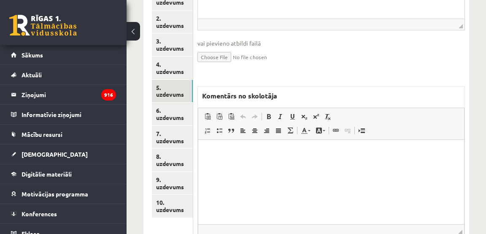
scroll to position [360, 0]
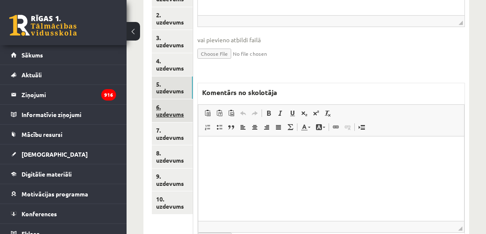
click at [168, 114] on link "6. uzdevums" at bounding box center [172, 110] width 41 height 23
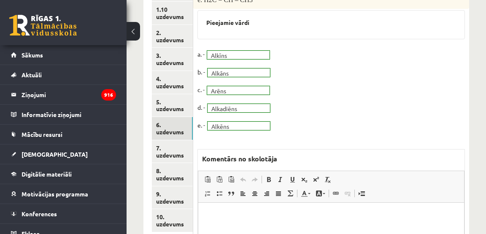
scroll to position [333, 0]
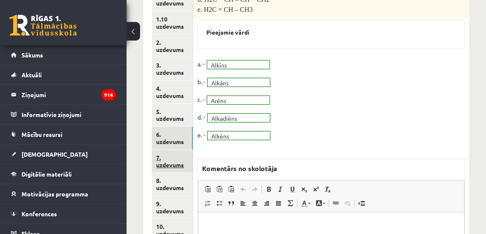
click at [162, 166] on link "7. uzdevums" at bounding box center [172, 161] width 41 height 23
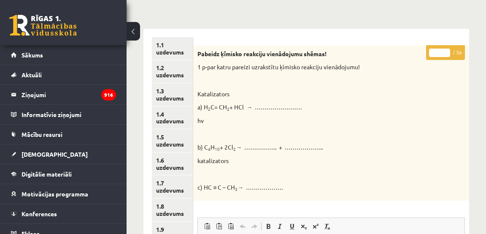
scroll to position [0, 0]
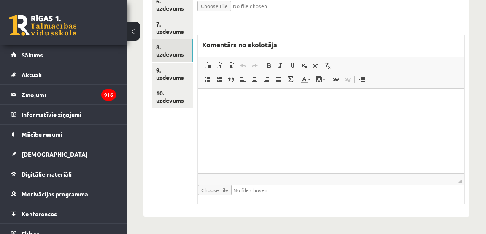
click at [175, 58] on link "8. uzdevums" at bounding box center [172, 50] width 41 height 23
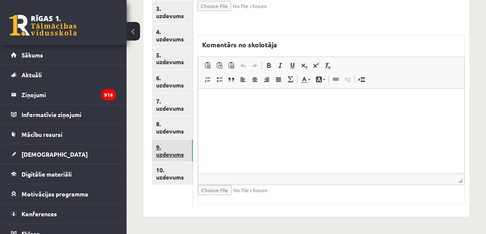
click at [173, 154] on link "9. uzdevums" at bounding box center [172, 150] width 41 height 23
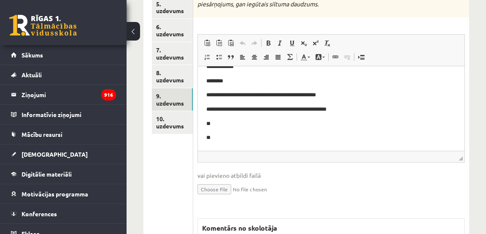
click at [305, 123] on p "**" at bounding box center [330, 123] width 249 height 9
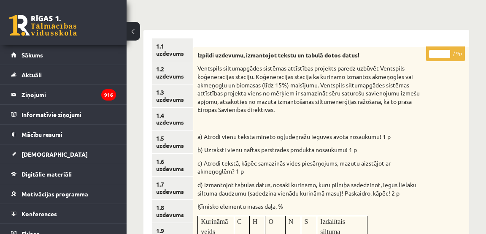
click at [445, 51] on input "*" at bounding box center [439, 54] width 21 height 8
type input "*"
click at [445, 51] on input "*" at bounding box center [439, 54] width 21 height 8
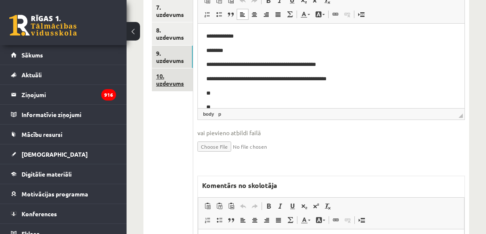
click at [165, 83] on link "10. uzdevums" at bounding box center [172, 79] width 41 height 23
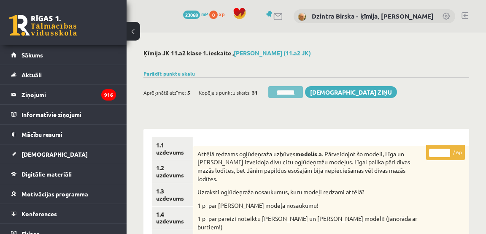
click at [291, 94] on input "********" at bounding box center [285, 92] width 35 height 12
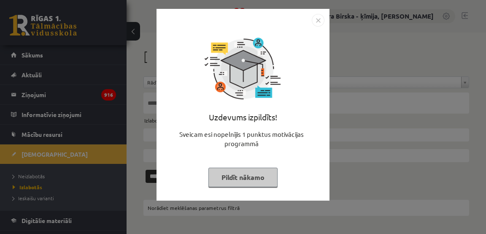
click at [318, 20] on img "Close" at bounding box center [318, 20] width 13 height 13
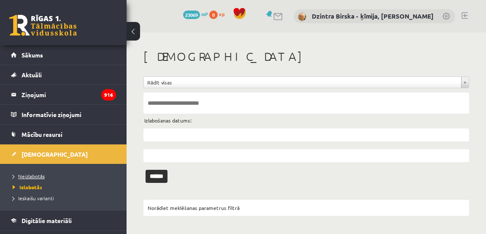
click at [35, 174] on span "Neizlabotās" at bounding box center [29, 176] width 32 height 7
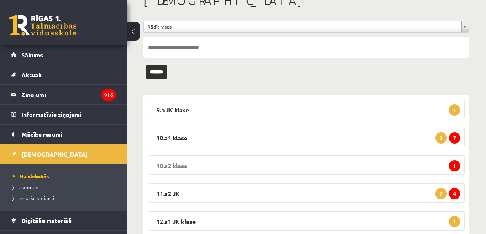
scroll to position [89, 0]
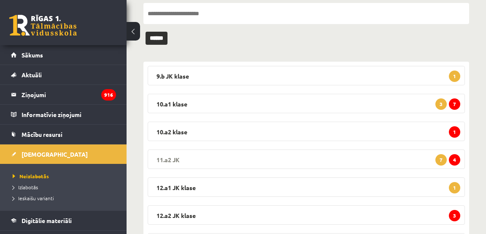
click at [456, 157] on span "4" at bounding box center [454, 159] width 11 height 11
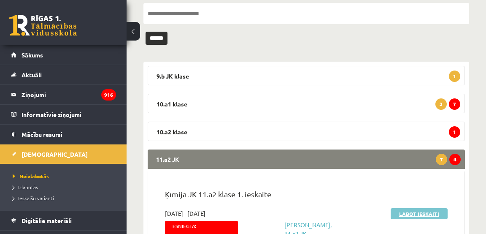
click at [418, 215] on link "Labot ieskaiti" at bounding box center [419, 213] width 57 height 11
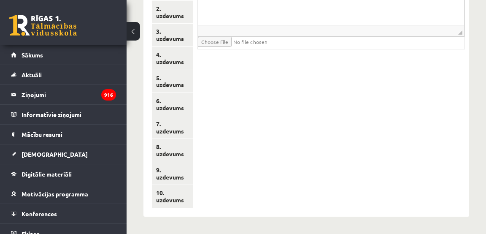
scroll to position [364, 0]
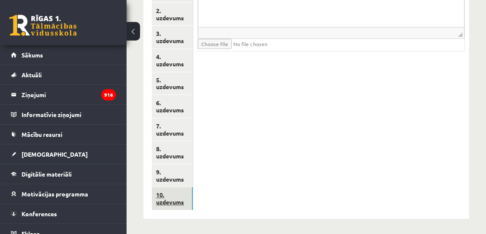
click at [167, 200] on link "10. uzdevums" at bounding box center [172, 198] width 41 height 23
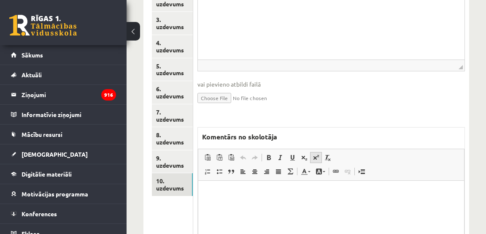
scroll to position [388, 0]
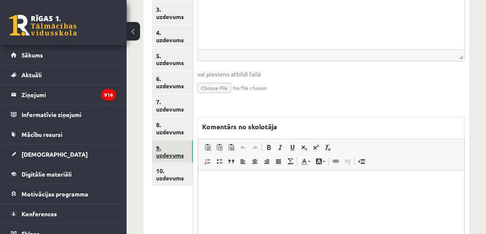
click at [178, 154] on link "9. uzdevums" at bounding box center [172, 151] width 41 height 23
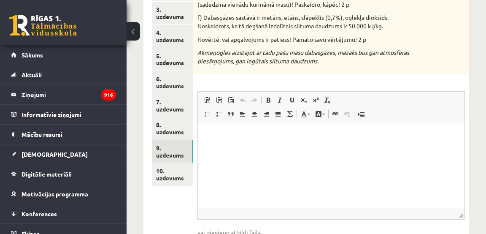
scroll to position [0, 0]
click at [173, 157] on link "9. uzdevums" at bounding box center [172, 151] width 41 height 23
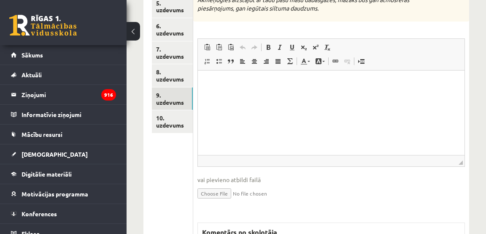
scroll to position [439, 0]
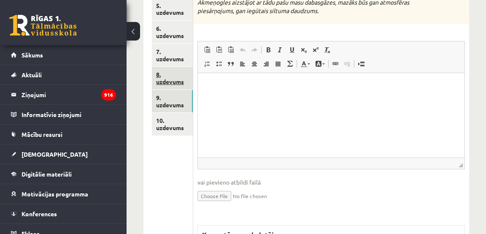
click at [173, 80] on link "8. uzdevums" at bounding box center [172, 78] width 41 height 23
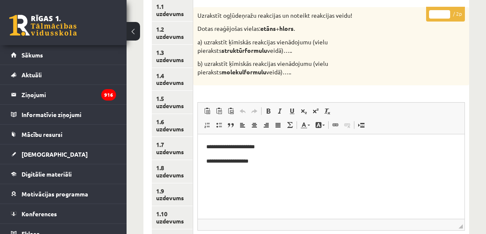
scroll to position [139, 0]
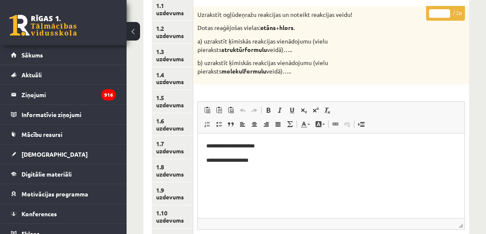
drag, startPoint x: 448, startPoint y: 11, endPoint x: 378, endPoint y: 65, distance: 87.6
type input "*"
click at [447, 12] on input "*" at bounding box center [439, 13] width 21 height 8
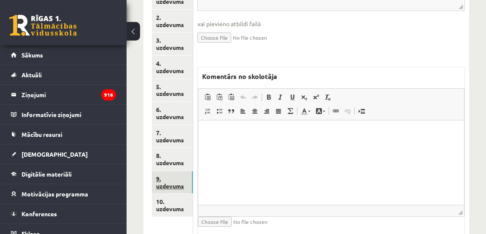
click at [173, 184] on link "9. uzdevums" at bounding box center [172, 182] width 41 height 23
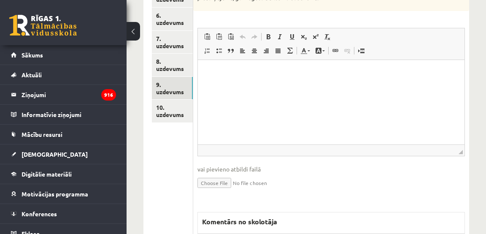
scroll to position [455, 0]
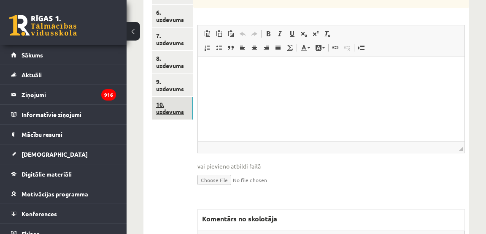
click at [178, 114] on link "10. uzdevums" at bounding box center [172, 108] width 41 height 23
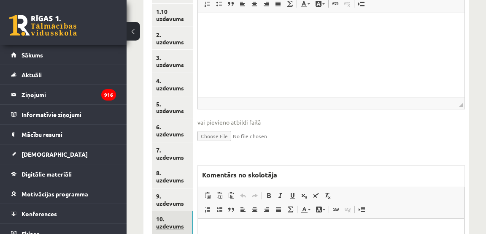
scroll to position [343, 0]
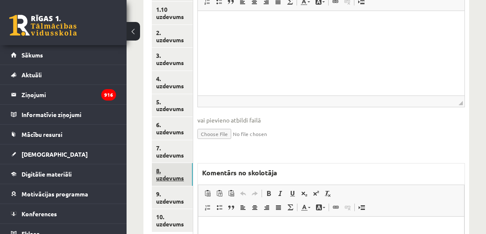
click at [167, 181] on link "8. uzdevums" at bounding box center [172, 174] width 41 height 23
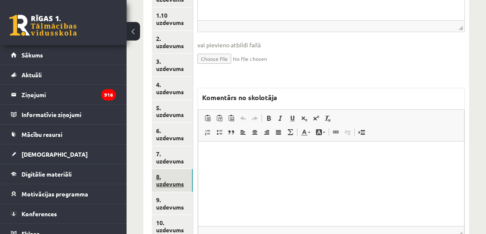
scroll to position [338, 0]
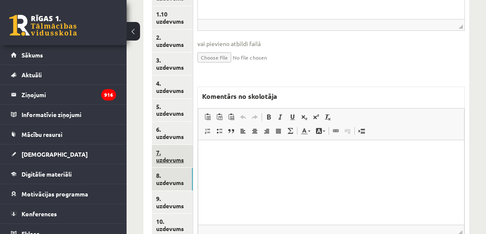
click at [167, 159] on link "7. uzdevums" at bounding box center [172, 156] width 41 height 23
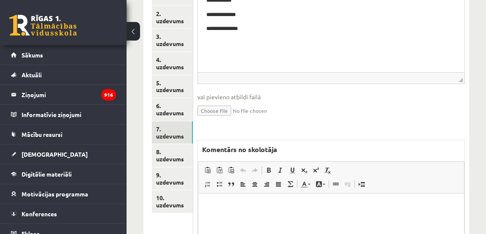
scroll to position [363, 0]
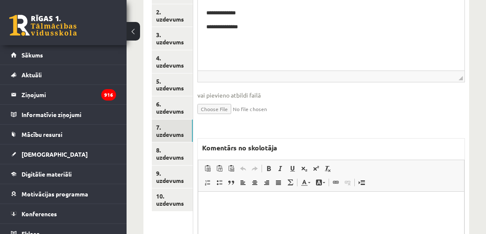
click at [298, 201] on p "Rich Text Editor, wiswyg-editor-47433855948920-1760372150-472" at bounding box center [331, 204] width 249 height 9
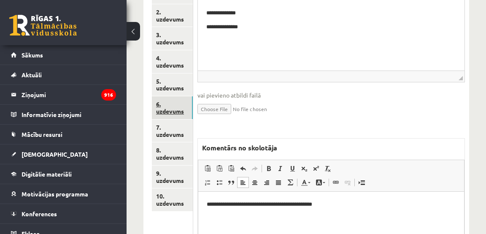
click at [178, 112] on link "6. uzdevums" at bounding box center [172, 107] width 41 height 23
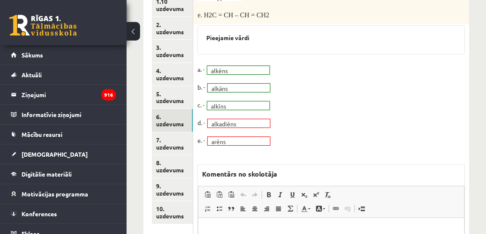
scroll to position [352, 0]
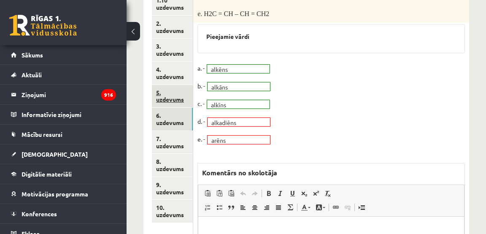
click at [166, 99] on link "5. uzdevums" at bounding box center [172, 96] width 41 height 23
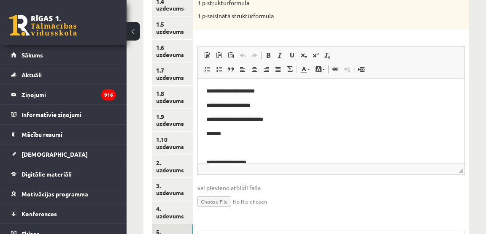
scroll to position [69, 0]
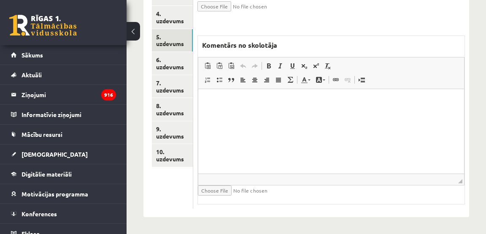
click at [345, 102] on p "Rich Text Editor, wiswyg-editor-47433955291980-1760372200-896" at bounding box center [331, 101] width 249 height 9
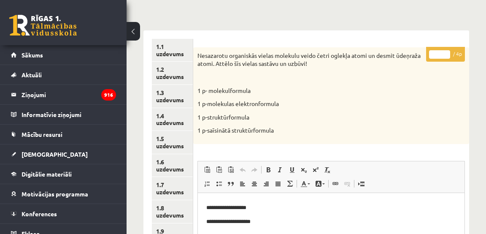
scroll to position [100, 0]
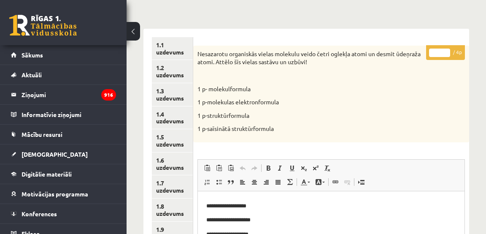
click at [445, 49] on input "*" at bounding box center [439, 53] width 21 height 8
type input "*"
click at [445, 50] on input "*" at bounding box center [439, 53] width 21 height 8
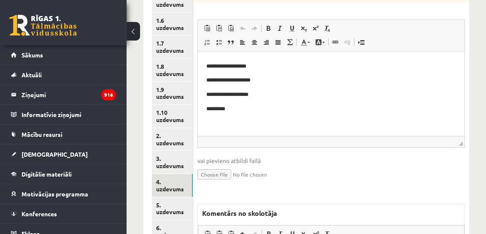
drag, startPoint x: 175, startPoint y: 189, endPoint x: 203, endPoint y: 180, distance: 30.1
click at [175, 189] on link "4. uzdevums" at bounding box center [172, 185] width 41 height 23
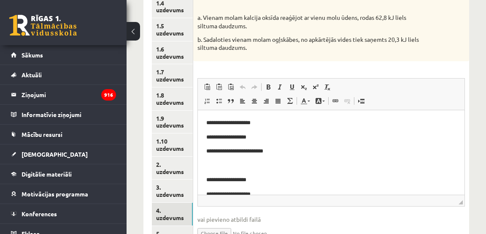
scroll to position [0, 0]
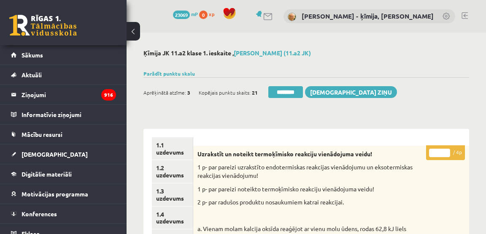
click at [448, 151] on input "*" at bounding box center [439, 152] width 21 height 8
drag, startPoint x: 448, startPoint y: 151, endPoint x: 426, endPoint y: 155, distance: 23.2
type input "*"
click at [448, 151] on input "*" at bounding box center [439, 152] width 21 height 8
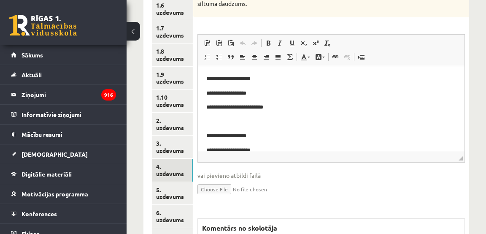
scroll to position [254, 0]
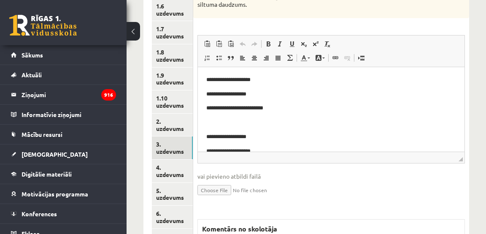
drag, startPoint x: 166, startPoint y: 151, endPoint x: 233, endPoint y: 152, distance: 67.1
click at [166, 151] on link "3. uzdevums" at bounding box center [172, 147] width 41 height 23
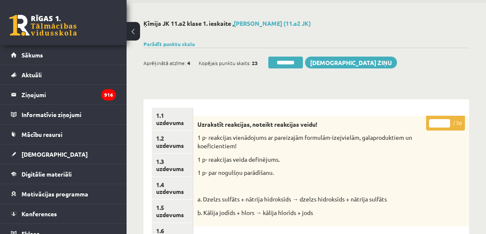
scroll to position [21, 0]
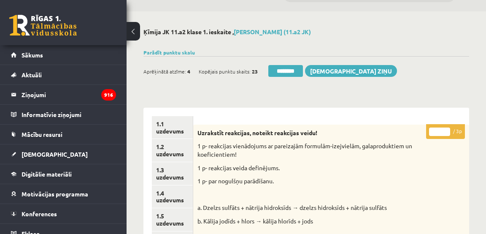
type input "*"
click at [448, 129] on input "*" at bounding box center [439, 131] width 21 height 8
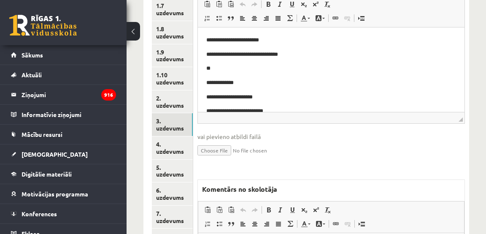
scroll to position [275, 0]
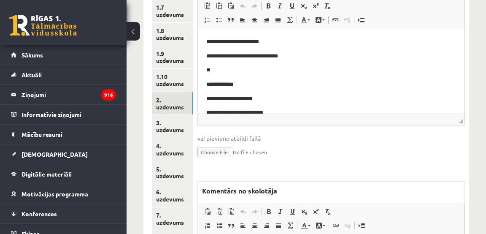
click at [167, 105] on link "2. uzdevums" at bounding box center [172, 103] width 41 height 23
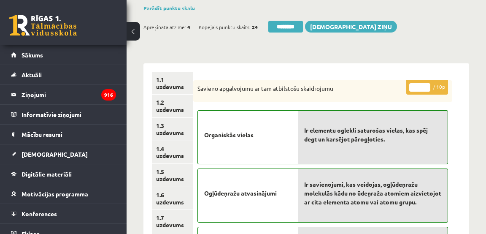
scroll to position [0, 0]
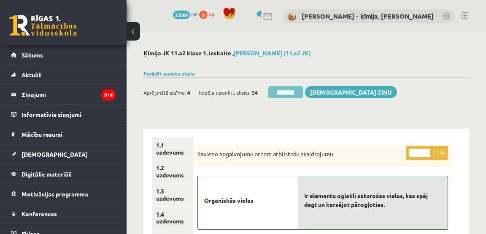
click at [288, 94] on input "********" at bounding box center [285, 92] width 35 height 12
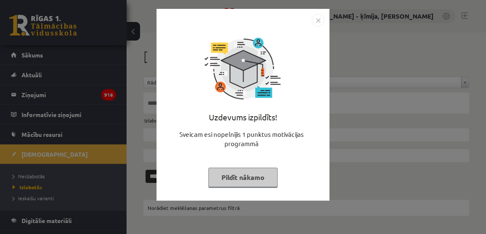
click at [318, 22] on img "Close" at bounding box center [318, 20] width 13 height 13
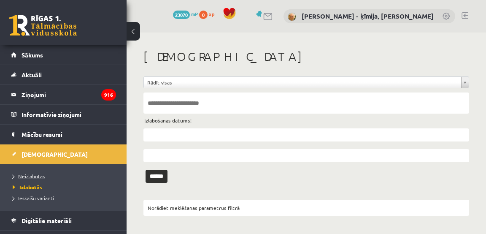
click at [40, 176] on span "Neizlabotās" at bounding box center [29, 176] width 32 height 7
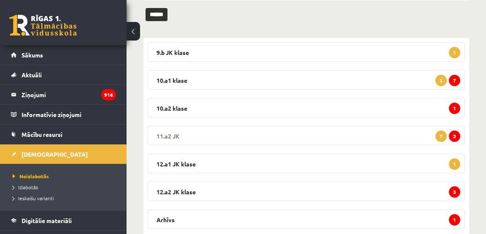
click at [457, 134] on span "3" at bounding box center [454, 135] width 11 height 11
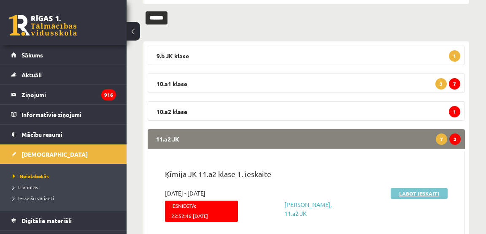
scroll to position [111, 0]
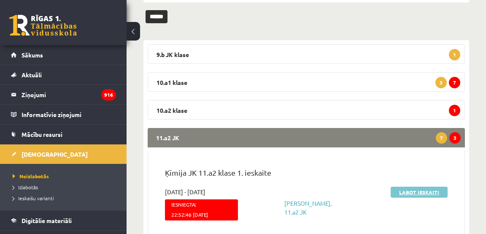
click at [418, 192] on link "Labot ieskaiti" at bounding box center [419, 191] width 57 height 11
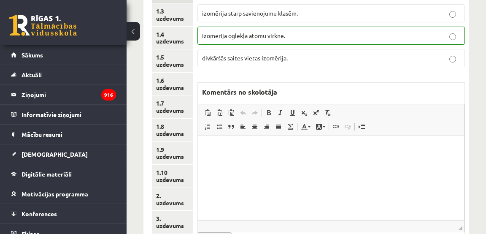
scroll to position [179, 0]
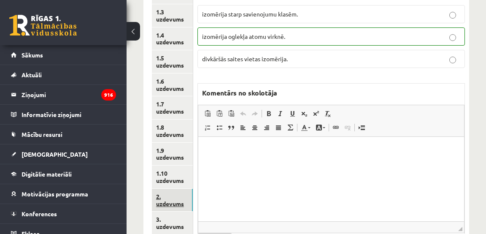
click at [174, 205] on link "2. uzdevums" at bounding box center [172, 200] width 41 height 23
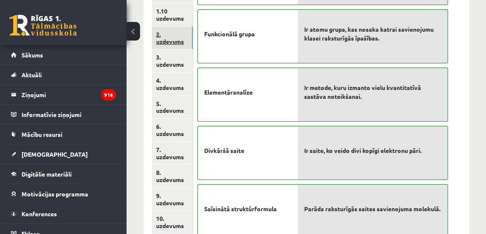
scroll to position [343, 0]
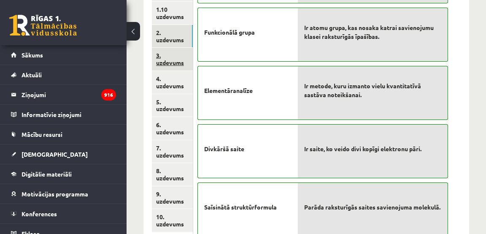
click at [178, 64] on link "3. uzdevums" at bounding box center [172, 59] width 41 height 23
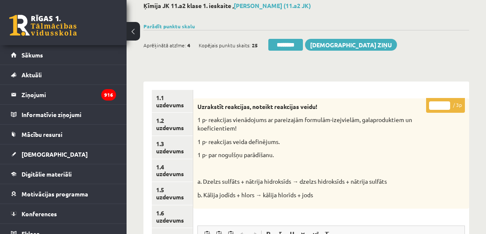
scroll to position [40, 0]
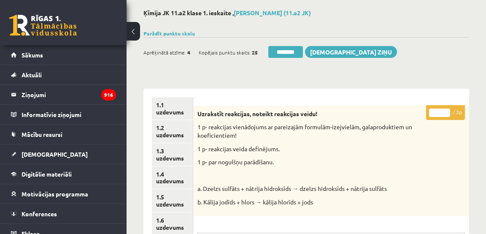
drag, startPoint x: 447, startPoint y: 111, endPoint x: 422, endPoint y: 117, distance: 25.5
type input "*"
click at [446, 111] on input "*" at bounding box center [439, 112] width 21 height 8
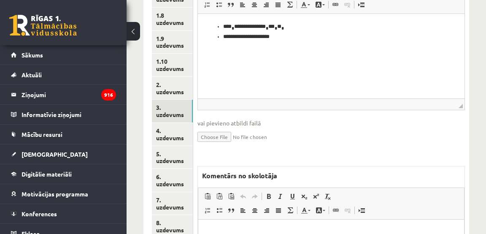
scroll to position [291, 0]
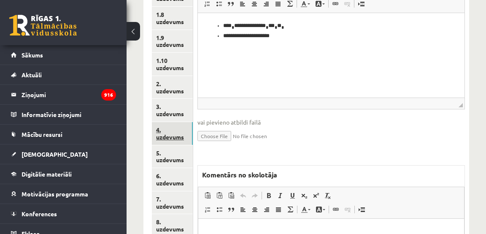
click at [178, 137] on link "4. uzdevums" at bounding box center [172, 133] width 41 height 23
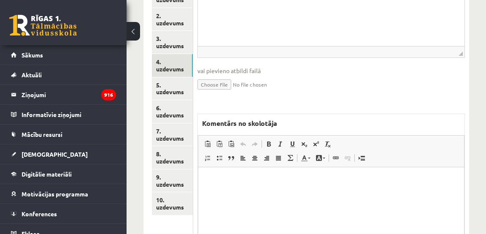
scroll to position [360, 0]
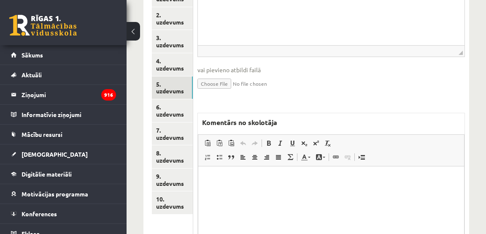
drag, startPoint x: 173, startPoint y: 89, endPoint x: 197, endPoint y: 97, distance: 24.9
click at [173, 89] on link "5. uzdevums" at bounding box center [172, 87] width 41 height 23
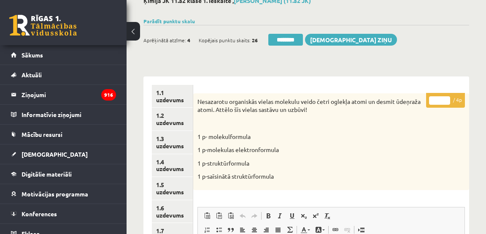
scroll to position [0, 0]
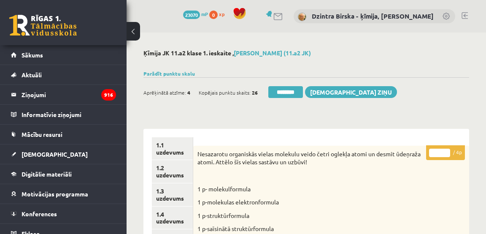
click at [445, 150] on input "*" at bounding box center [439, 152] width 21 height 8
drag, startPoint x: 445, startPoint y: 150, endPoint x: 429, endPoint y: 151, distance: 16.1
type input "*"
click at [445, 150] on input "*" at bounding box center [439, 152] width 21 height 8
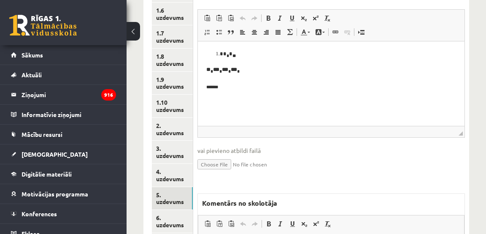
scroll to position [252, 0]
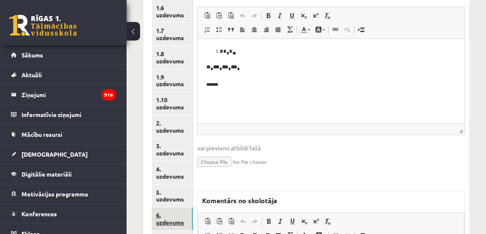
click at [175, 221] on link "6. uzdevums" at bounding box center [172, 218] width 41 height 23
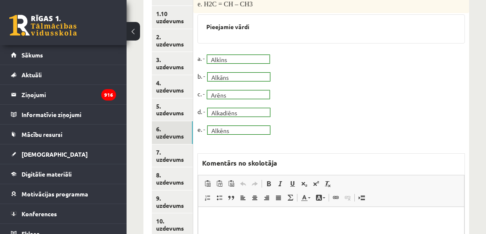
scroll to position [339, 0]
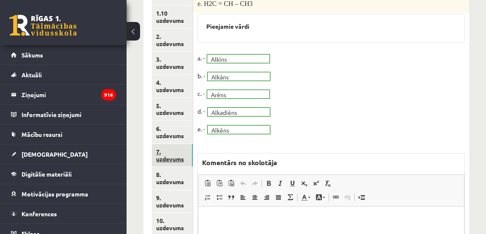
click at [163, 160] on link "7. uzdevums" at bounding box center [172, 155] width 41 height 23
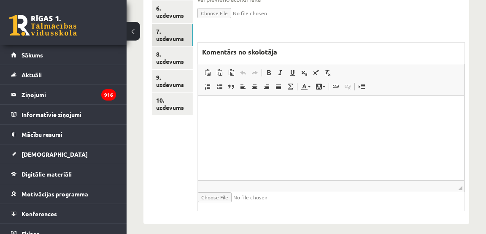
scroll to position [467, 0]
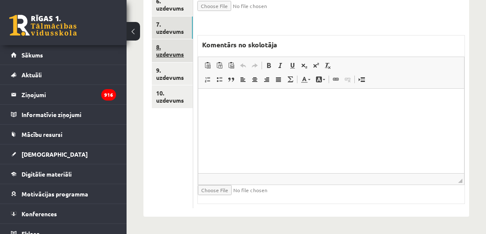
click at [177, 56] on link "8. uzdevums" at bounding box center [172, 50] width 41 height 23
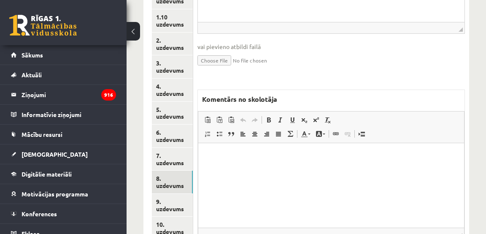
scroll to position [0, 0]
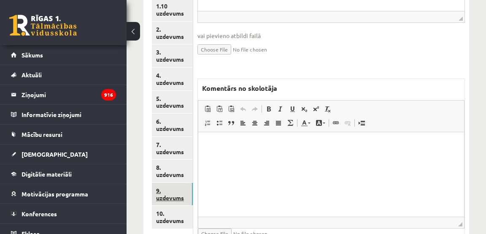
drag, startPoint x: 173, startPoint y: 200, endPoint x: 197, endPoint y: 194, distance: 25.5
click at [173, 200] on link "9. uzdevums" at bounding box center [172, 194] width 41 height 23
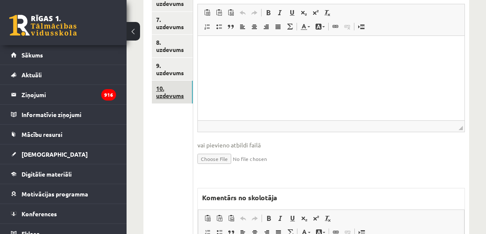
drag, startPoint x: 163, startPoint y: 94, endPoint x: 191, endPoint y: 97, distance: 28.0
click at [163, 94] on link "10. uzdevums" at bounding box center [172, 92] width 41 height 23
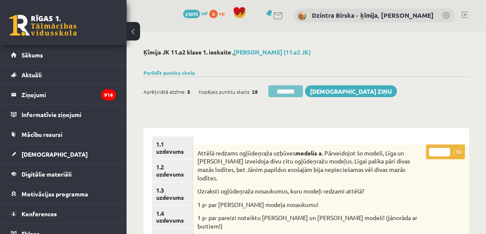
click at [291, 92] on input "********" at bounding box center [285, 91] width 35 height 12
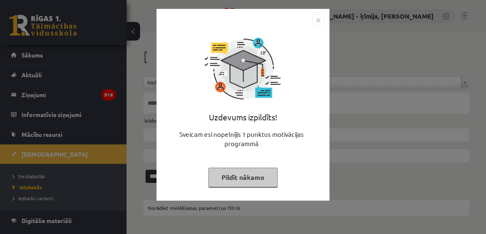
click at [319, 20] on img "Close" at bounding box center [318, 20] width 13 height 13
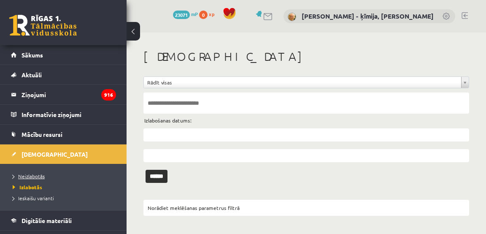
click at [41, 175] on span "Neizlabotās" at bounding box center [29, 176] width 32 height 7
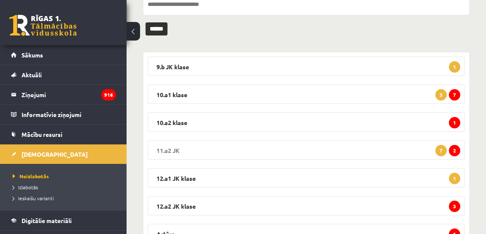
click at [456, 149] on span "2" at bounding box center [454, 150] width 11 height 11
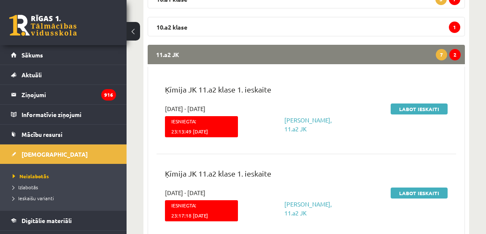
scroll to position [195, 0]
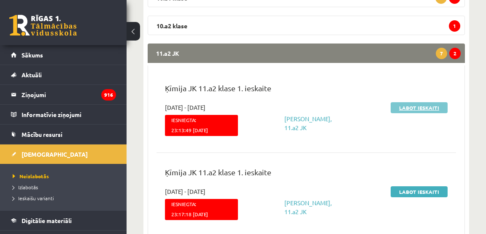
click at [425, 108] on link "Labot ieskaiti" at bounding box center [419, 107] width 57 height 11
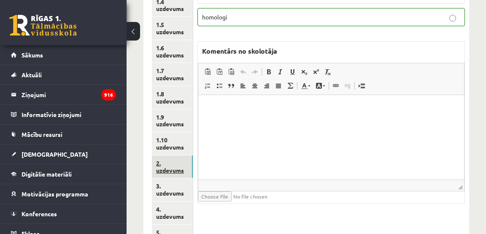
click at [178, 171] on link "2. uzdevums" at bounding box center [172, 166] width 41 height 23
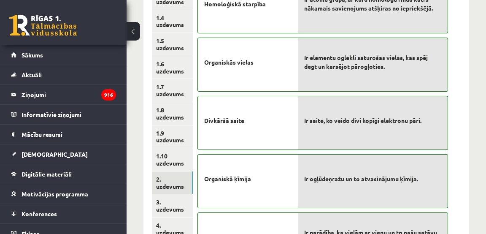
scroll to position [197, 0]
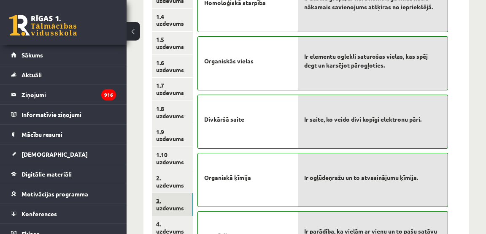
click at [175, 208] on link "3. uzdevums" at bounding box center [172, 204] width 41 height 23
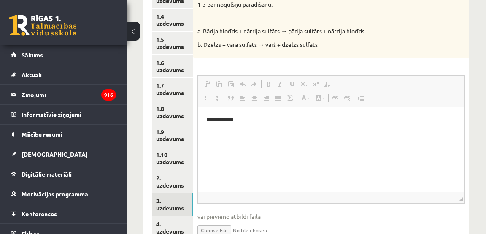
scroll to position [0, 0]
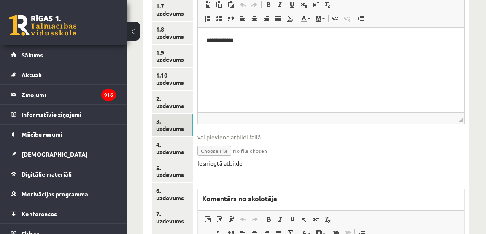
click at [221, 159] on link "Iesniegtā atbilde" at bounding box center [219, 163] width 45 height 9
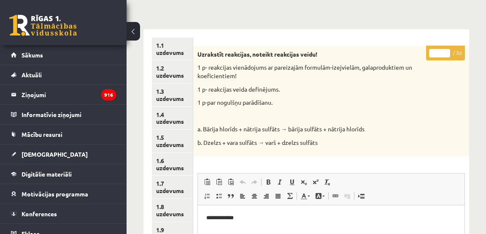
scroll to position [100, 0]
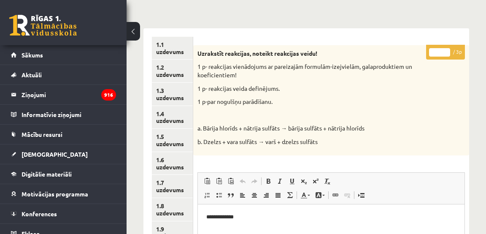
click at [446, 50] on input "*" at bounding box center [439, 52] width 21 height 8
click at [447, 50] on input "*" at bounding box center [439, 52] width 21 height 8
drag, startPoint x: 447, startPoint y: 50, endPoint x: 434, endPoint y: 55, distance: 14.2
type input "*"
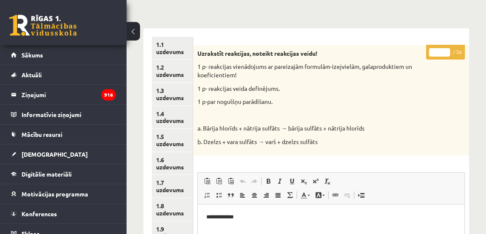
click at [446, 50] on input "*" at bounding box center [439, 52] width 21 height 8
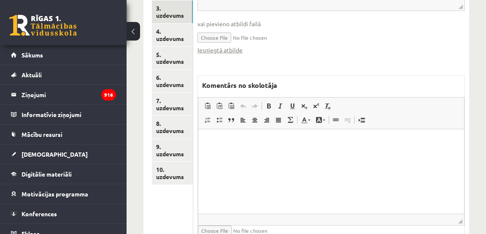
scroll to position [390, 0]
click at [173, 36] on link "4. uzdevums" at bounding box center [172, 35] width 41 height 23
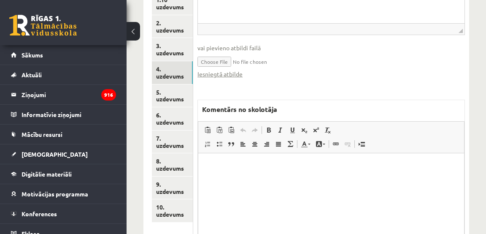
scroll to position [353, 0]
click at [234, 70] on link "Iesniegtā atbilde" at bounding box center [219, 73] width 45 height 9
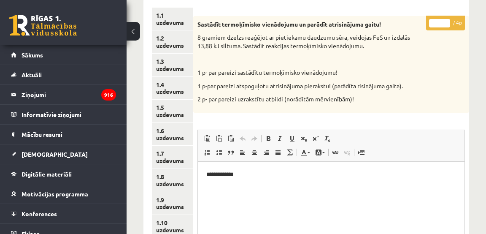
scroll to position [130, 0]
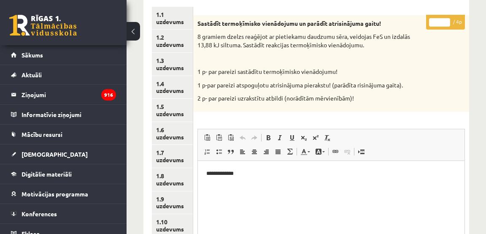
click at [446, 21] on input "*" at bounding box center [439, 22] width 21 height 8
type input "*"
click at [446, 21] on input "*" at bounding box center [439, 22] width 21 height 8
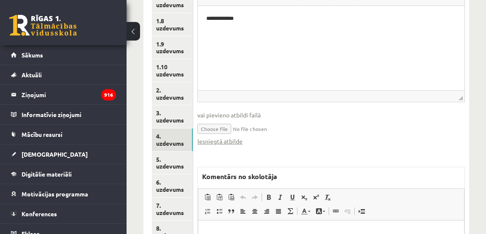
scroll to position [287, 0]
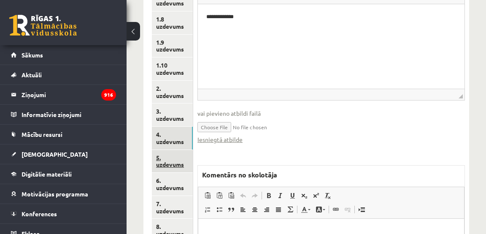
click at [176, 165] on link "5. uzdevums" at bounding box center [172, 161] width 41 height 23
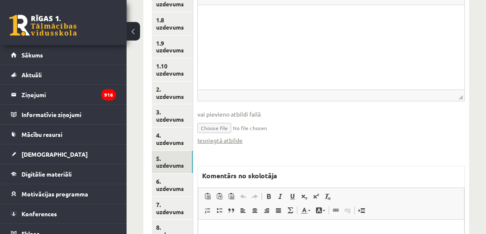
scroll to position [283, 0]
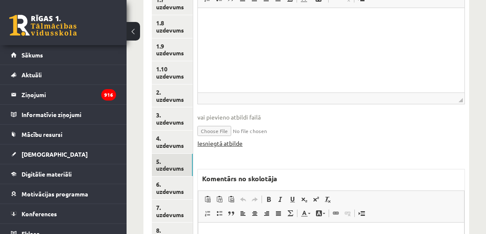
click at [216, 144] on link "Iesniegtā atbilde" at bounding box center [219, 143] width 45 height 9
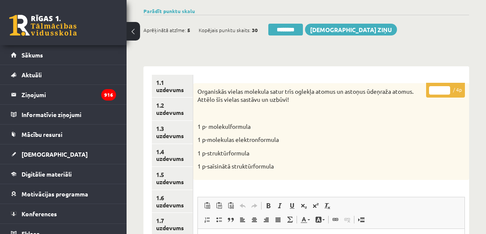
scroll to position [57, 0]
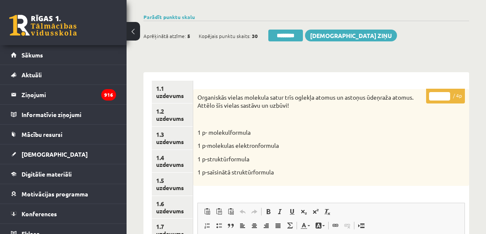
type input "*"
click at [447, 95] on input "*" at bounding box center [439, 96] width 21 height 8
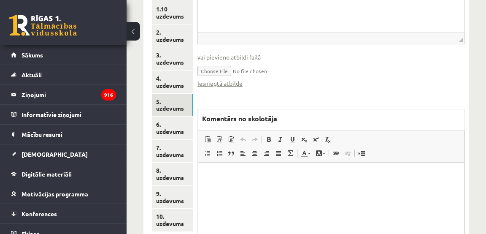
scroll to position [345, 0]
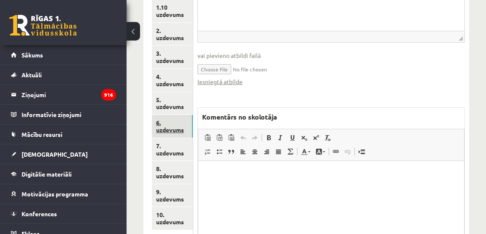
click at [175, 129] on link "6. uzdevums" at bounding box center [172, 126] width 41 height 23
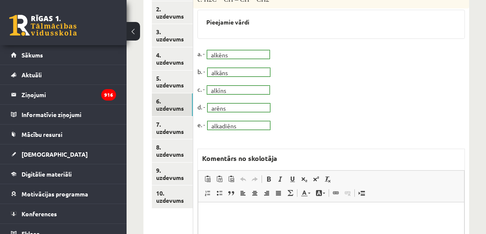
scroll to position [369, 0]
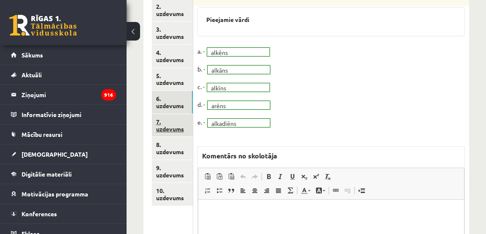
click at [173, 127] on link "7. uzdevums" at bounding box center [172, 125] width 41 height 23
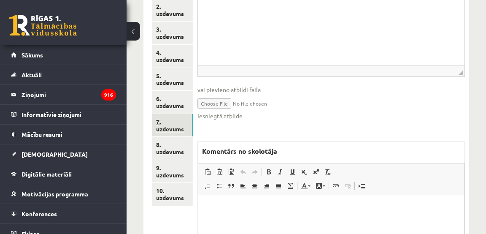
scroll to position [0, 0]
click at [170, 130] on link "7. uzdevums" at bounding box center [172, 125] width 41 height 23
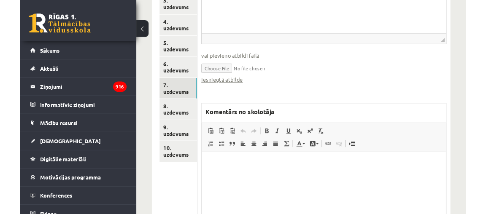
scroll to position [375, 0]
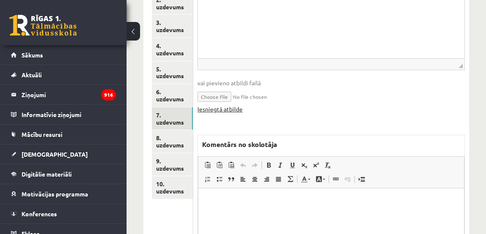
click at [232, 110] on link "Iesniegtā atbilde" at bounding box center [219, 109] width 45 height 9
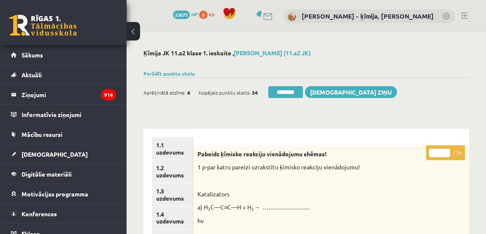
scroll to position [0, 0]
click at [446, 149] on input "*" at bounding box center [439, 152] width 21 height 8
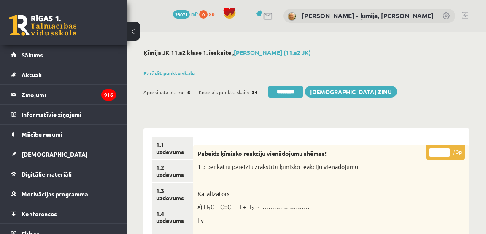
click at [446, 150] on input "*" at bounding box center [439, 152] width 21 height 8
click at [446, 151] on input "*" at bounding box center [439, 152] width 21 height 8
drag, startPoint x: 446, startPoint y: 151, endPoint x: 391, endPoint y: 161, distance: 56.2
type input "*"
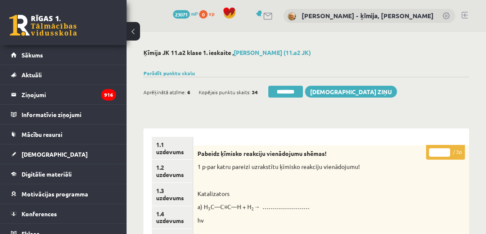
click at [445, 151] on input "*" at bounding box center [439, 152] width 21 height 8
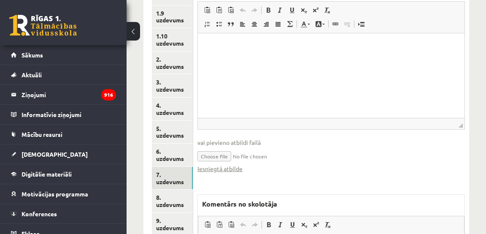
scroll to position [317, 0]
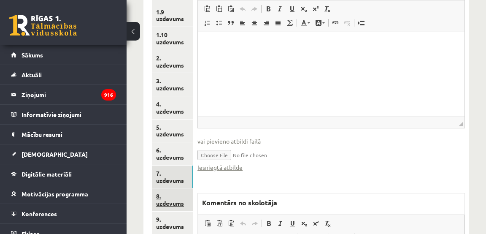
click at [187, 202] on link "8. uzdevums" at bounding box center [172, 199] width 41 height 23
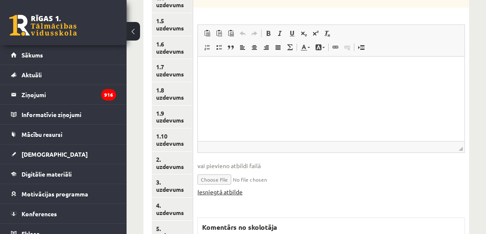
scroll to position [218, 0]
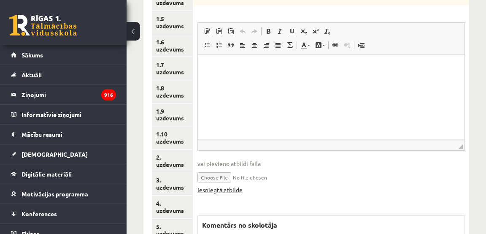
click at [208, 191] on link "Iesniegtā atbilde" at bounding box center [219, 189] width 45 height 9
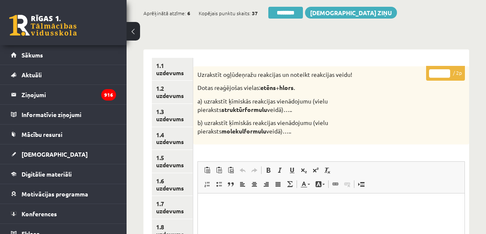
scroll to position [0, 0]
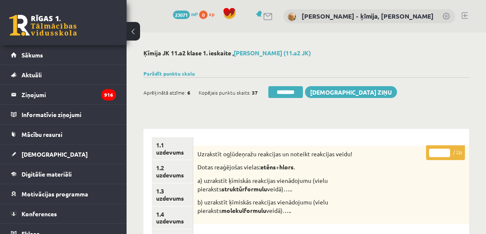
type input "*"
click at [444, 151] on input "*" at bounding box center [439, 152] width 21 height 8
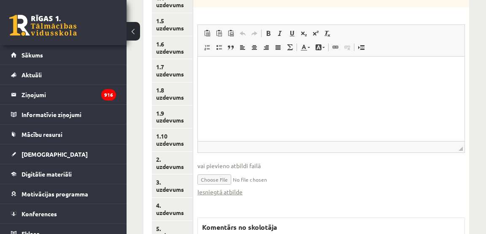
scroll to position [399, 0]
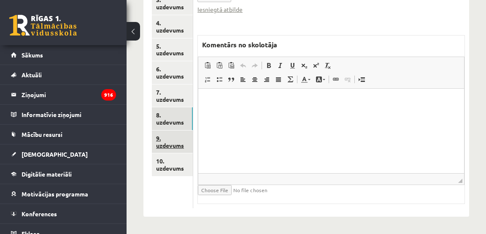
click at [173, 142] on link "9. uzdevums" at bounding box center [172, 141] width 41 height 23
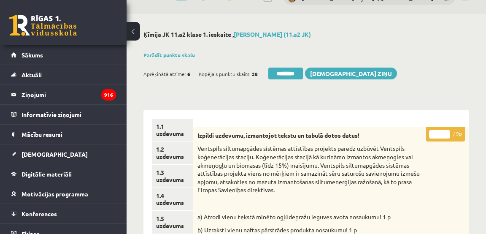
scroll to position [0, 0]
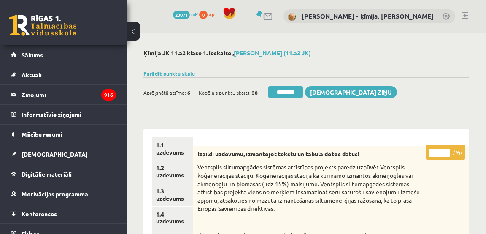
click at [446, 150] on input "*" at bounding box center [439, 152] width 21 height 8
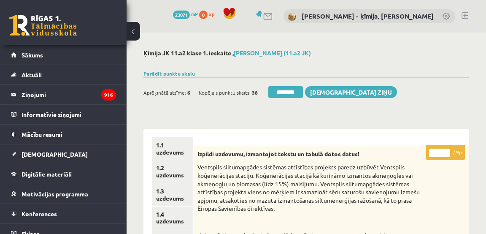
click at [446, 150] on input "*" at bounding box center [439, 152] width 21 height 8
type input "*"
click at [446, 150] on input "*" at bounding box center [439, 152] width 21 height 8
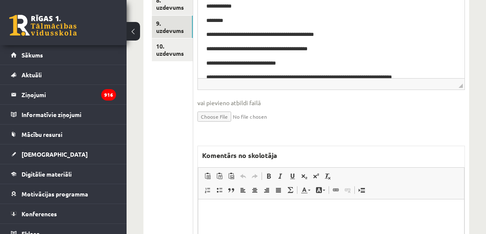
scroll to position [532, 0]
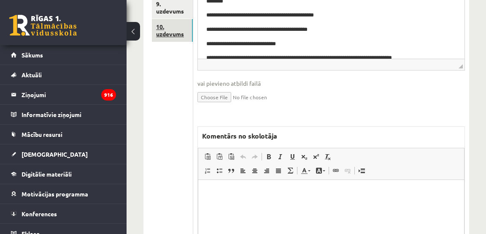
drag, startPoint x: 175, startPoint y: 35, endPoint x: 46, endPoint y: 84, distance: 138.7
click at [175, 35] on link "10. uzdevums" at bounding box center [172, 30] width 41 height 23
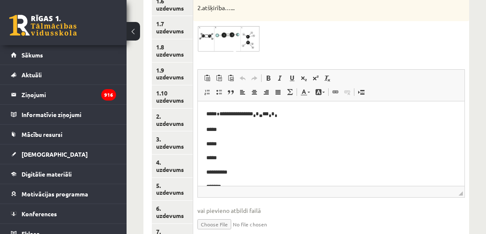
scroll to position [261, 0]
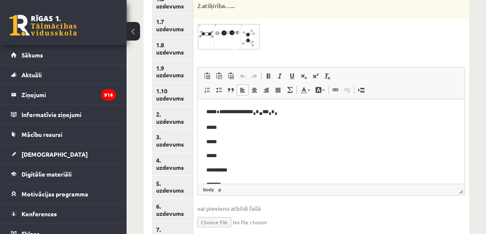
click at [309, 151] on p "*****" at bounding box center [330, 155] width 249 height 9
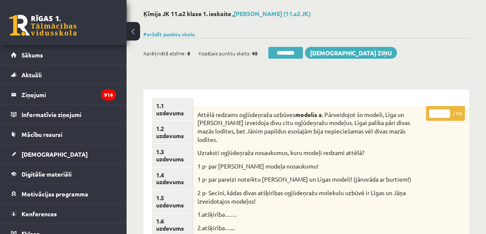
scroll to position [0, 0]
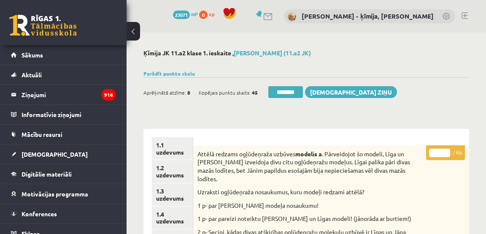
click at [448, 151] on input "*" at bounding box center [439, 152] width 21 height 8
type input "*"
click at [448, 151] on input "*" at bounding box center [439, 152] width 21 height 8
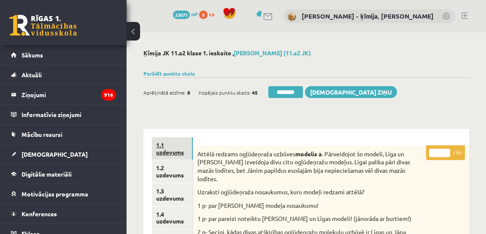
click at [162, 148] on link "1.1 uzdevums" at bounding box center [172, 148] width 41 height 23
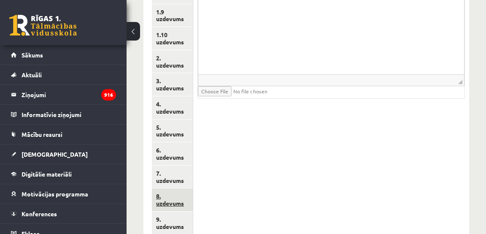
scroll to position [367, 0]
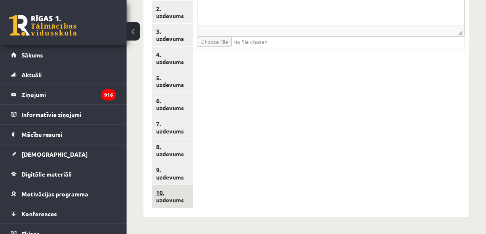
click at [173, 196] on link "10. uzdevums" at bounding box center [172, 196] width 41 height 23
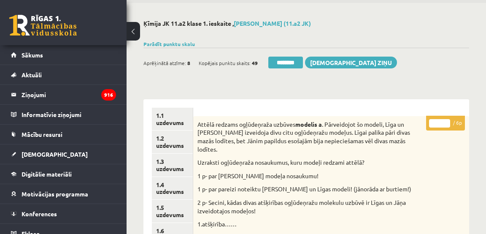
scroll to position [0, 0]
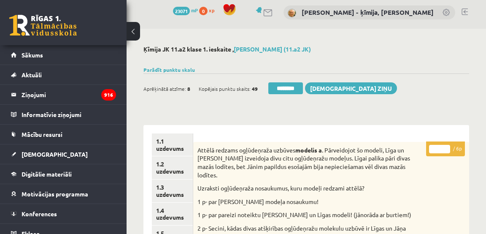
click at [447, 147] on input "*" at bounding box center [439, 149] width 21 height 8
type input "*"
click at [447, 147] on input "*" at bounding box center [439, 149] width 21 height 8
click at [169, 147] on link "1.1 uzdevums" at bounding box center [172, 144] width 41 height 23
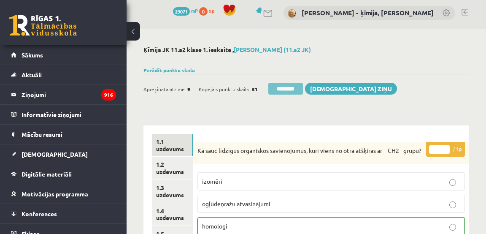
click at [296, 89] on input "********" at bounding box center [285, 89] width 35 height 12
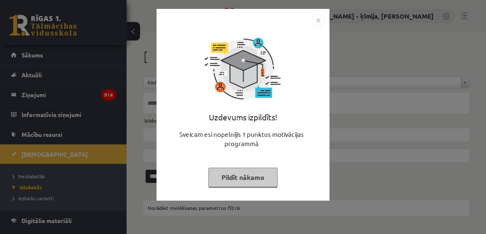
drag, startPoint x: 321, startPoint y: 18, endPoint x: 311, endPoint y: 19, distance: 9.7
click at [321, 18] on img "Close" at bounding box center [318, 20] width 13 height 13
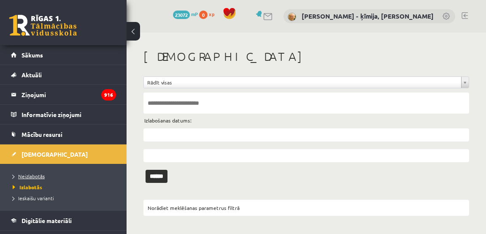
click at [42, 175] on span "Neizlabotās" at bounding box center [29, 176] width 32 height 7
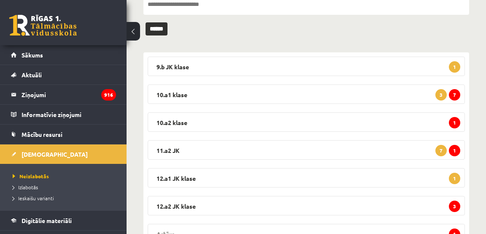
scroll to position [138, 0]
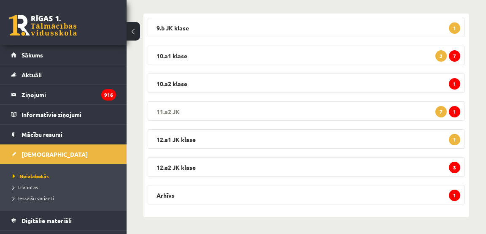
drag, startPoint x: 454, startPoint y: 110, endPoint x: 440, endPoint y: 111, distance: 13.5
click at [454, 110] on span "1" at bounding box center [454, 111] width 11 height 11
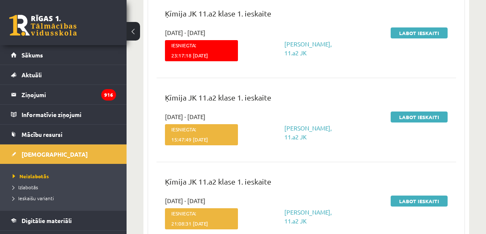
scroll to position [272, 0]
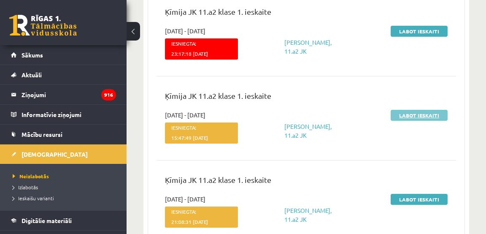
click at [418, 112] on link "Labot ieskaiti" at bounding box center [419, 115] width 57 height 11
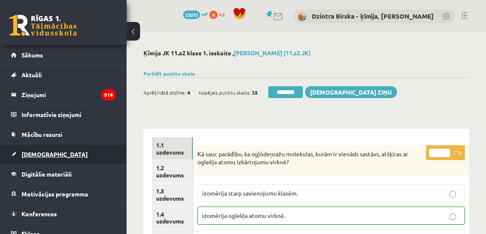
click at [38, 152] on span "[DEMOGRAPHIC_DATA]" at bounding box center [55, 154] width 66 height 8
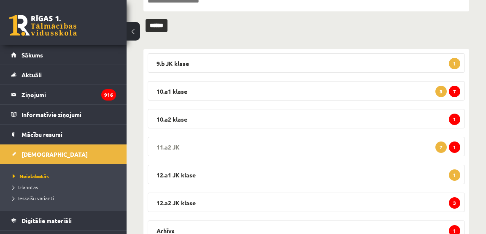
scroll to position [102, 0]
click at [456, 145] on span "1" at bounding box center [454, 146] width 11 height 11
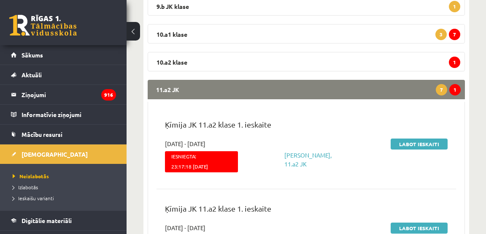
scroll to position [160, 0]
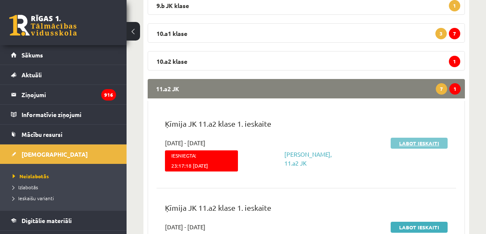
click at [428, 142] on link "Labot ieskaiti" at bounding box center [419, 143] width 57 height 11
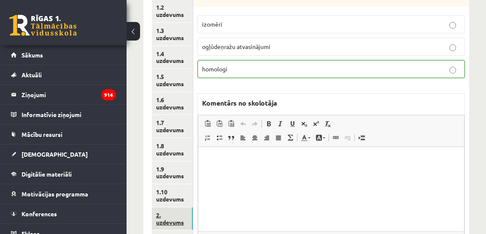
scroll to position [160, 0]
click at [169, 223] on link "2. uzdevums" at bounding box center [172, 218] width 41 height 23
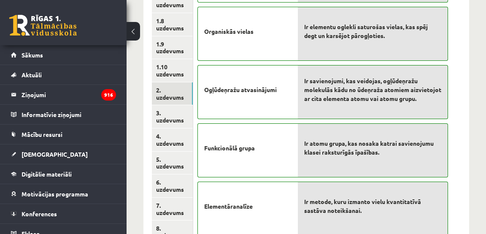
scroll to position [284, 0]
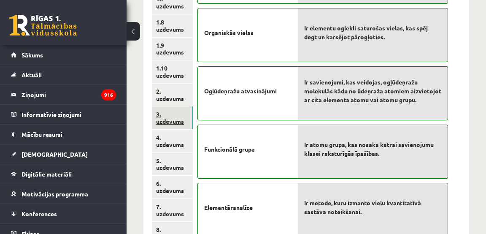
click at [175, 121] on link "3. uzdevums" at bounding box center [172, 117] width 41 height 23
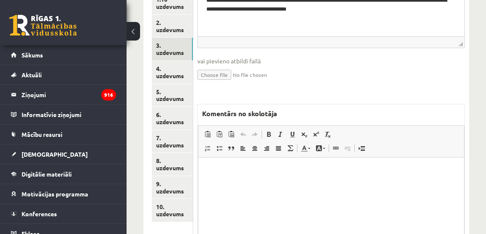
scroll to position [368, 0]
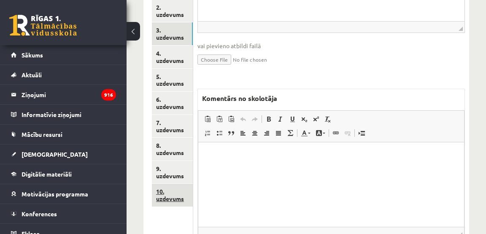
click at [171, 197] on link "10. uzdevums" at bounding box center [172, 194] width 41 height 23
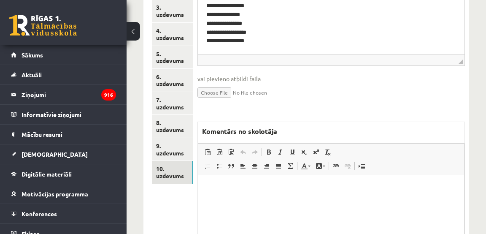
scroll to position [395, 0]
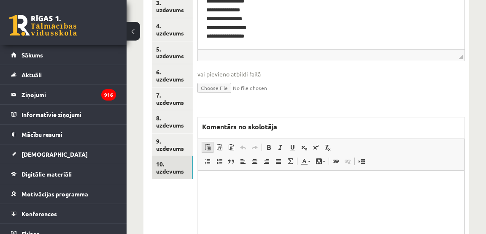
click at [210, 144] on span at bounding box center [207, 147] width 7 height 7
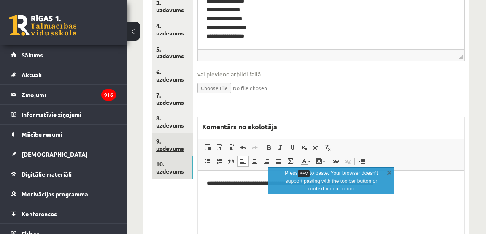
click at [183, 146] on link "9. uzdevums" at bounding box center [172, 144] width 41 height 23
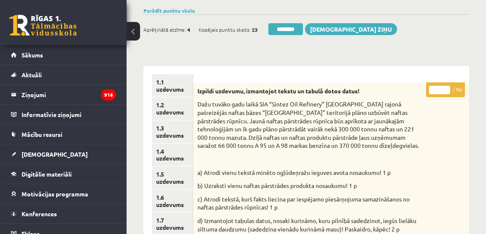
scroll to position [0, 0]
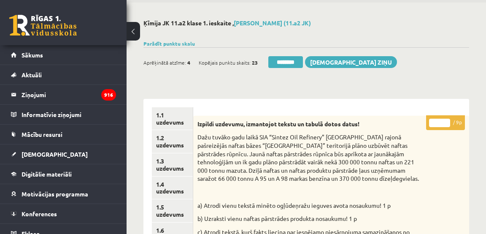
type input "*"
click at [447, 121] on input "*" at bounding box center [439, 123] width 21 height 8
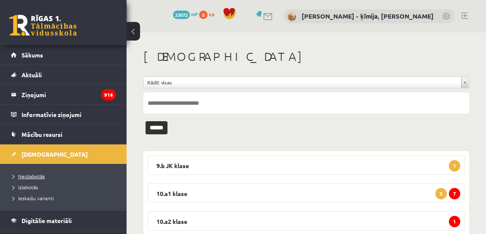
click at [40, 175] on span "Neizlabotās" at bounding box center [29, 176] width 32 height 7
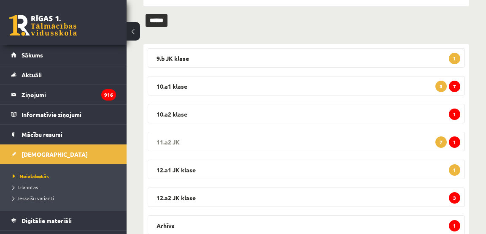
click at [458, 142] on span "1" at bounding box center [454, 141] width 11 height 11
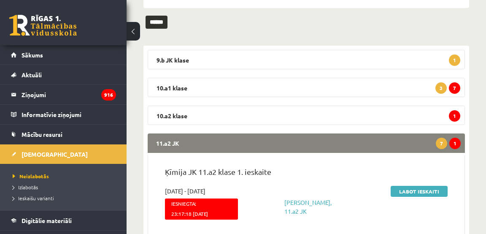
scroll to position [105, 0]
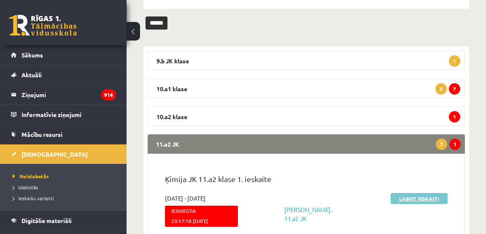
click at [416, 198] on link "Labot ieskaiti" at bounding box center [419, 198] width 57 height 11
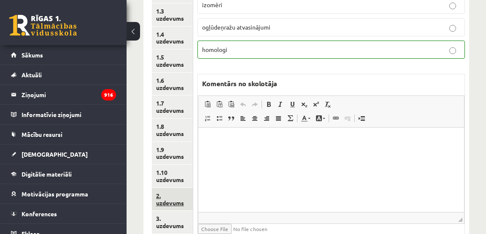
click at [156, 201] on link "2. uzdevums" at bounding box center [172, 199] width 41 height 23
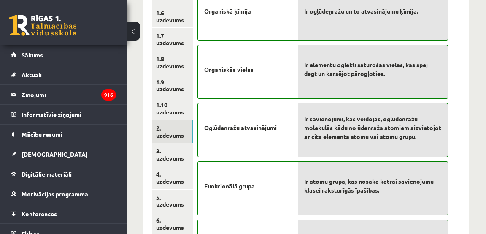
scroll to position [245, 0]
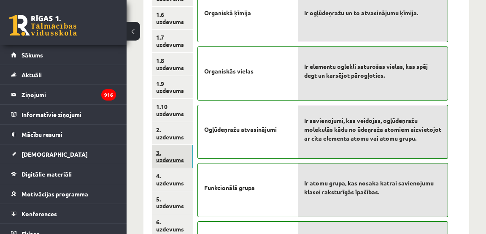
click at [167, 160] on link "3. uzdevums" at bounding box center [172, 156] width 41 height 23
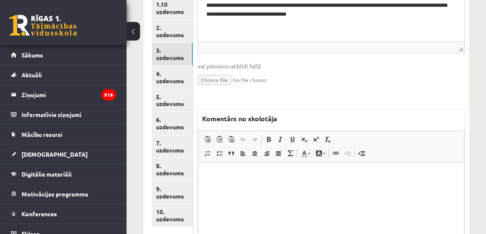
scroll to position [348, 0]
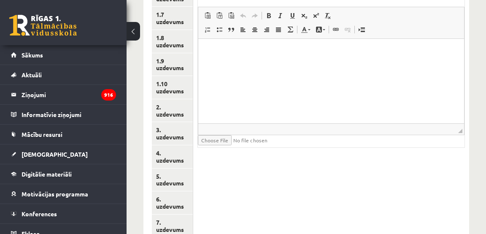
scroll to position [367, 0]
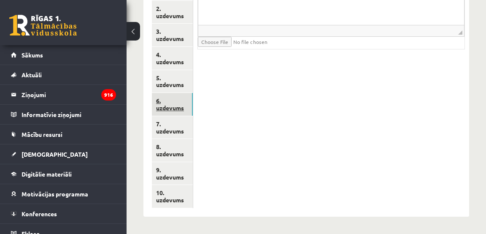
click at [171, 106] on link "6. uzdevums" at bounding box center [172, 104] width 41 height 23
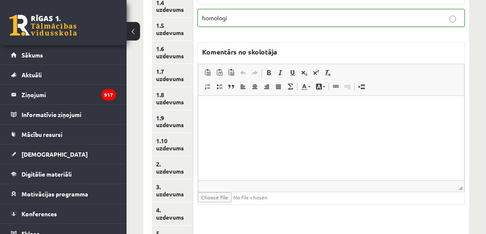
scroll to position [210, 0]
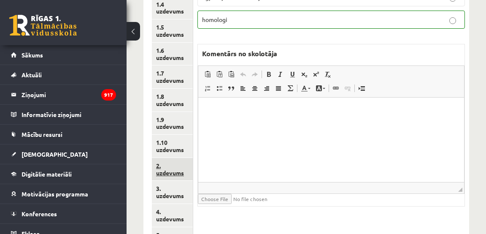
click at [167, 172] on link "2. uzdevums" at bounding box center [172, 169] width 41 height 23
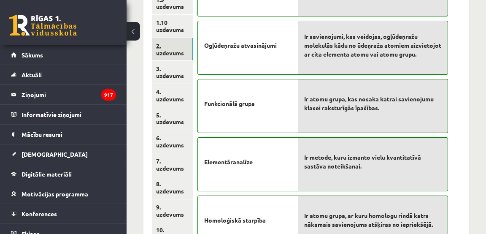
scroll to position [330, 0]
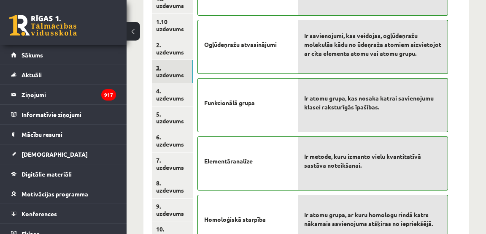
click at [162, 74] on link "3. uzdevums" at bounding box center [172, 71] width 41 height 23
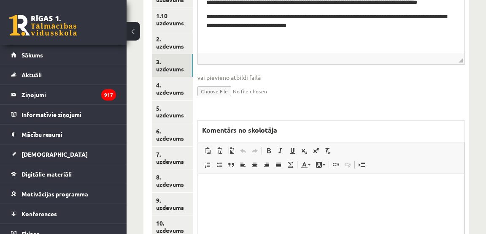
scroll to position [337, 0]
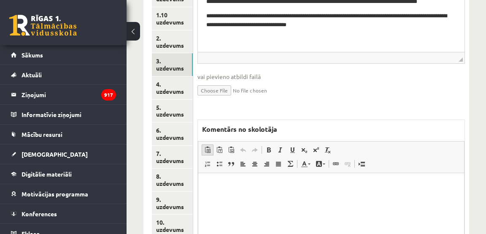
click at [209, 151] on span at bounding box center [207, 149] width 7 height 7
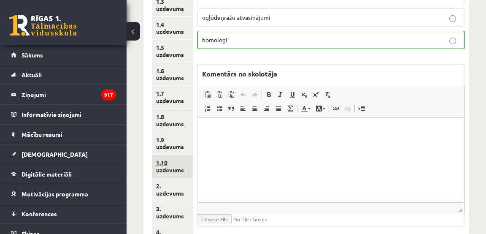
scroll to position [221, 0]
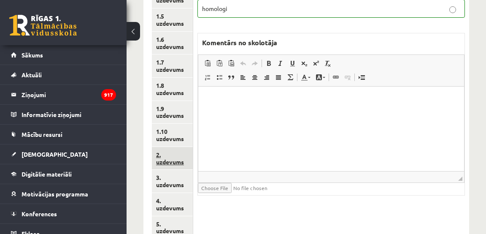
click at [167, 161] on link "2. uzdevums" at bounding box center [172, 158] width 41 height 23
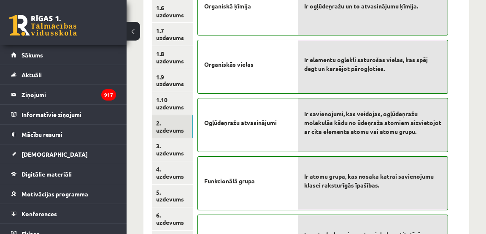
scroll to position [253, 0]
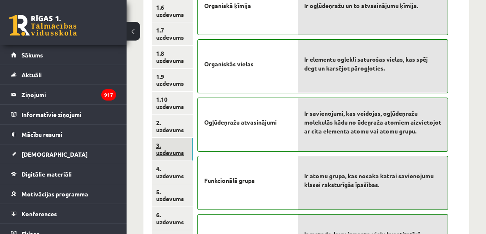
click at [171, 151] on link "3. uzdevums" at bounding box center [172, 149] width 41 height 23
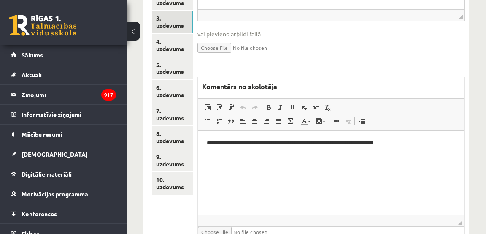
scroll to position [382, 0]
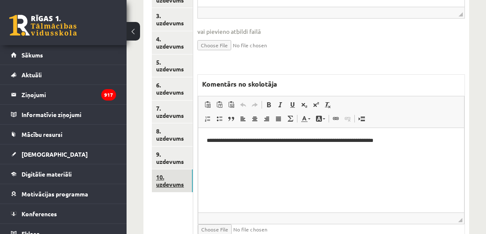
click at [169, 182] on link "10. uzdevums" at bounding box center [172, 180] width 41 height 23
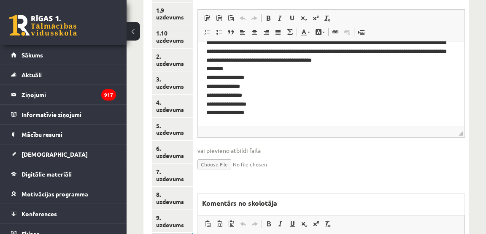
scroll to position [360, 0]
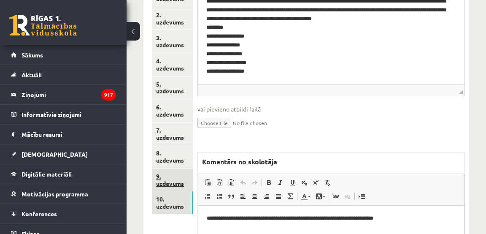
click at [176, 183] on link "9. uzdevums" at bounding box center [172, 179] width 41 height 23
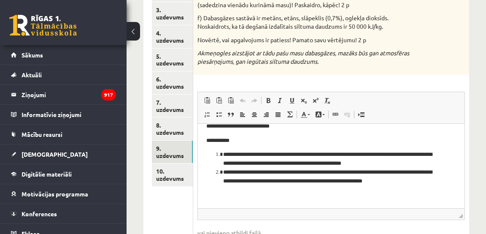
scroll to position [0, 0]
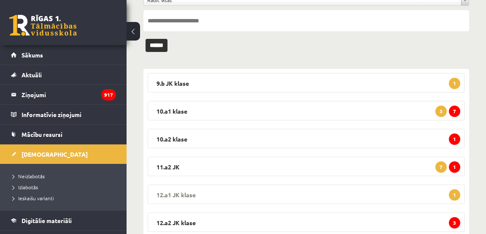
scroll to position [81, 0]
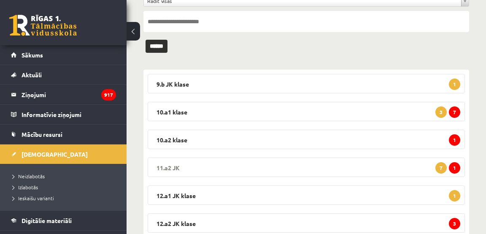
click at [453, 168] on span "1" at bounding box center [454, 167] width 11 height 11
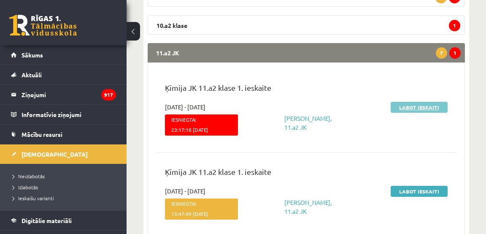
scroll to position [194, 0]
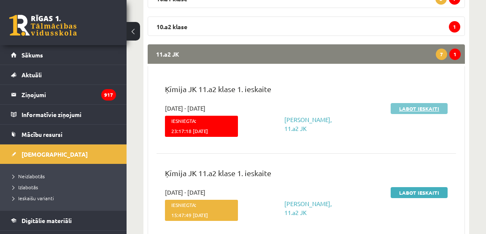
click at [421, 107] on link "Labot ieskaiti" at bounding box center [419, 108] width 57 height 11
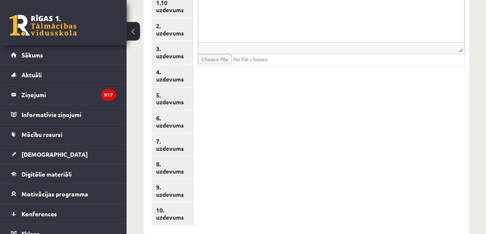
scroll to position [350, 0]
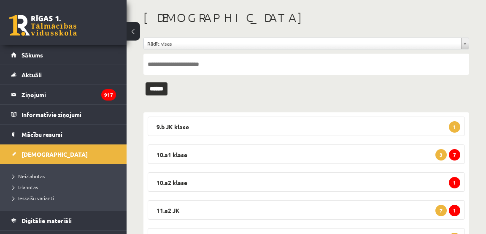
scroll to position [56, 0]
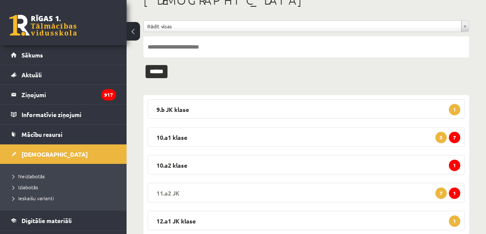
click at [454, 191] on span "1" at bounding box center [454, 192] width 11 height 11
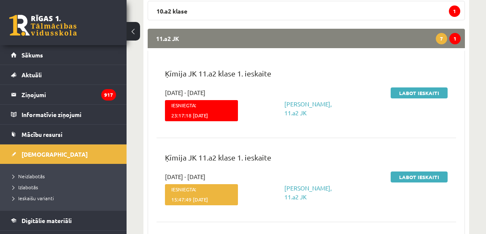
scroll to position [211, 0]
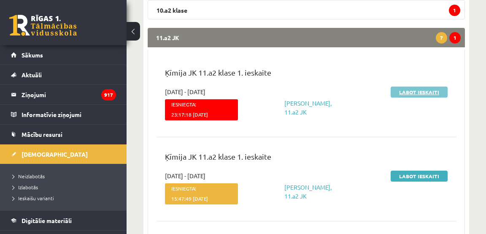
click at [422, 89] on link "Labot ieskaiti" at bounding box center [419, 91] width 57 height 11
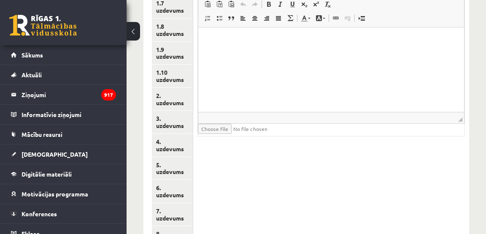
scroll to position [278, 0]
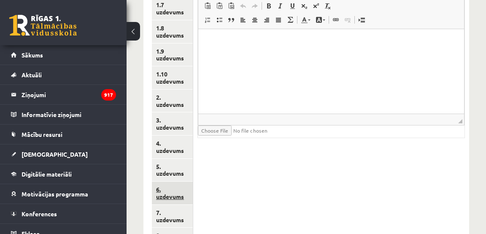
click at [178, 195] on link "6. uzdevums" at bounding box center [172, 192] width 41 height 23
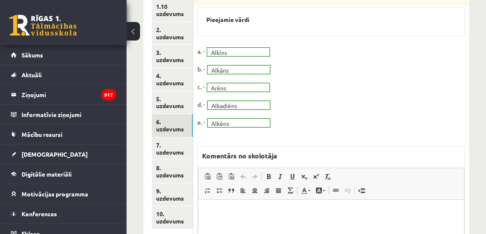
scroll to position [346, 0]
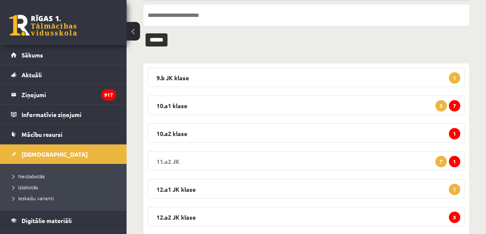
scroll to position [86, 0]
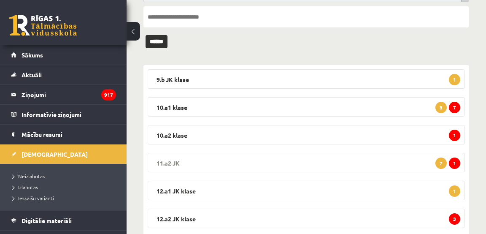
click at [457, 160] on span "1" at bounding box center [454, 162] width 11 height 11
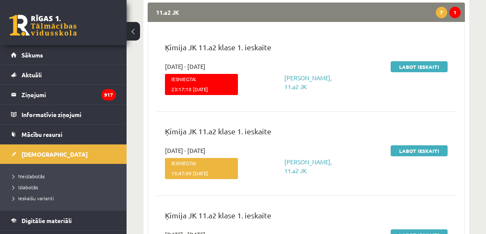
scroll to position [238, 0]
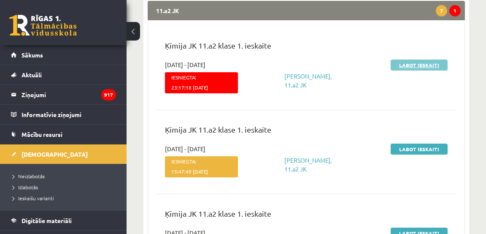
click at [406, 64] on link "Labot ieskaiti" at bounding box center [419, 64] width 57 height 11
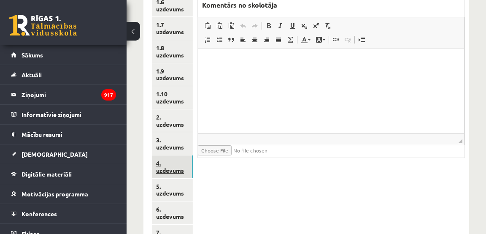
click at [172, 169] on link "4. uzdevums" at bounding box center [172, 166] width 41 height 23
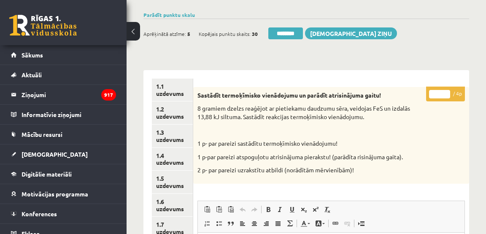
scroll to position [53, 0]
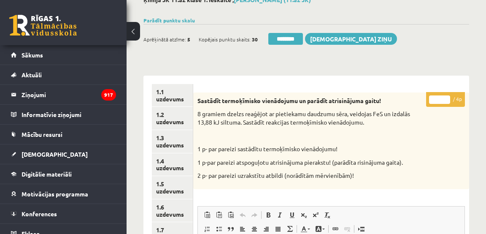
drag, startPoint x: 447, startPoint y: 97, endPoint x: 353, endPoint y: 115, distance: 95.9
type input "*"
click at [445, 97] on input "*" at bounding box center [439, 99] width 21 height 8
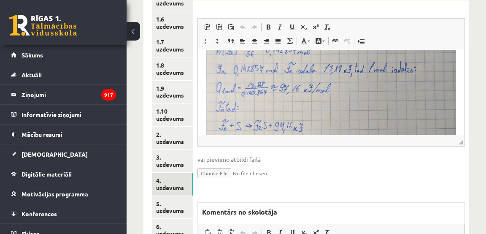
scroll to position [89, 0]
click at [175, 210] on link "5. uzdevums" at bounding box center [172, 207] width 41 height 23
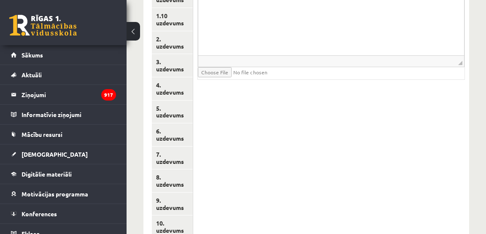
scroll to position [367, 0]
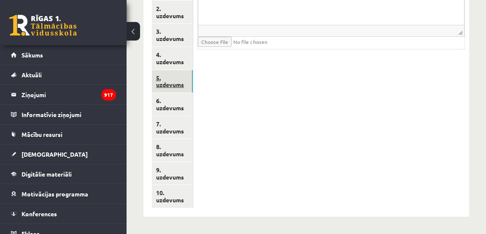
click at [180, 85] on link "5. uzdevums" at bounding box center [172, 81] width 41 height 23
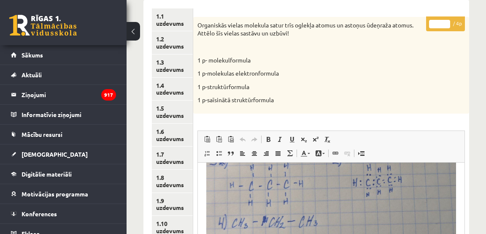
scroll to position [0, 0]
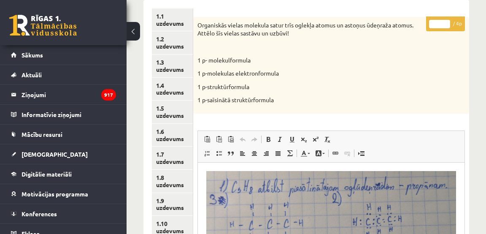
click at [446, 22] on input "*" at bounding box center [439, 24] width 21 height 8
type input "*"
click at [446, 22] on input "*" at bounding box center [439, 24] width 21 height 8
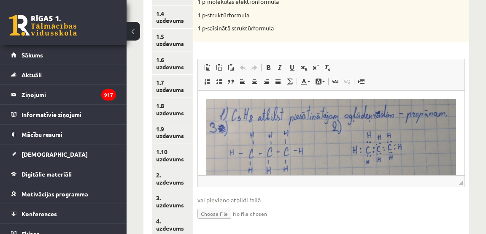
scroll to position [236, 0]
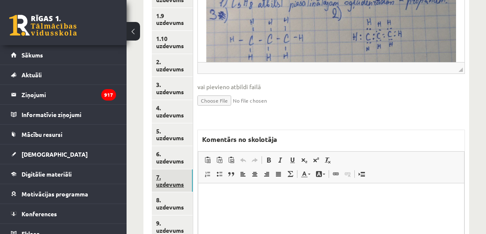
click at [163, 181] on link "7. uzdevums" at bounding box center [172, 180] width 41 height 23
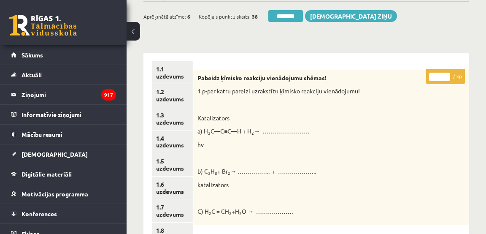
scroll to position [76, 0]
click at [448, 73] on input "*" at bounding box center [439, 77] width 21 height 8
type input "*"
click at [448, 73] on input "*" at bounding box center [439, 77] width 21 height 8
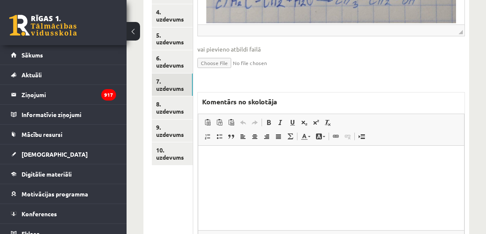
scroll to position [467, 0]
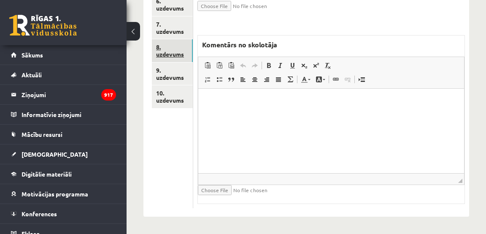
click at [178, 53] on link "8. uzdevums" at bounding box center [172, 50] width 41 height 23
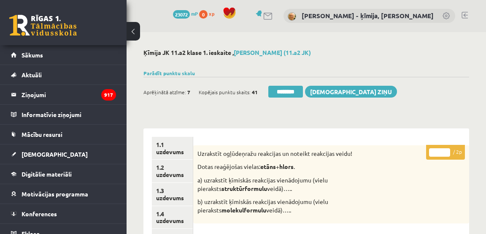
scroll to position [0, 0]
click at [446, 151] on input "*" at bounding box center [439, 152] width 21 height 8
drag, startPoint x: 446, startPoint y: 151, endPoint x: 427, endPoint y: 159, distance: 20.6
type input "*"
click at [445, 151] on input "*" at bounding box center [439, 152] width 21 height 8
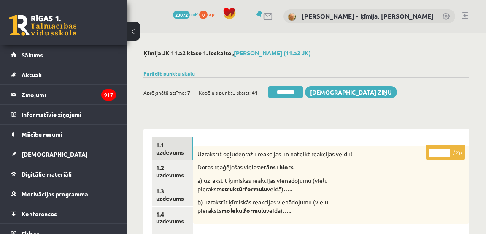
click at [172, 151] on link "1.1 uzdevums" at bounding box center [172, 148] width 41 height 23
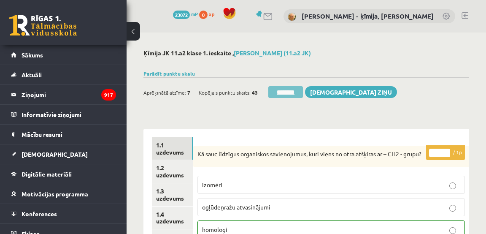
click at [295, 93] on input "********" at bounding box center [285, 92] width 35 height 12
